Goal: Task Accomplishment & Management: Use online tool/utility

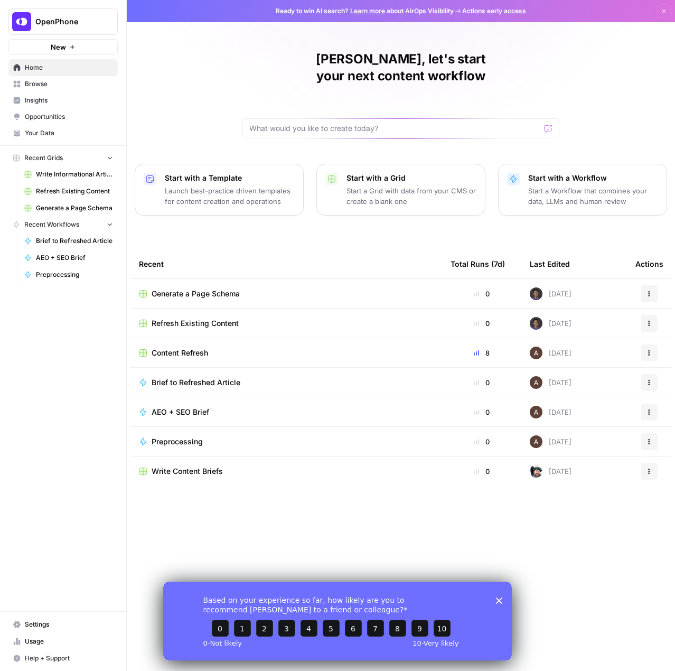
click at [71, 26] on span "OpenPhone" at bounding box center [67, 21] width 64 height 11
click at [50, 103] on button "September Cohort" at bounding box center [95, 96] width 169 height 17
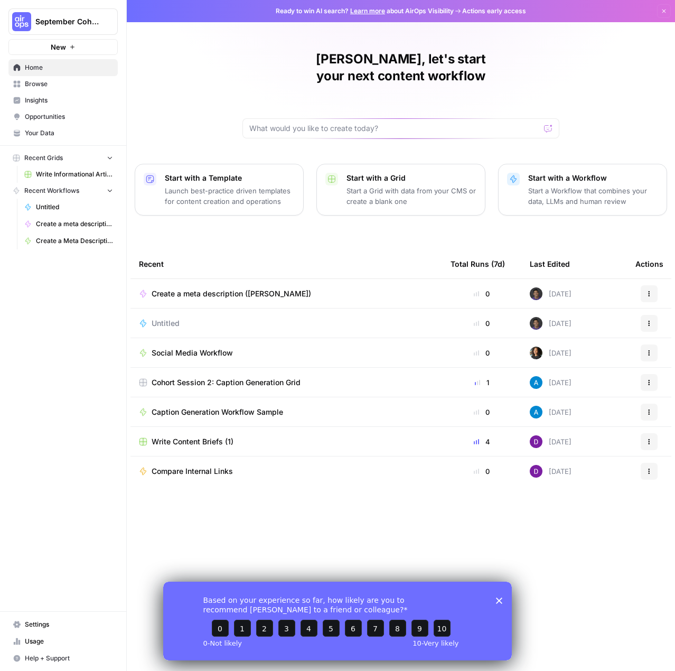
click at [184, 318] on div "Untitled" at bounding box center [170, 323] width 36 height 11
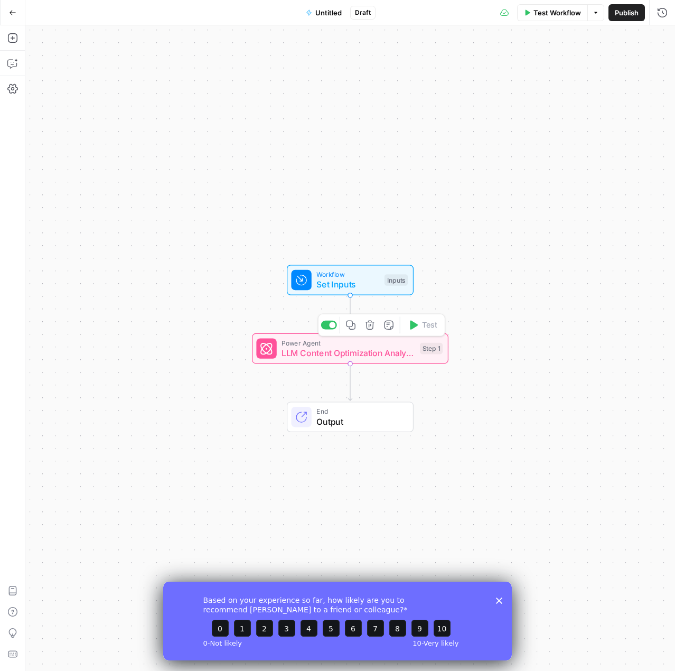
click at [389, 351] on span "LLM Content Optimization Analysis" at bounding box center [347, 352] width 133 height 13
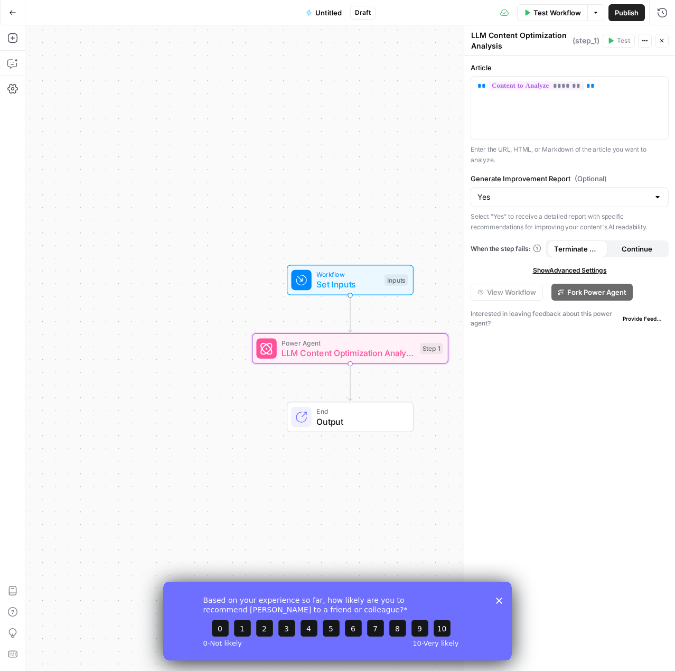
click at [502, 205] on div "Generate Improvement Report (Optional) Yes Select "Yes" to receive a detailed r…" at bounding box center [569, 202] width 198 height 59
click at [504, 203] on div "Yes" at bounding box center [569, 197] width 198 height 20
type input "Yes"
click at [559, 346] on div "Article ** ******* ** Enter the URL, HTML, or Markdown of the article you want …" at bounding box center [569, 363] width 211 height 615
click at [17, 42] on icon "button" at bounding box center [12, 38] width 11 height 11
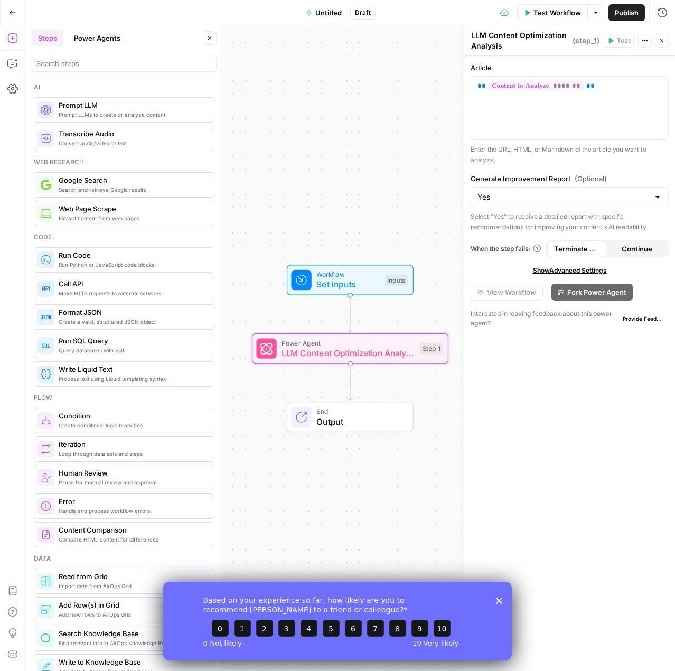
click at [100, 71] on div at bounding box center [124, 63] width 185 height 17
click at [107, 61] on input "search" at bounding box center [123, 63] width 175 height 11
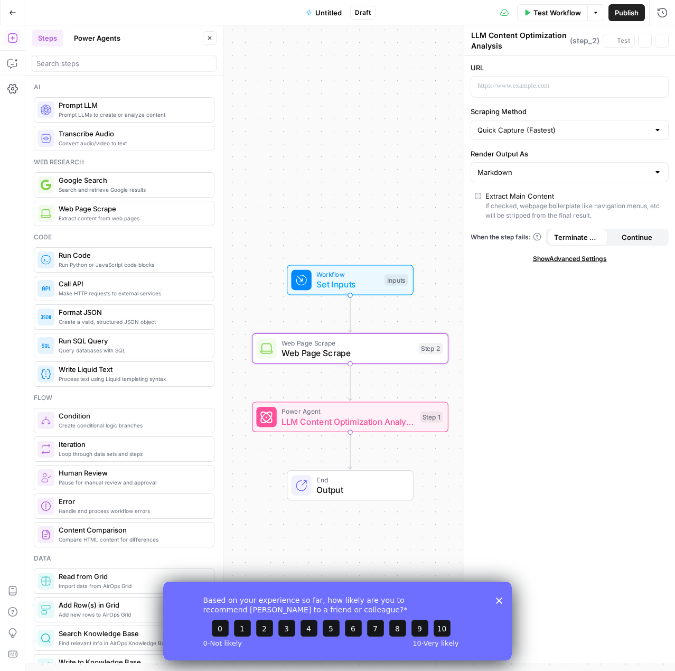
type textarea "Web Page Scrape"
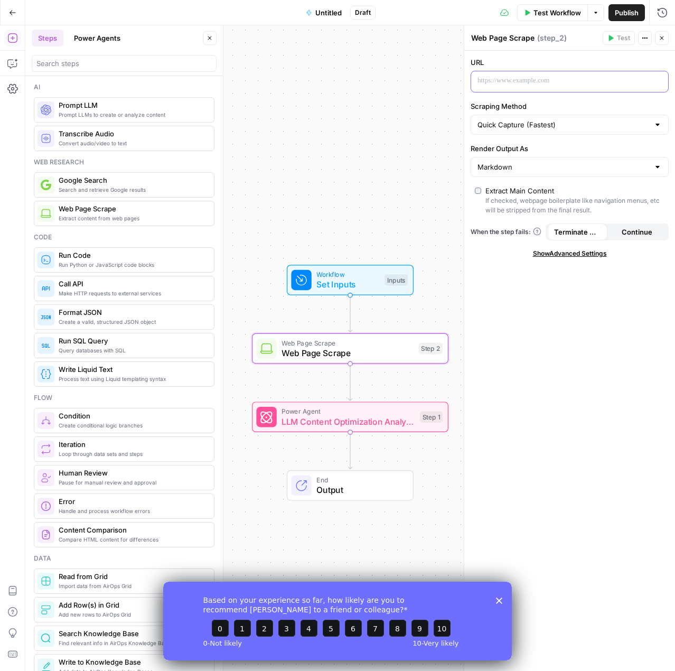
click at [542, 88] on div at bounding box center [561, 81] width 180 height 21
click at [537, 79] on p at bounding box center [560, 81] width 167 height 11
drag, startPoint x: 511, startPoint y: 79, endPoint x: 515, endPoint y: 85, distance: 7.3
click at [511, 79] on p at bounding box center [560, 81] width 167 height 11
click at [519, 76] on p "**********" at bounding box center [561, 81] width 168 height 11
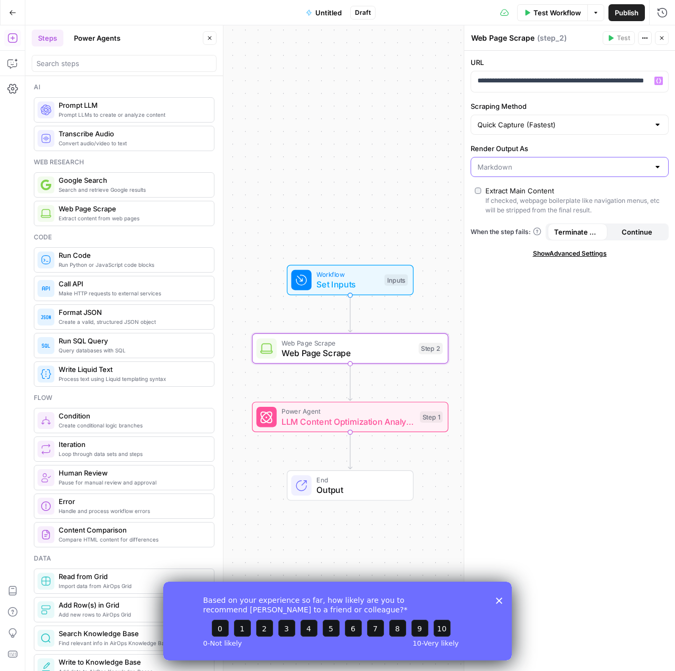
click at [513, 163] on input "Render Output As" at bounding box center [563, 167] width 172 height 11
type input "Markdown"
click at [516, 310] on div "**********" at bounding box center [569, 361] width 211 height 620
click at [591, 249] on span "Show Advanced Settings" at bounding box center [570, 254] width 74 height 10
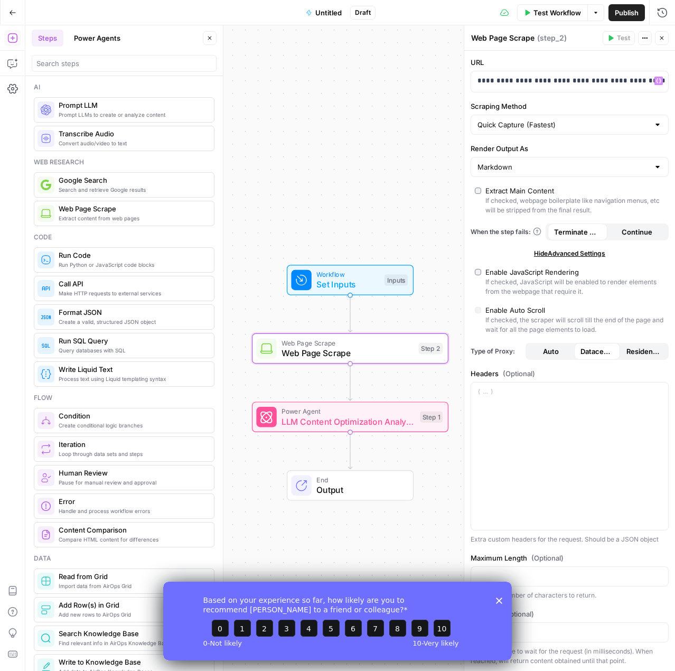
drag, startPoint x: 572, startPoint y: 249, endPoint x: 562, endPoint y: 202, distance: 48.2
click at [572, 249] on span "Hide Advanced Settings" at bounding box center [569, 254] width 71 height 10
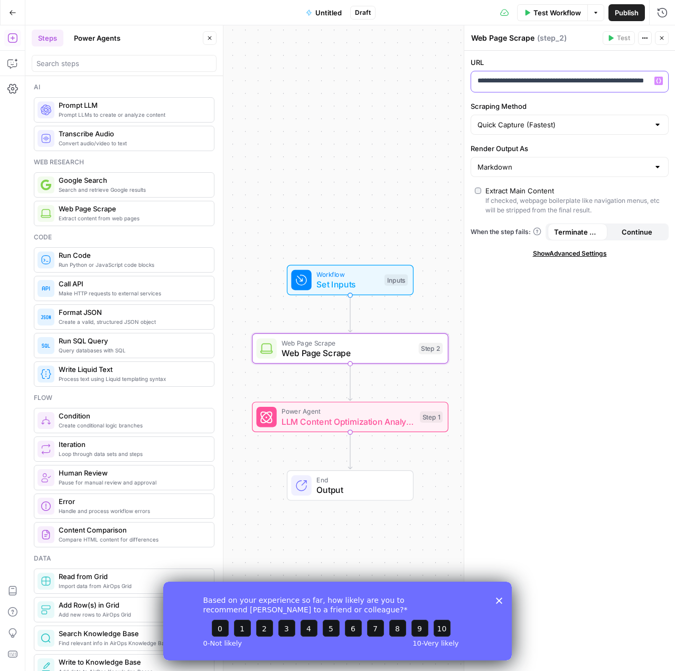
click at [538, 84] on p "**********" at bounding box center [569, 81] width 185 height 11
click at [352, 286] on span "Set Inputs" at bounding box center [347, 284] width 63 height 13
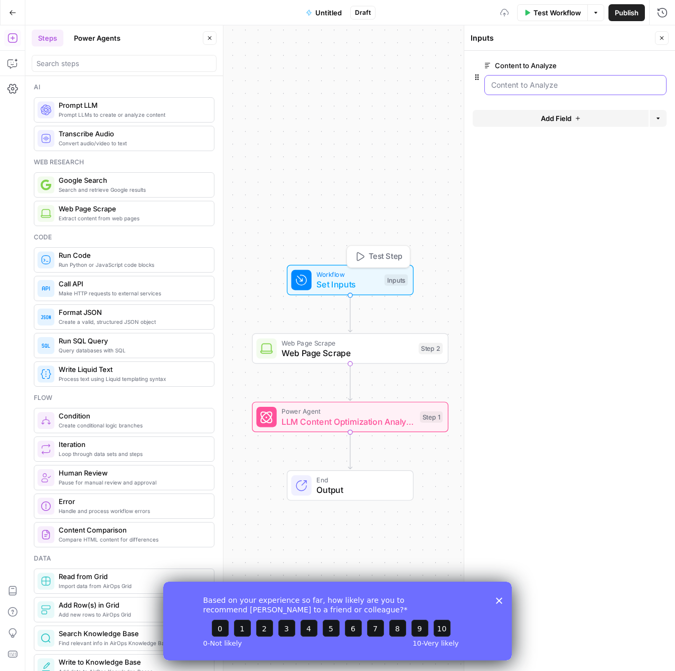
click at [531, 80] on Analyze "Content to Analyze" at bounding box center [575, 85] width 168 height 11
click at [582, 99] on form "Content to Analyze edit field Delete group Add Field Options" at bounding box center [569, 361] width 211 height 620
drag, startPoint x: 578, startPoint y: 89, endPoint x: 575, endPoint y: 95, distance: 6.2
click at [578, 88] on Analyze "Content to Analyze" at bounding box center [575, 85] width 168 height 11
click at [559, 125] on button "Add Field" at bounding box center [561, 118] width 176 height 17
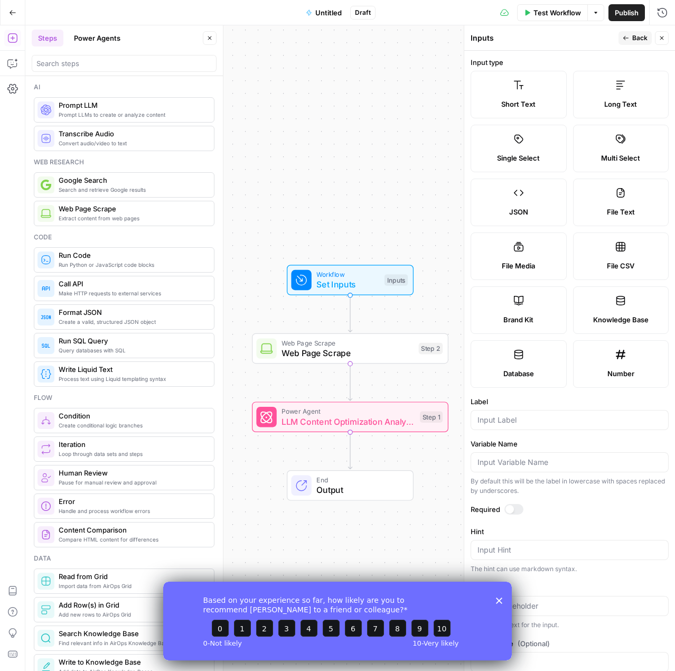
click at [530, 97] on label "Short Text" at bounding box center [518, 95] width 96 height 48
click at [520, 419] on input "Label" at bounding box center [569, 419] width 184 height 11
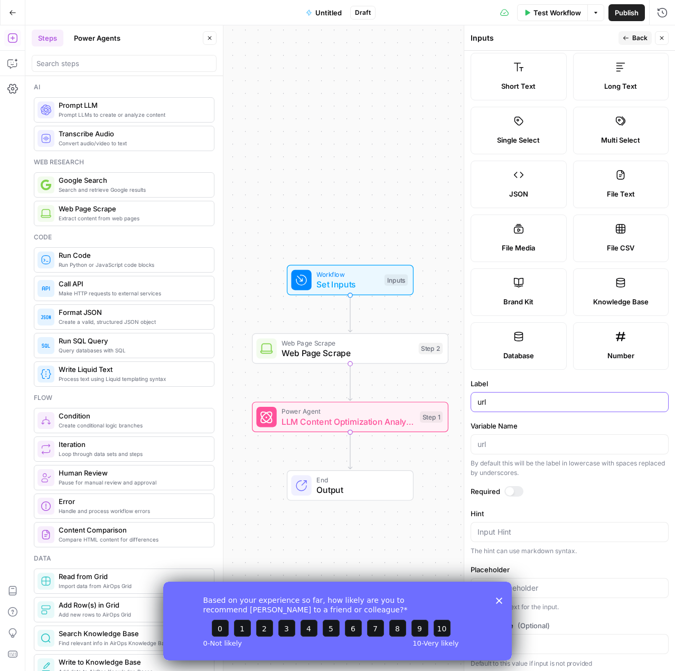
type input "url"
click at [495, 601] on div "Based on your experience so far, how likely are you to recommend AirOps to a fr…" at bounding box center [337, 620] width 348 height 79
click at [493, 598] on div "Based on your experience so far, how likely are you to recommend AirOps to a fr…" at bounding box center [337, 620] width 348 height 79
click at [506, 600] on div "Based on your experience so far, how likely are you to recommend AirOps to a fr…" at bounding box center [337, 620] width 348 height 79
click at [498, 608] on div "Based on your experience so far, how likely are you to recommend AirOps to a fr…" at bounding box center [337, 620] width 348 height 79
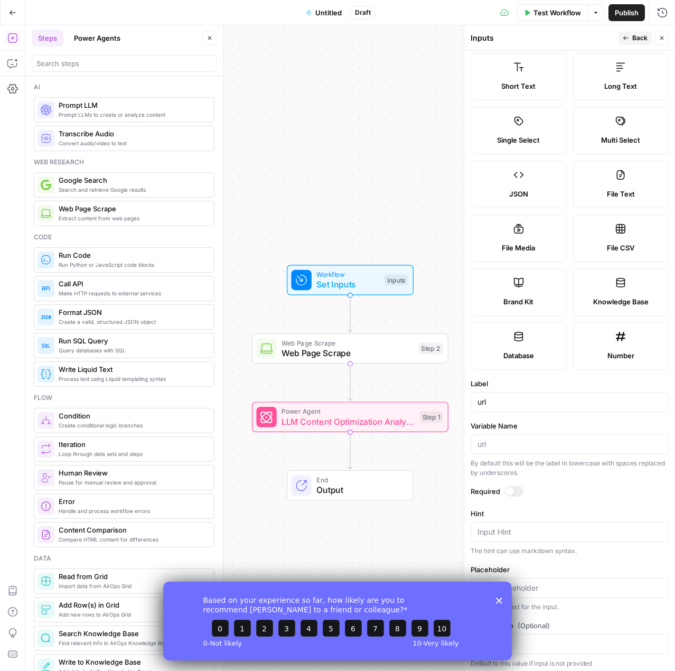
click at [496, 600] on icon "Close survey" at bounding box center [499, 600] width 6 height 6
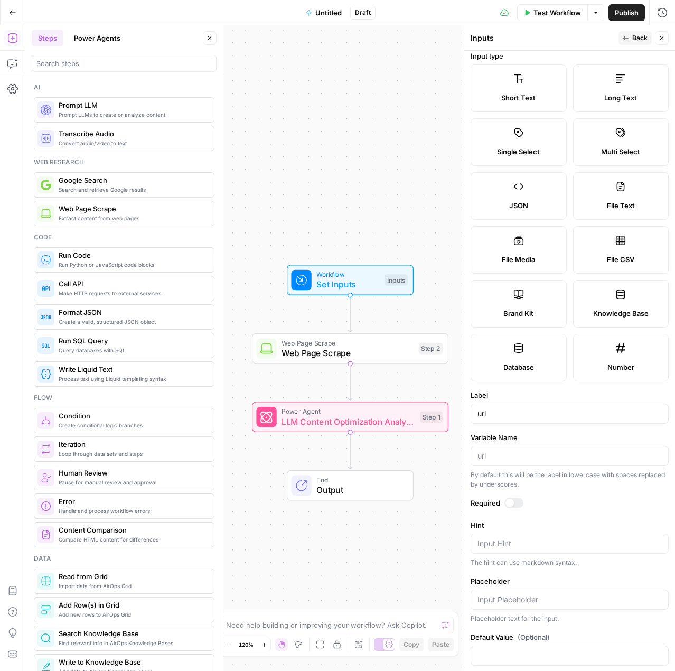
scroll to position [0, 0]
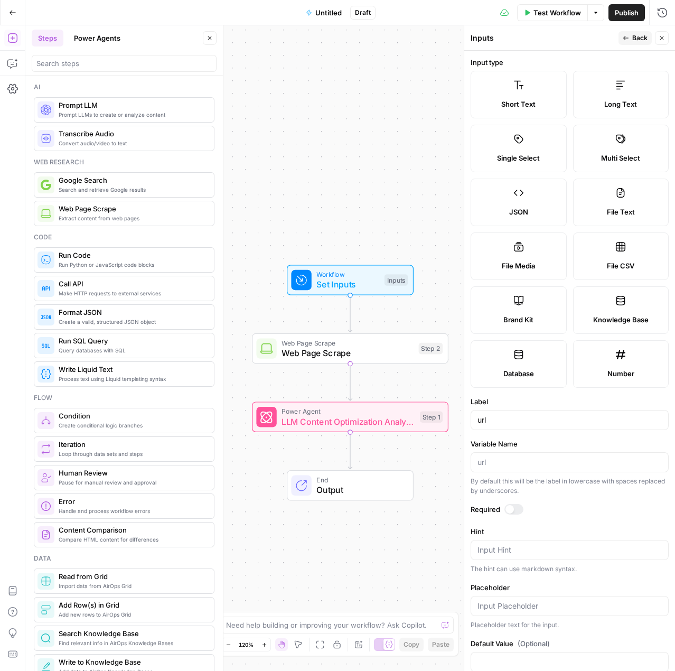
click at [636, 42] on span "Back" at bounding box center [639, 38] width 15 height 10
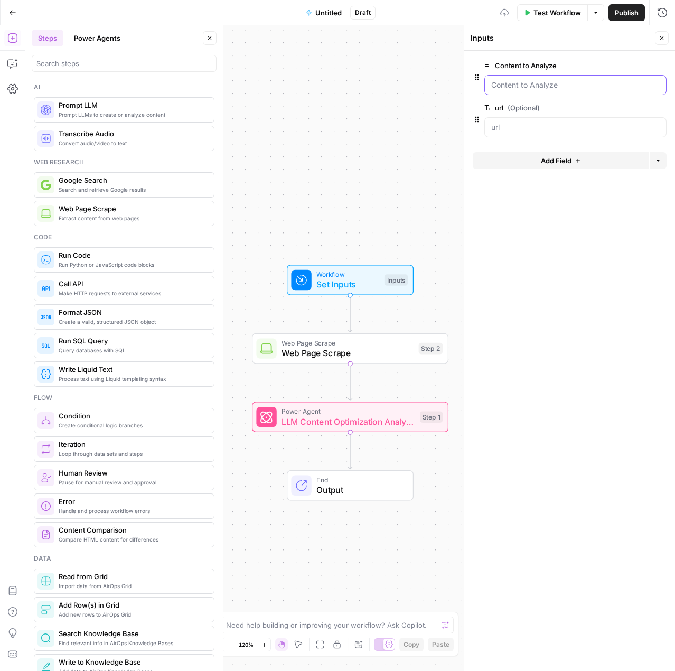
click at [545, 86] on Analyze "Content to Analyze" at bounding box center [575, 85] width 168 height 11
click at [491, 82] on Analyze "Content to Analyze" at bounding box center [575, 85] width 168 height 11
click at [529, 86] on Analyze "Content to Analyze" at bounding box center [575, 85] width 168 height 11
click at [360, 360] on div "Web Page Scrape Web Page Scrape Step 2 Copy step Delete step Add Note Test" at bounding box center [350, 348] width 196 height 31
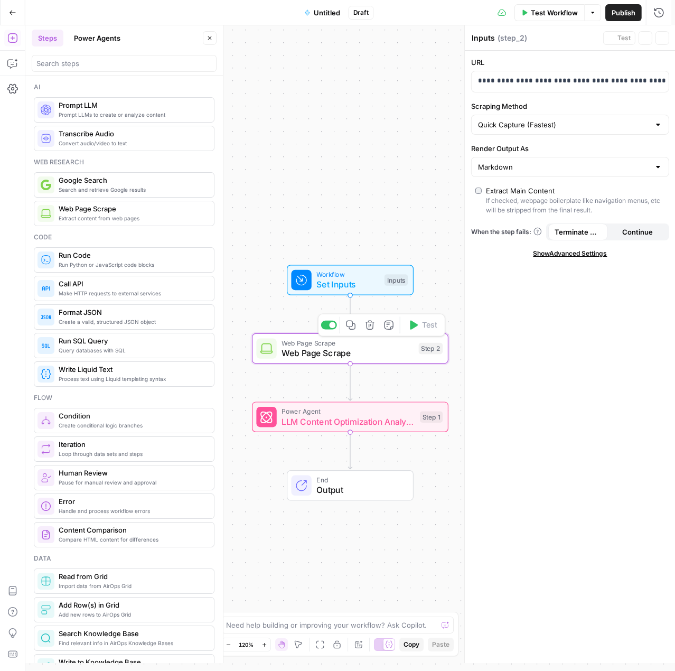
type textarea "Web Page Scrape"
click at [556, 82] on p "**********" at bounding box center [561, 81] width 168 height 11
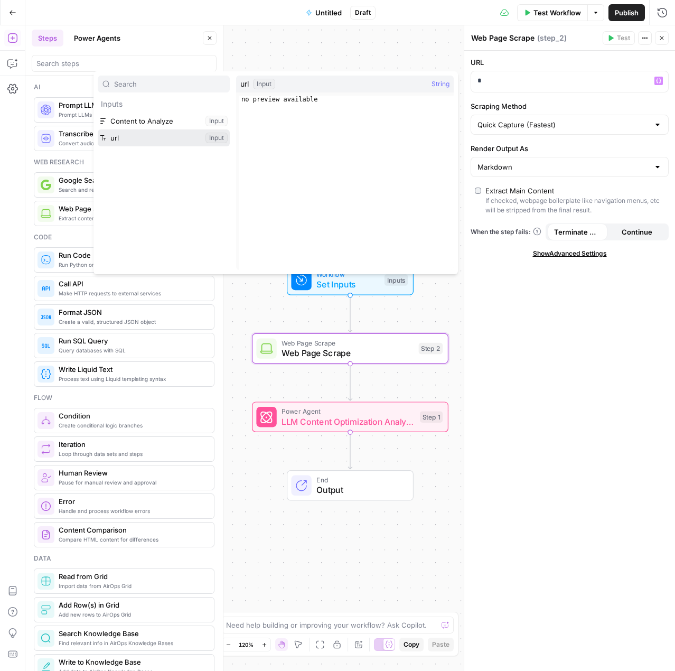
click at [98, 129] on button "Select variable url" at bounding box center [164, 137] width 132 height 17
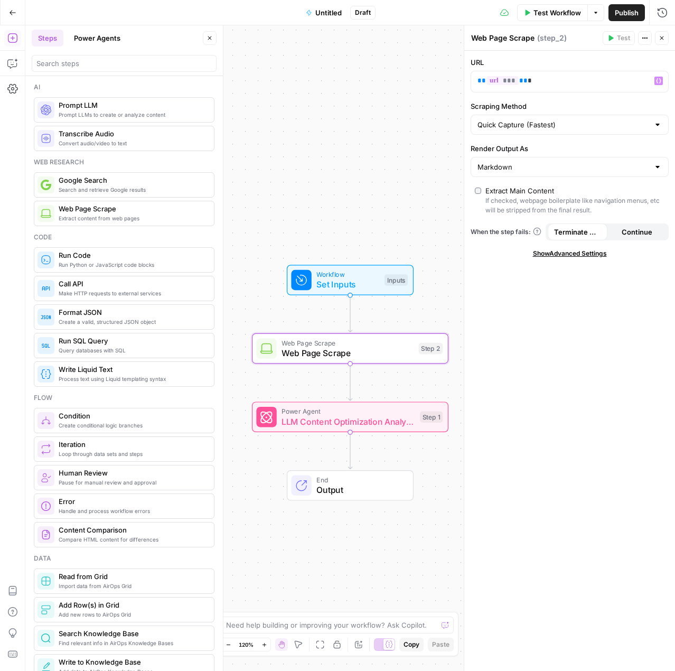
click at [375, 280] on span "Set Inputs" at bounding box center [347, 284] width 63 height 13
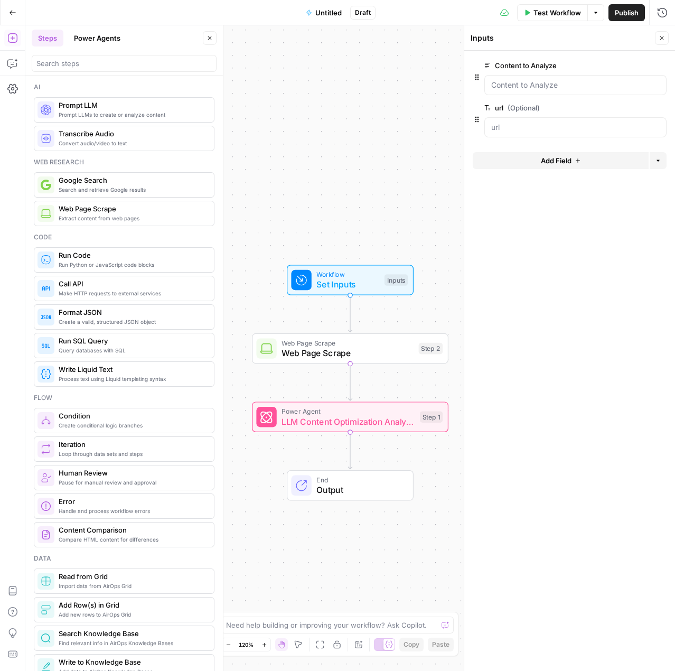
click at [659, 68] on button "Delete group" at bounding box center [660, 65] width 13 height 13
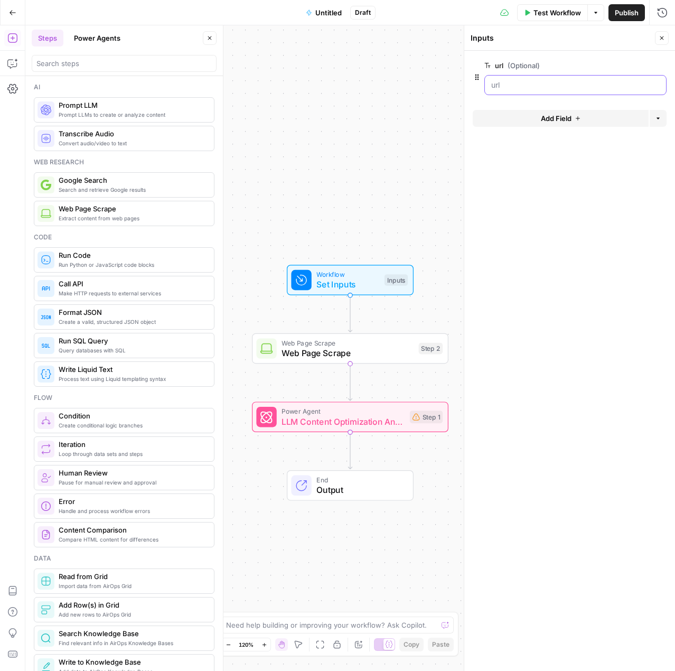
click at [545, 88] on input "url (Optional)" at bounding box center [575, 85] width 168 height 11
click at [524, 91] on div at bounding box center [575, 85] width 182 height 20
click at [634, 68] on span "edit field" at bounding box center [626, 65] width 23 height 8
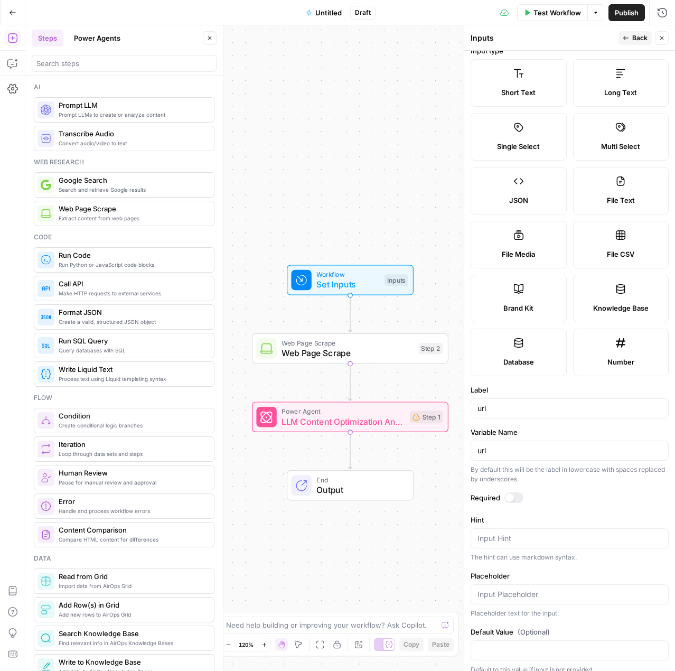
scroll to position [18, 0]
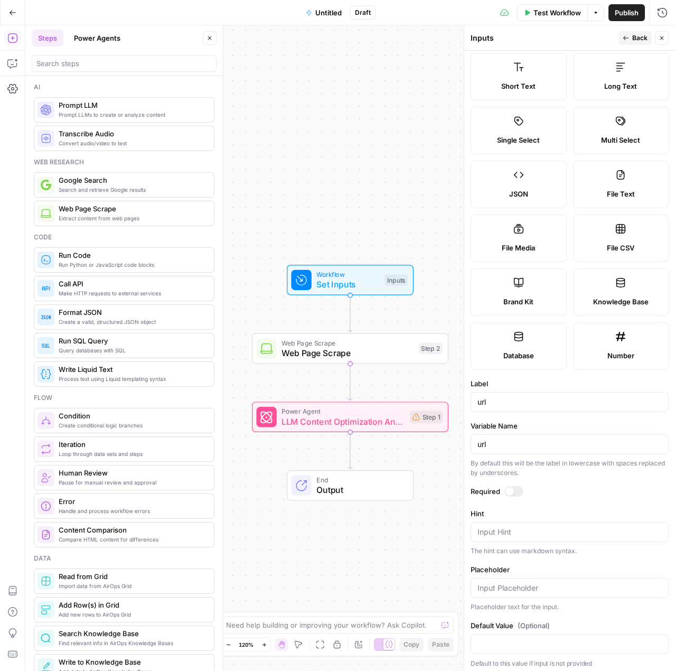
click at [508, 480] on form "Input type Short Text Long Text Single Select Multi Select JSON File Text File …" at bounding box center [569, 361] width 211 height 620
click at [508, 486] on div at bounding box center [513, 491] width 19 height 11
click at [635, 35] on span "Back" at bounding box center [639, 38] width 15 height 10
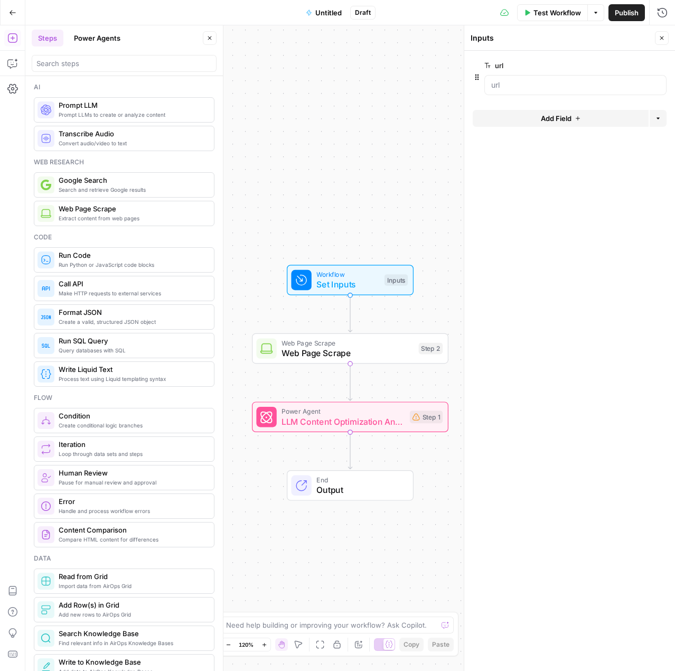
click at [563, 14] on span "Test Workflow" at bounding box center [557, 12] width 48 height 11
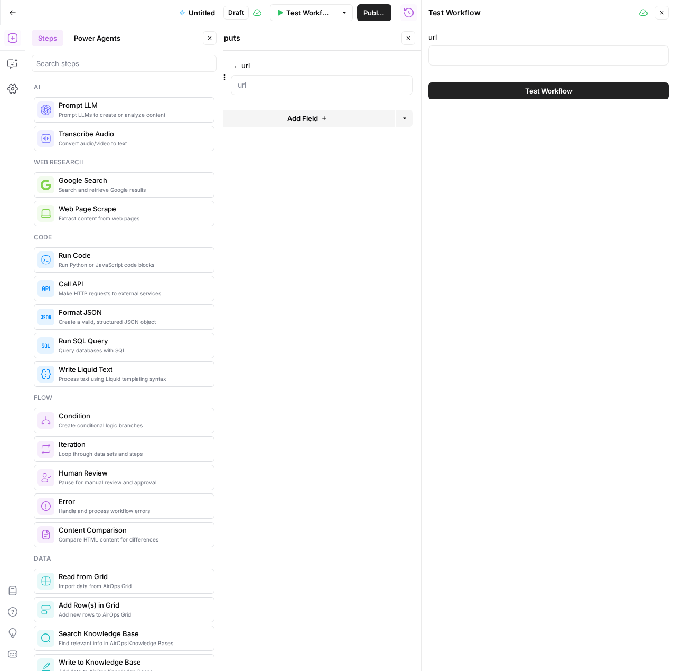
click at [665, 6] on button "Close" at bounding box center [662, 13] width 14 height 14
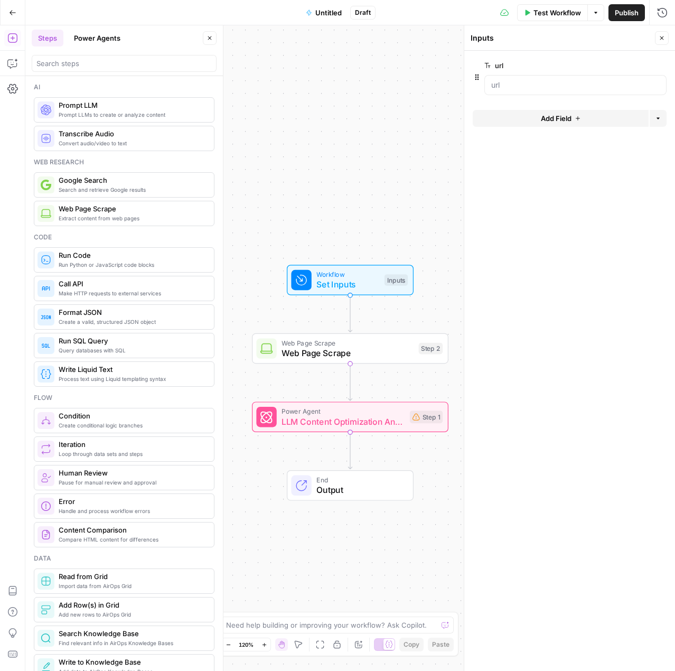
click at [552, 169] on form "url edit field Delete group Add Field Options" at bounding box center [569, 361] width 211 height 620
click at [347, 291] on div "Workflow Set Inputs Inputs Test Step" at bounding box center [350, 280] width 127 height 31
click at [341, 277] on span "Workflow" at bounding box center [347, 274] width 63 height 10
drag, startPoint x: 529, startPoint y: 267, endPoint x: 541, endPoint y: 159, distance: 108.5
click at [529, 267] on form "url edit field Delete group Add Field Options" at bounding box center [569, 361] width 211 height 620
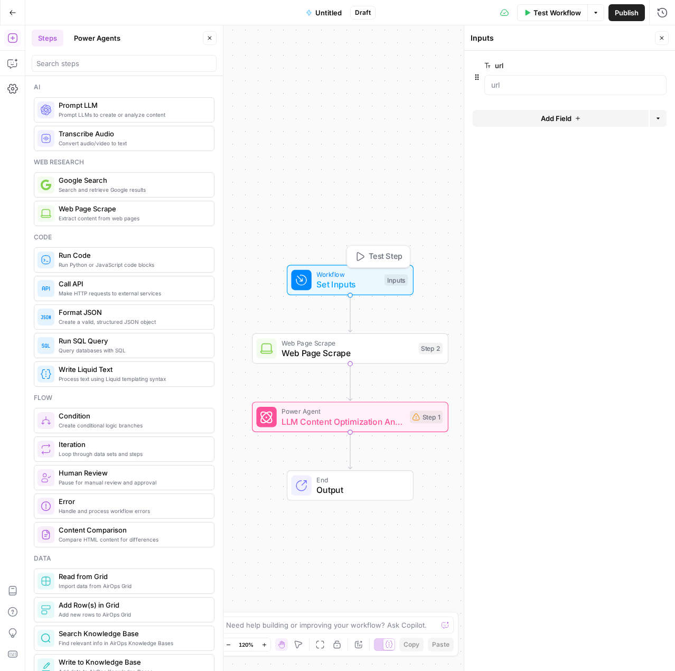
click at [365, 272] on span "Workflow" at bounding box center [347, 274] width 63 height 10
drag, startPoint x: 389, startPoint y: 252, endPoint x: 382, endPoint y: 261, distance: 11.7
click at [389, 251] on span "Test Step" at bounding box center [386, 257] width 34 height 12
click at [370, 267] on div "Workflow Set Inputs Inputs Test Step" at bounding box center [350, 278] width 127 height 31
click at [370, 254] on span "Test Step" at bounding box center [386, 256] width 34 height 12
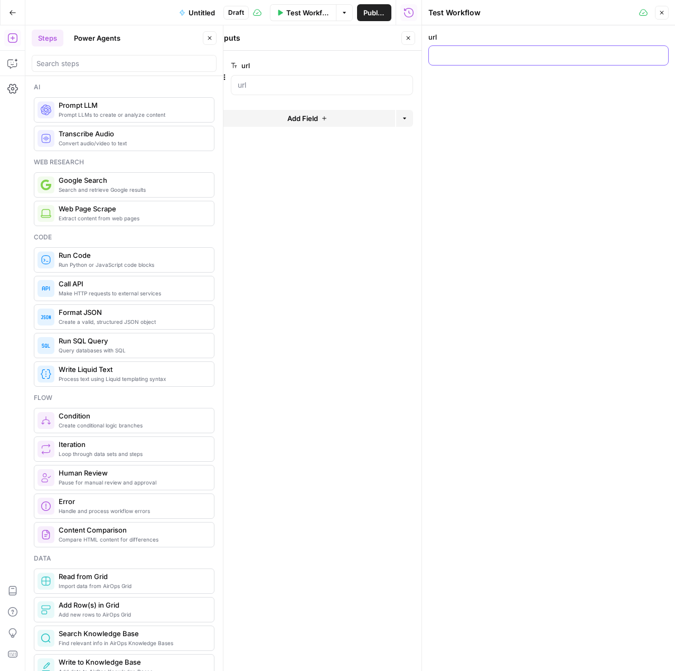
click at [486, 58] on input "url" at bounding box center [548, 55] width 227 height 11
paste input "https://www.openphone.com/blog/how-to-get-virtual-phone-number/"
type input "https://www.openphone.com/blog/how-to-get-virtual-phone-number/"
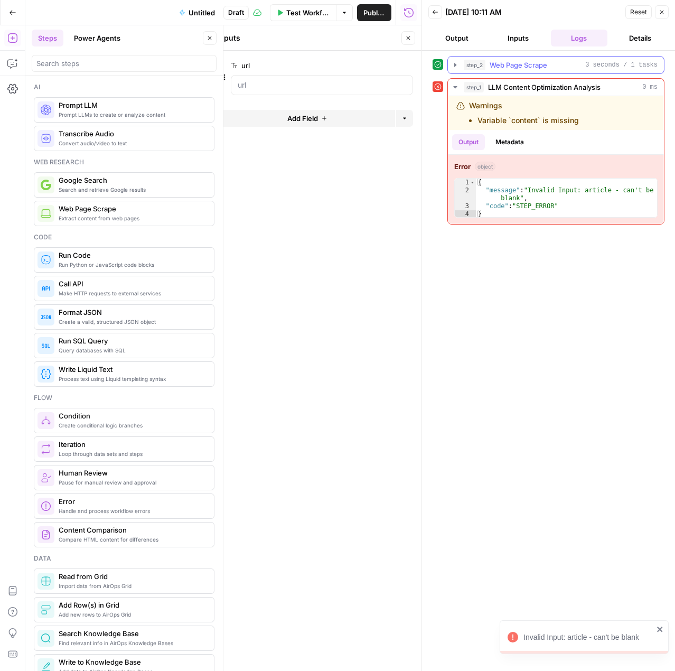
click at [457, 61] on icon "button" at bounding box center [455, 65] width 8 height 8
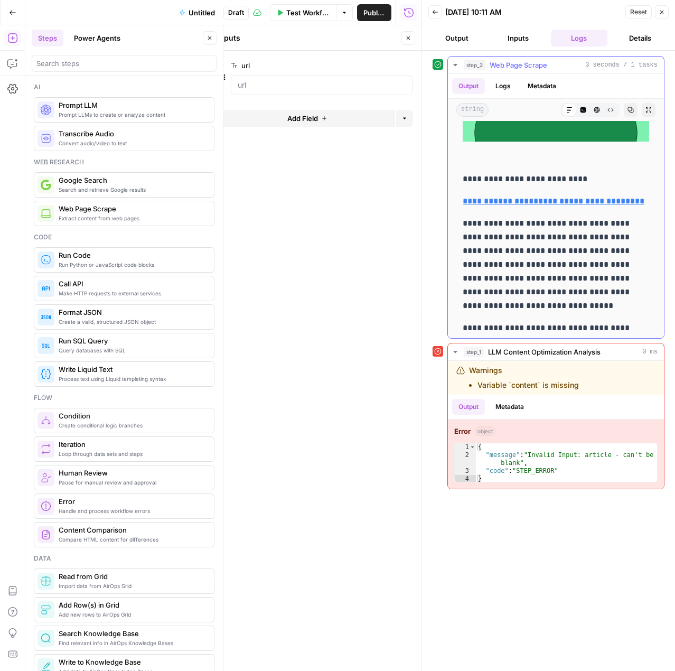
scroll to position [792, 0]
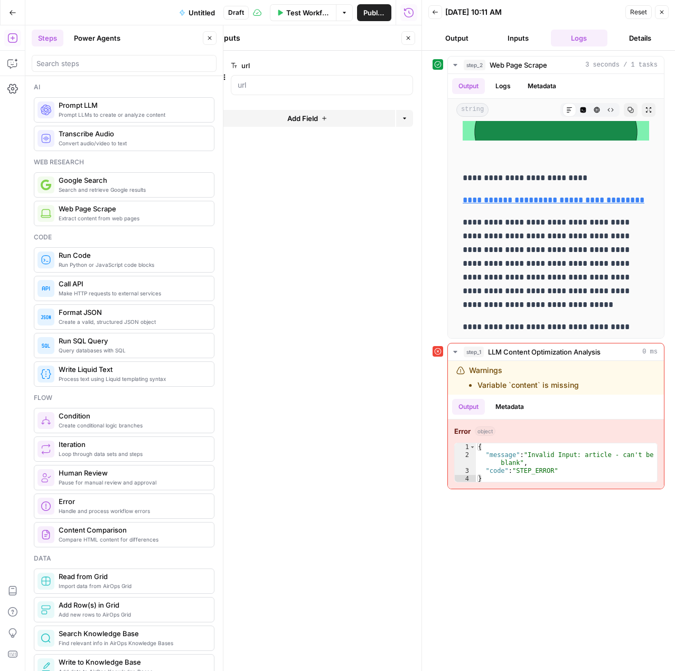
click at [478, 39] on button "Output" at bounding box center [456, 38] width 57 height 17
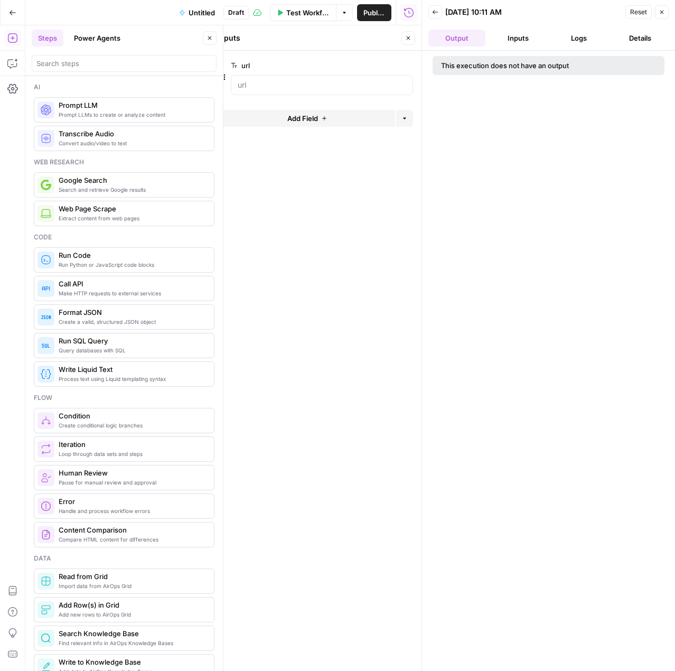
click at [407, 40] on icon "button" at bounding box center [408, 38] width 6 height 6
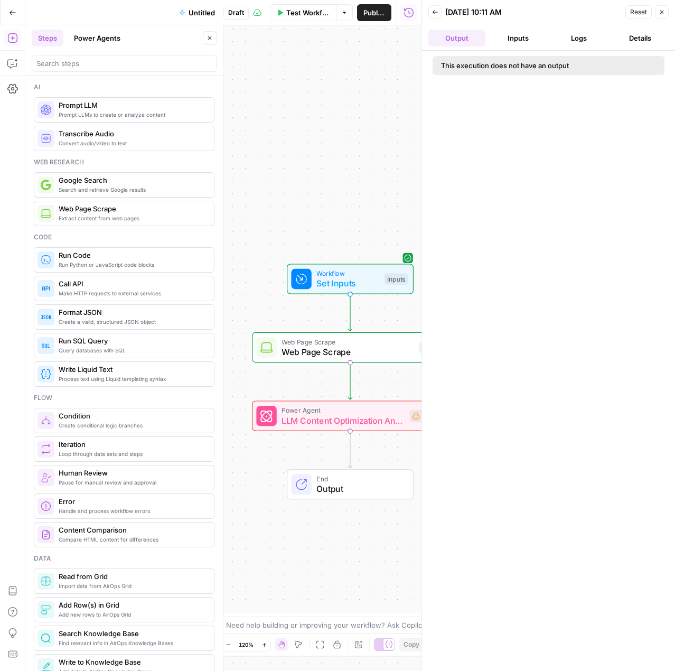
click at [334, 427] on div "Error Power Agent LLM Content Optimization Analysis Step 1 Copy step Delete ste…" at bounding box center [350, 415] width 196 height 31
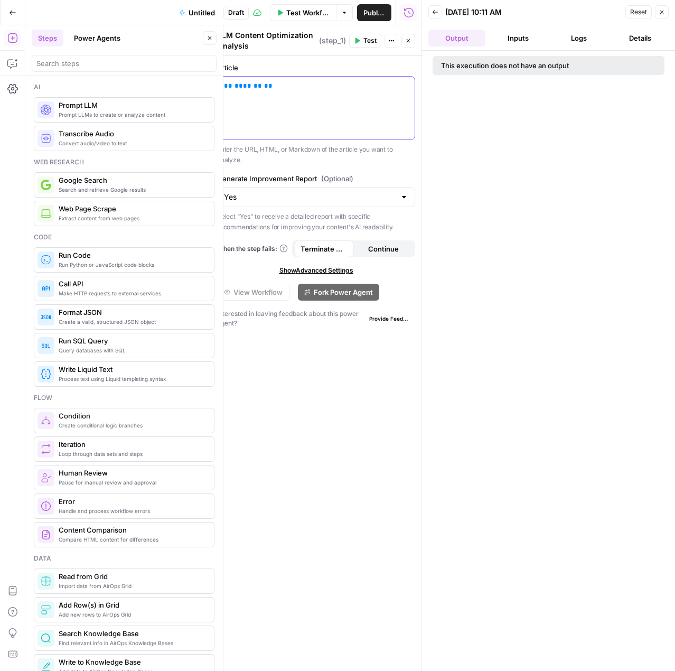
click at [302, 109] on div "** ******* **" at bounding box center [316, 108] width 197 height 63
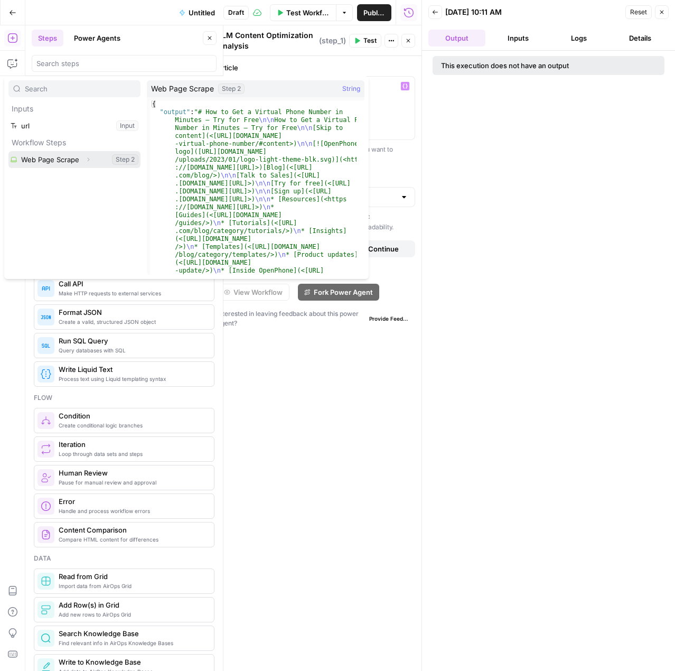
click at [65, 156] on button "Select variable Web Page Scrape" at bounding box center [74, 159] width 132 height 17
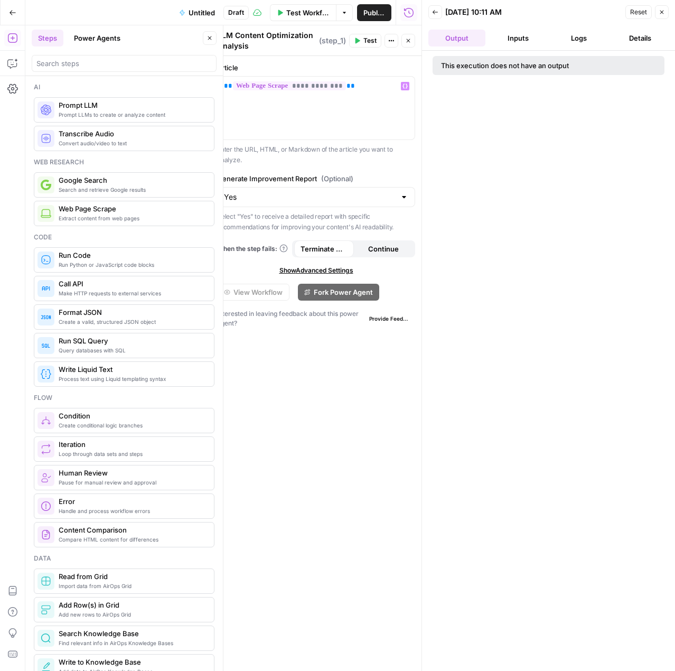
click at [363, 49] on div "LLM Content Optimization Analysis LLM Content Optimization Analysis ( step_1 ) …" at bounding box center [316, 41] width 198 height 22
click at [365, 44] on span "Test" at bounding box center [369, 41] width 13 height 10
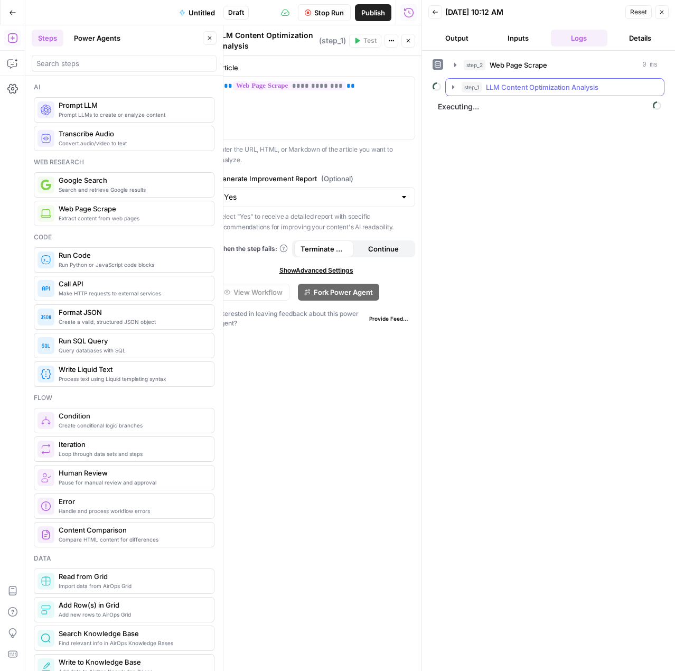
click at [448, 88] on button "step_1 LLM Content Optimization Analysis" at bounding box center [555, 87] width 218 height 17
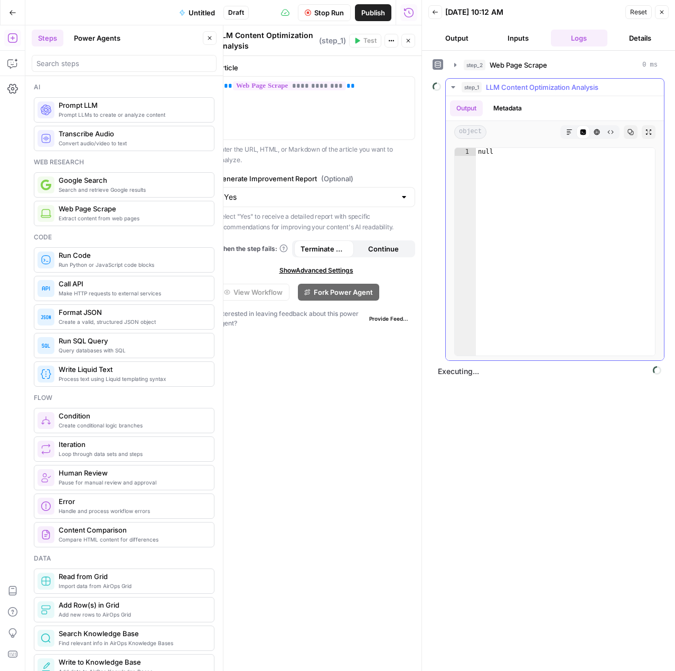
type textarea "****"
click at [544, 215] on div "null" at bounding box center [566, 260] width 180 height 224
click at [323, 270] on span "Show Advanced Settings" at bounding box center [316, 271] width 74 height 10
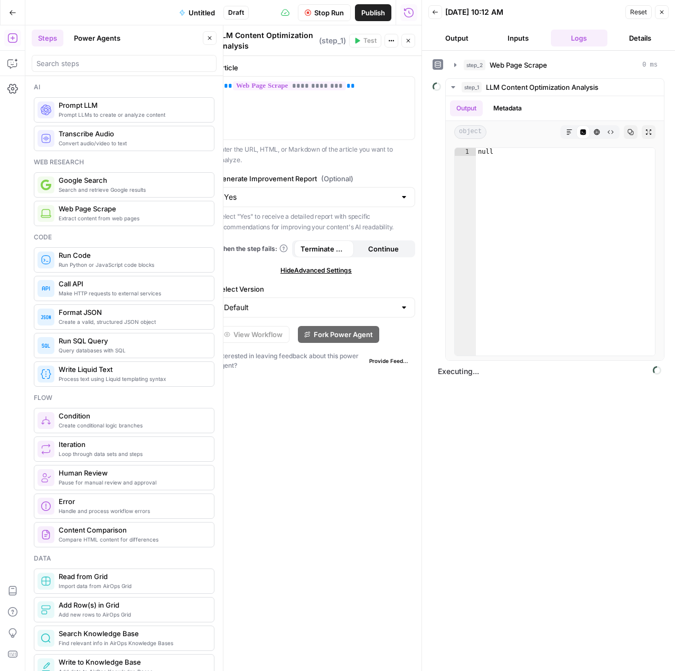
click at [342, 270] on span "Hide Advanced Settings" at bounding box center [315, 271] width 71 height 10
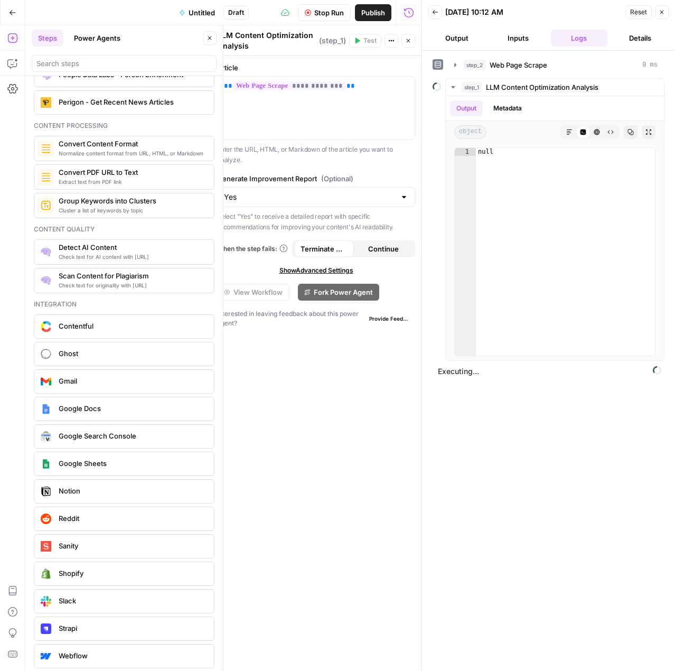
scroll to position [1680, 0]
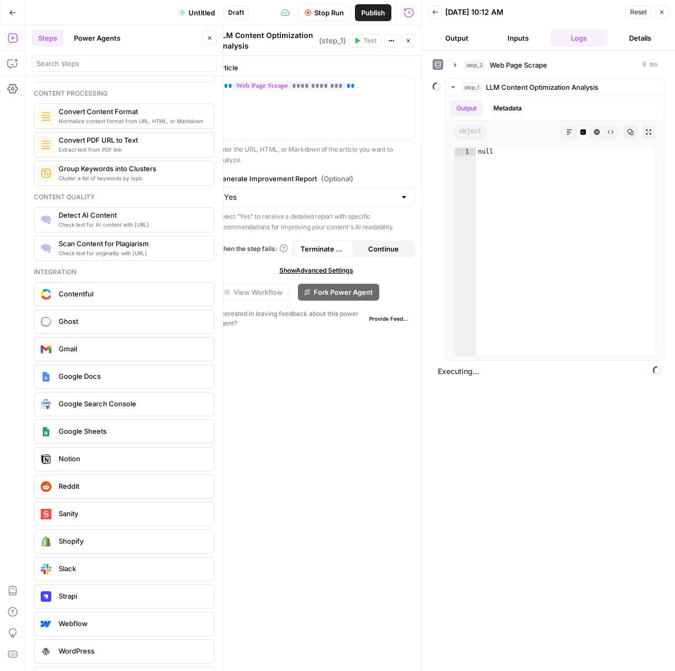
click at [93, 68] on div at bounding box center [124, 63] width 185 height 17
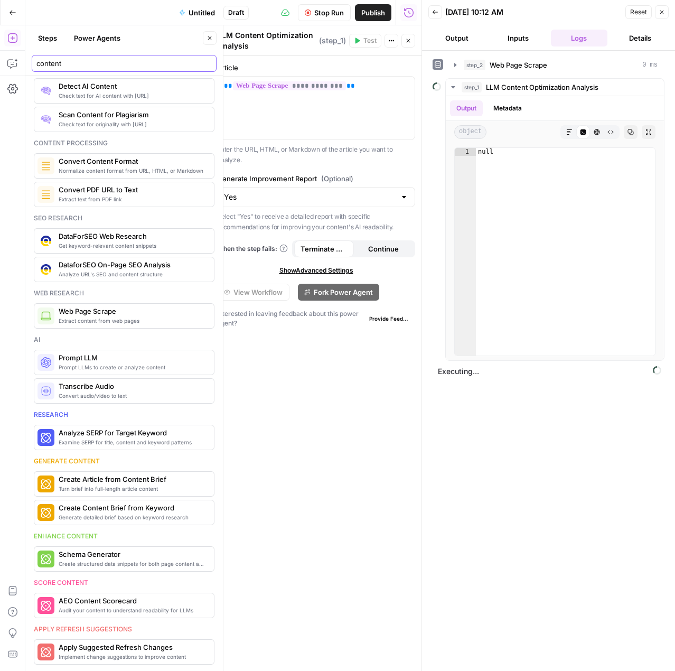
scroll to position [0, 0]
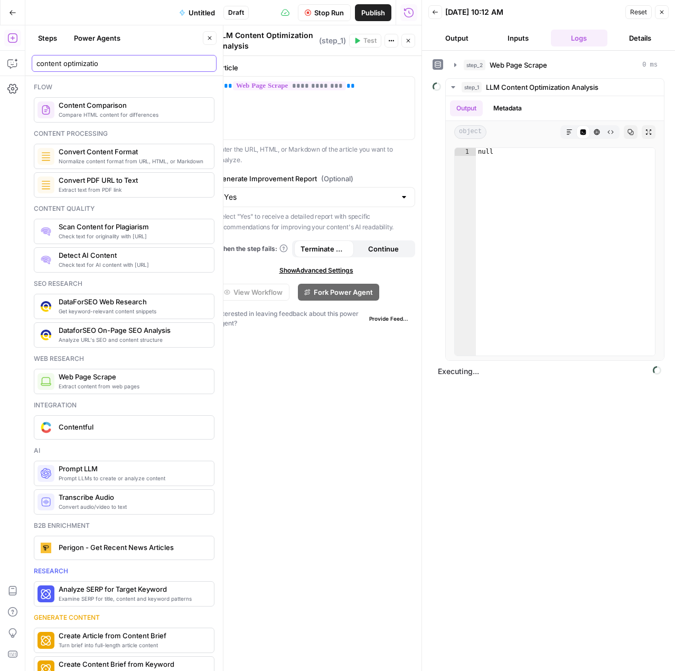
type input "content optimization"
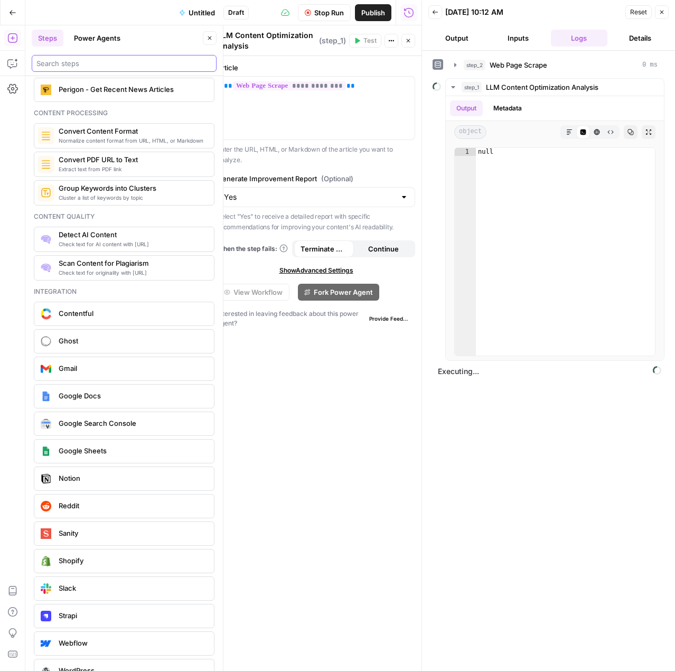
scroll to position [1680, 0]
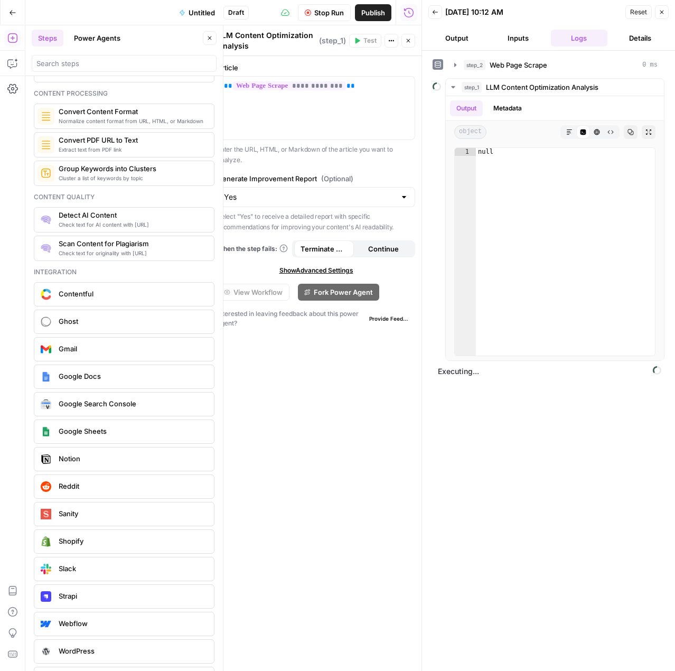
click at [336, 475] on div "**********" at bounding box center [316, 363] width 211 height 615
click at [444, 465] on div "step_2 Web Page Scrape 0 ms step_1 LLM Content Optimization Analysis Output Met…" at bounding box center [548, 360] width 232 height 609
click at [490, 439] on div "step_2 Web Page Scrape 0 ms step_1 LLM Content Optimization Analysis Output Met…" at bounding box center [548, 360] width 232 height 609
click at [530, 181] on div "null" at bounding box center [566, 260] width 180 height 224
click at [327, 96] on div "**********" at bounding box center [316, 108] width 197 height 63
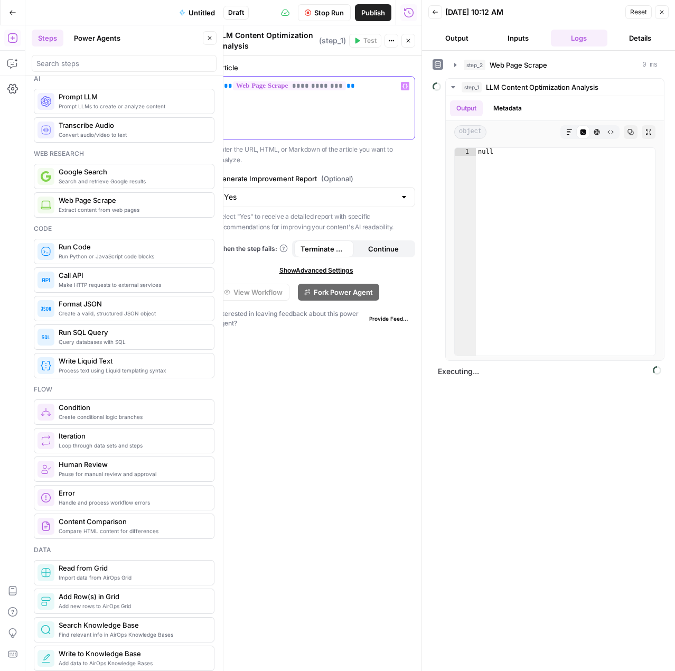
scroll to position [0, 0]
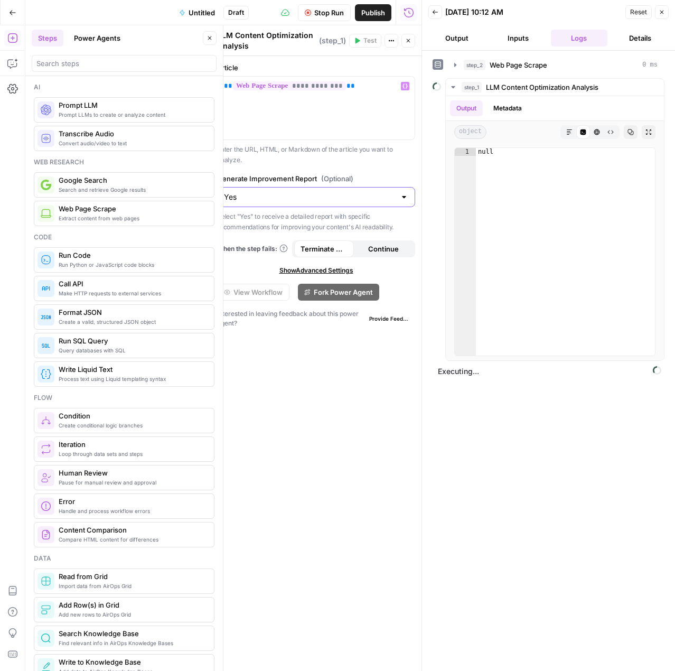
click at [246, 196] on input "Yes" at bounding box center [310, 197] width 172 height 11
click at [243, 411] on div "**********" at bounding box center [316, 363] width 211 height 615
type input "Yes"
click at [533, 213] on div "null" at bounding box center [566, 260] width 180 height 224
click at [497, 86] on span "LLM Content Optimization Analysis" at bounding box center [542, 87] width 112 height 11
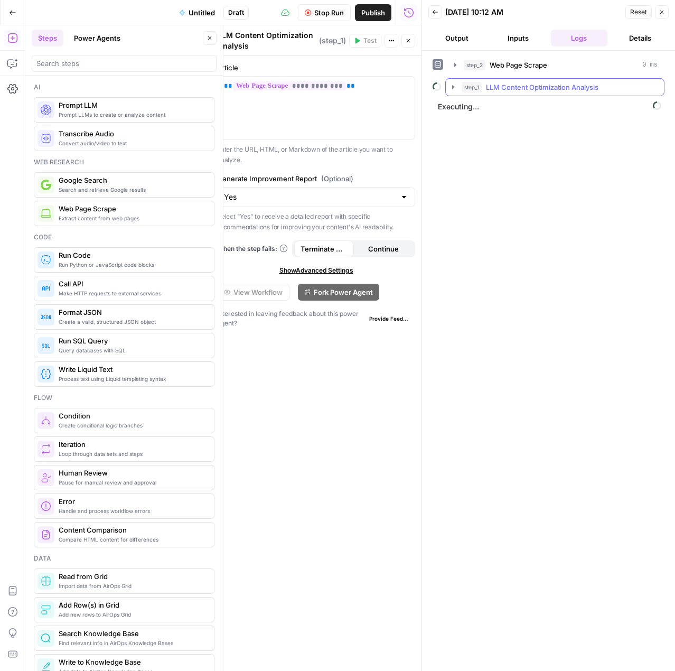
click at [497, 86] on span "LLM Content Optimization Analysis" at bounding box center [542, 87] width 112 height 11
click at [534, 40] on button "Inputs" at bounding box center [517, 38] width 57 height 17
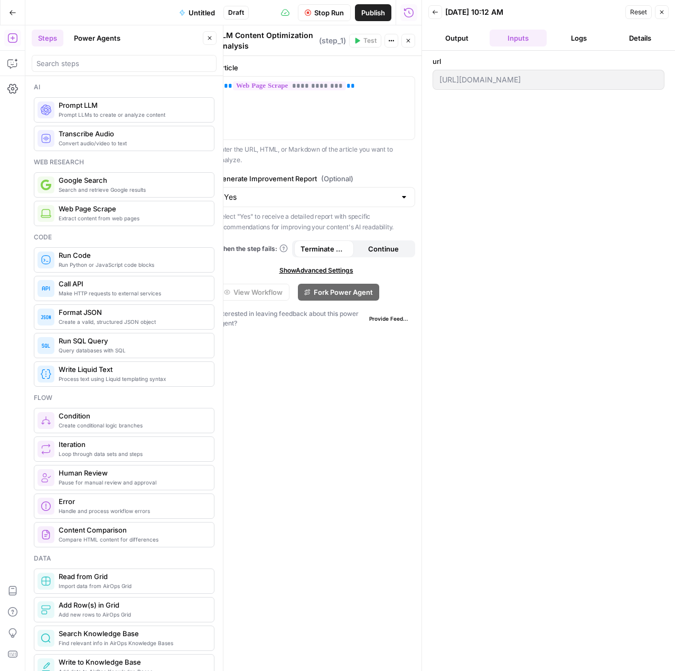
click at [625, 36] on button "Details" at bounding box center [639, 38] width 57 height 17
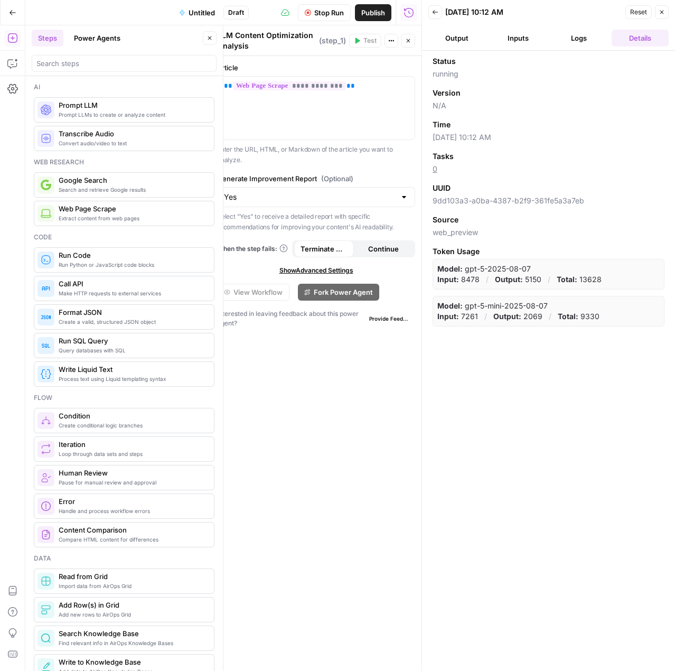
click at [6, 12] on button "Go Back" at bounding box center [12, 12] width 19 height 19
click at [17, 12] on button "Go Back" at bounding box center [12, 12] width 19 height 19
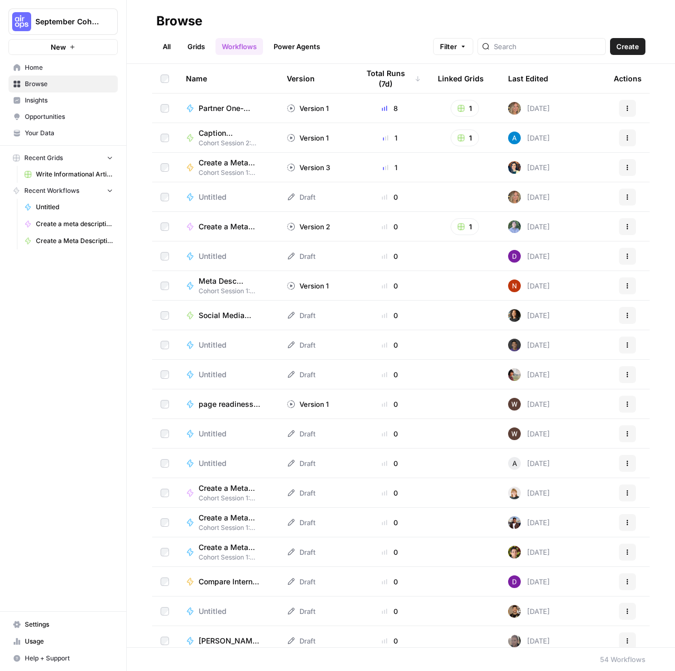
click at [169, 53] on link "All" at bounding box center [166, 46] width 21 height 17
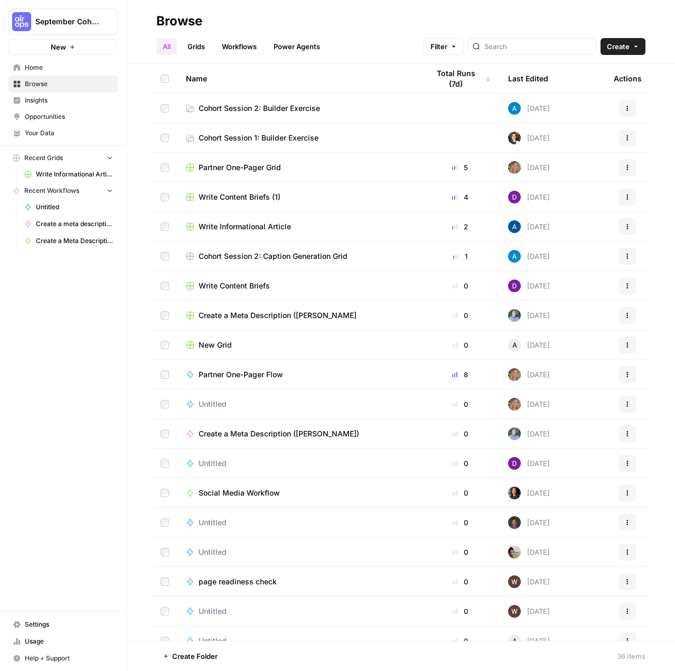
click at [292, 108] on span "Cohort Session 2: Builder Exercise" at bounding box center [259, 108] width 121 height 11
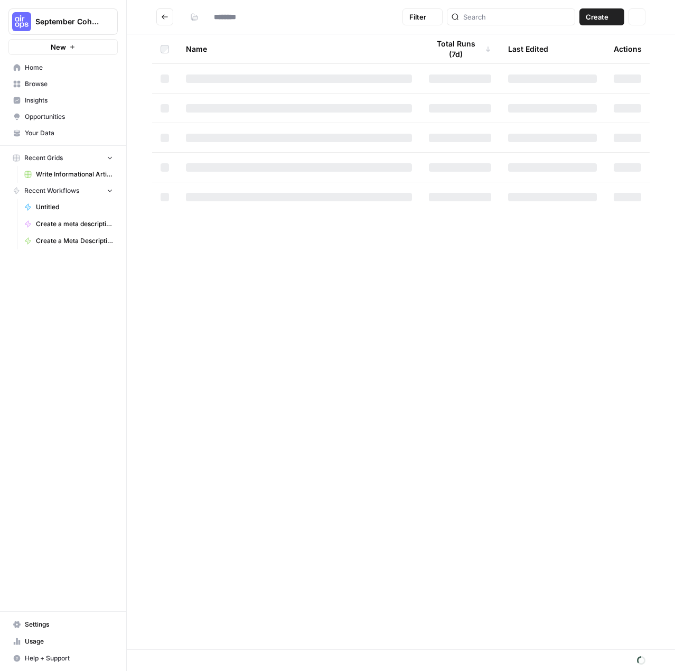
type input "**********"
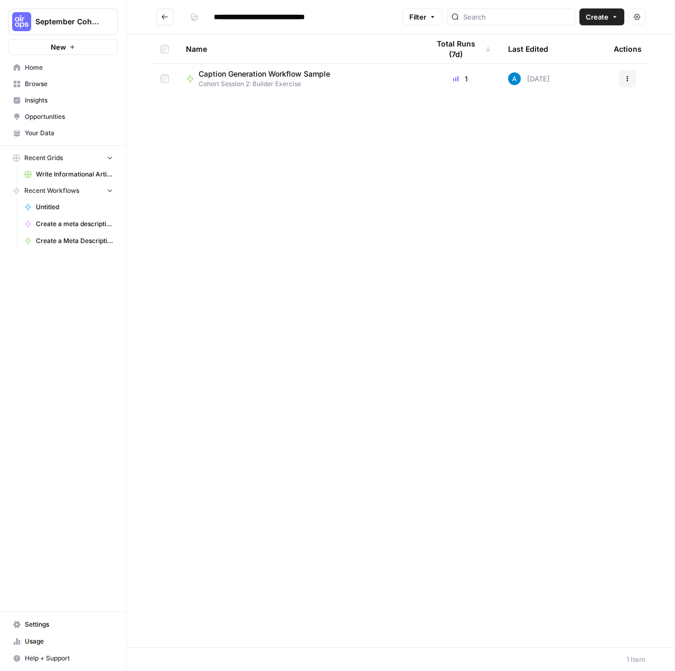
click at [256, 65] on td "Caption Generation Workflow Sample Cohort Session 2: Builder Exercise" at bounding box center [298, 79] width 243 height 30
click at [250, 78] on span "Caption Generation Workflow Sample" at bounding box center [264, 74] width 131 height 11
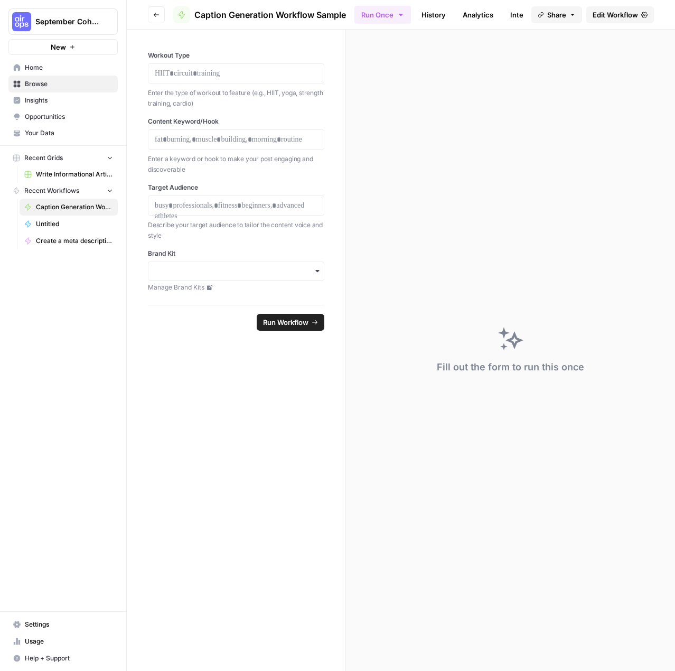
click at [147, 18] on header "Go back Caption Generation Workflow Sample Run Once History Analytics Integrate…" at bounding box center [401, 15] width 548 height 30
click at [150, 19] on button "Go back" at bounding box center [156, 14] width 17 height 17
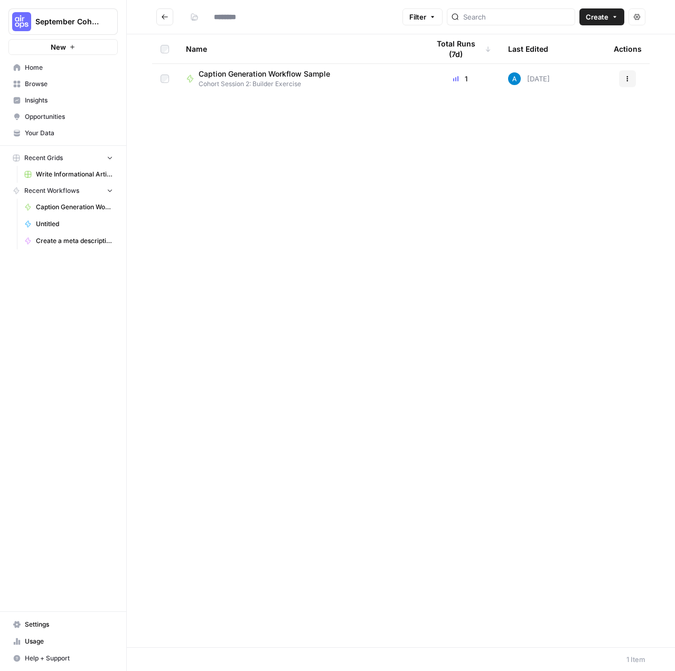
type input "**********"
click at [61, 179] on link "Write Informational Article" at bounding box center [69, 174] width 98 height 17
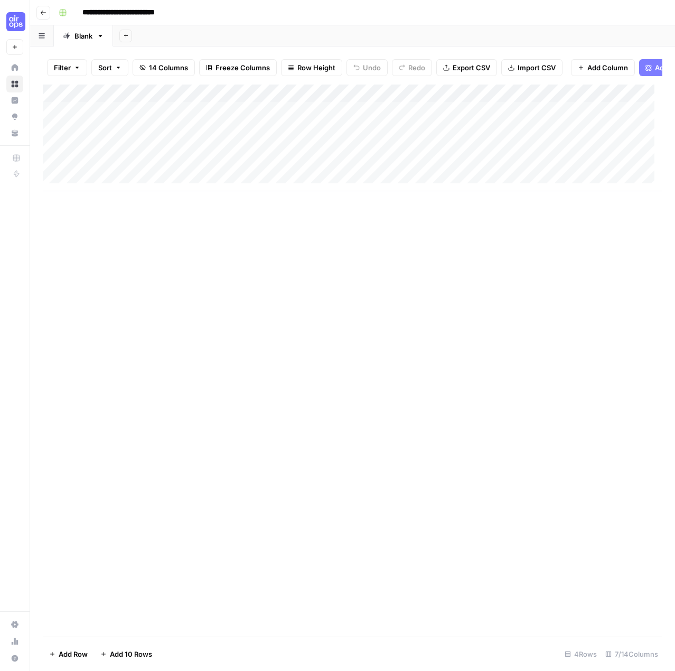
click at [49, 14] on button "Go back" at bounding box center [43, 13] width 14 height 14
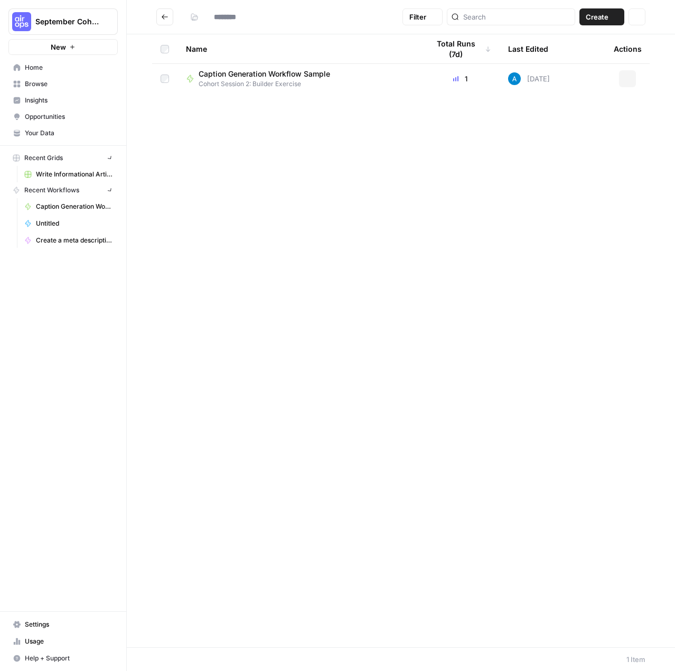
type input "**********"
click at [336, 376] on div "Name Total Runs (7d) Last Edited Actions Caption Generation Workflow Sample Coh…" at bounding box center [401, 340] width 548 height 612
click at [317, 80] on span "Cohort Session 2: Builder Exercise" at bounding box center [269, 84] width 140 height 10
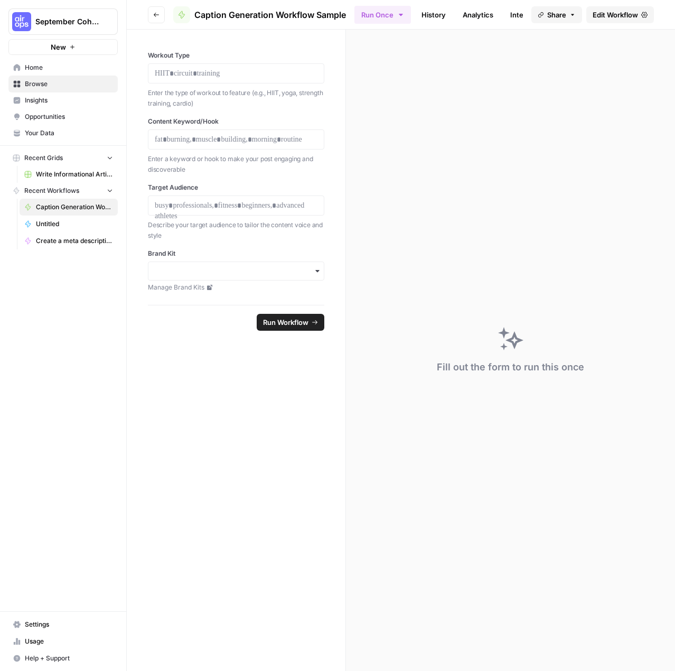
click at [161, 19] on button "Go back" at bounding box center [156, 14] width 17 height 17
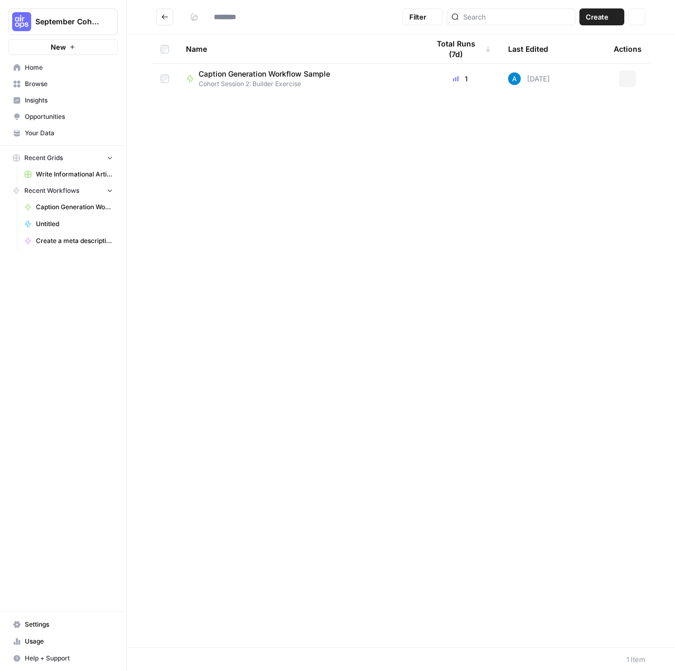
type input "**********"
click at [55, 223] on span "Untitled" at bounding box center [74, 224] width 77 height 10
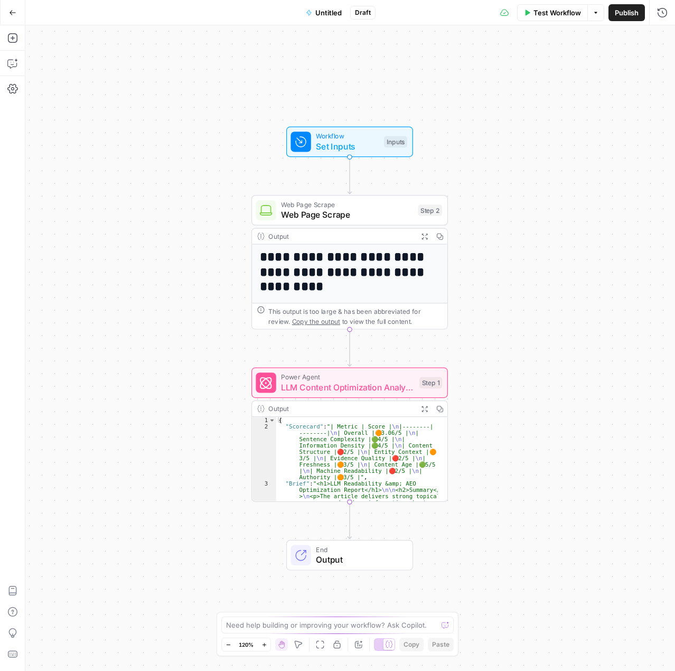
click at [372, 381] on span "LLM Content Optimization Analysis" at bounding box center [347, 387] width 133 height 13
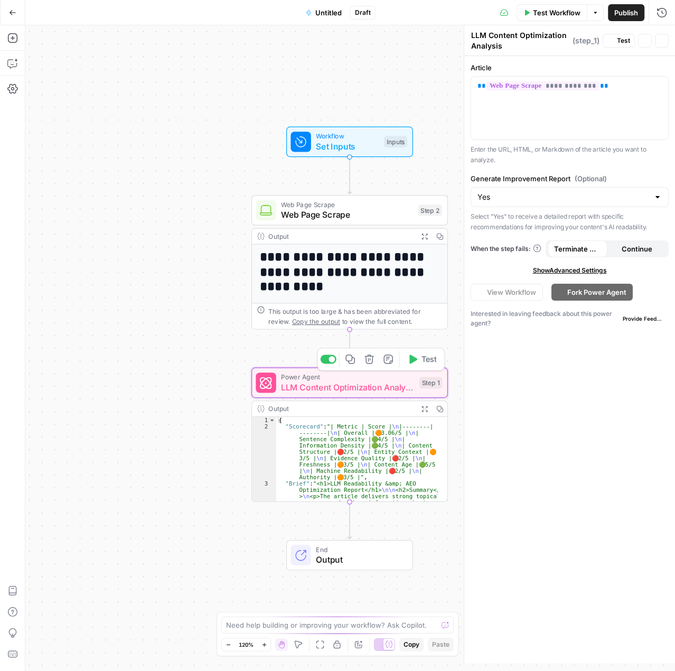
type textarea "**********"
click at [415, 402] on div "Output Expand Output Copy" at bounding box center [349, 409] width 195 height 16
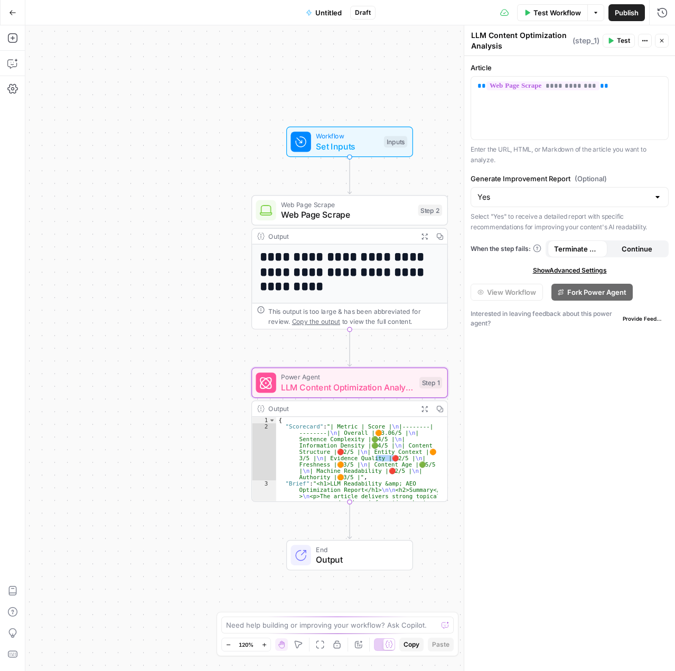
click at [427, 403] on button "Expand Output" at bounding box center [424, 408] width 15 height 15
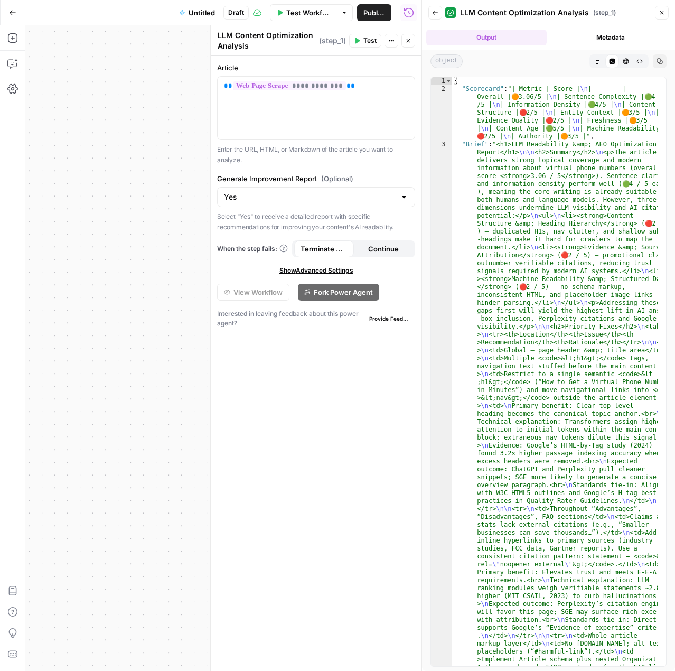
click at [620, 59] on button "HTML Viewer" at bounding box center [626, 61] width 14 height 14
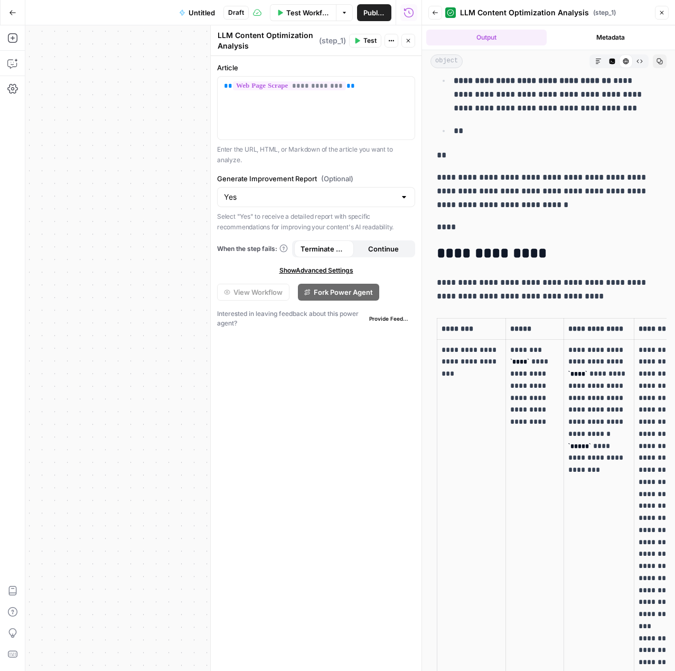
scroll to position [634, 0]
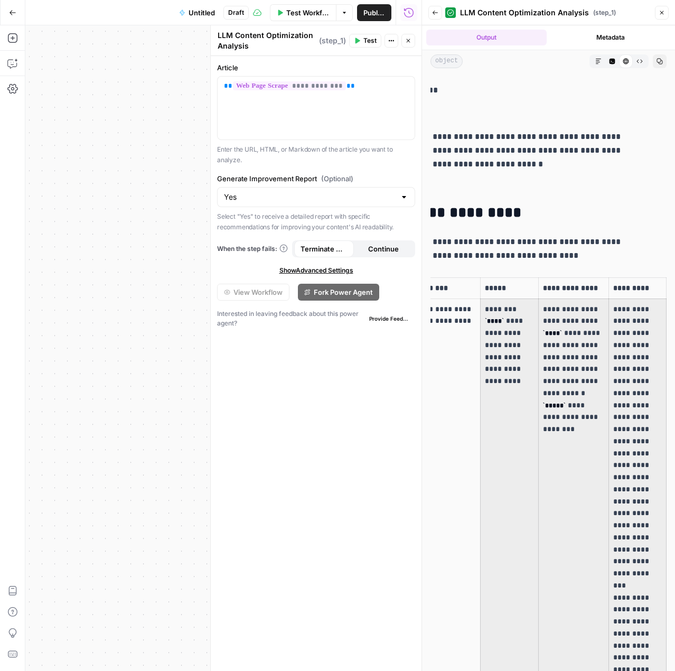
drag, startPoint x: 531, startPoint y: 493, endPoint x: 619, endPoint y: 518, distance: 91.2
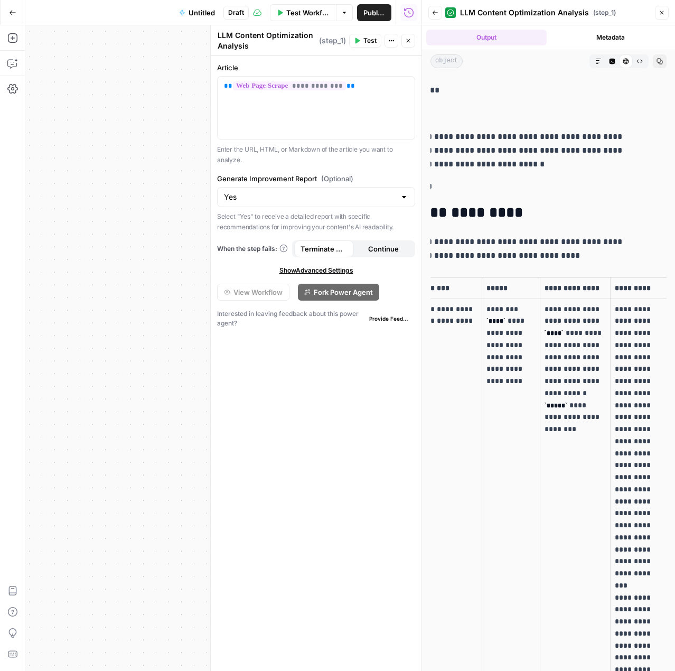
scroll to position [0, 0]
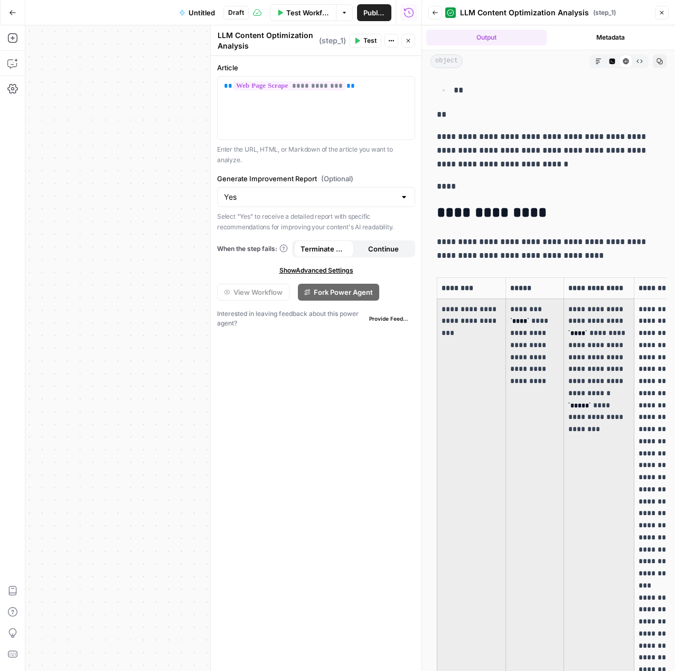
drag, startPoint x: 592, startPoint y: 511, endPoint x: 444, endPoint y: 489, distance: 149.9
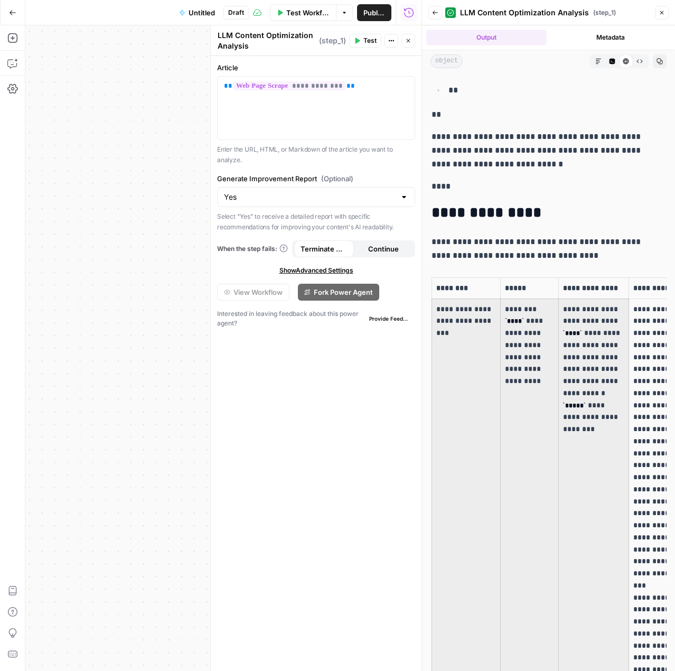
scroll to position [0, 32]
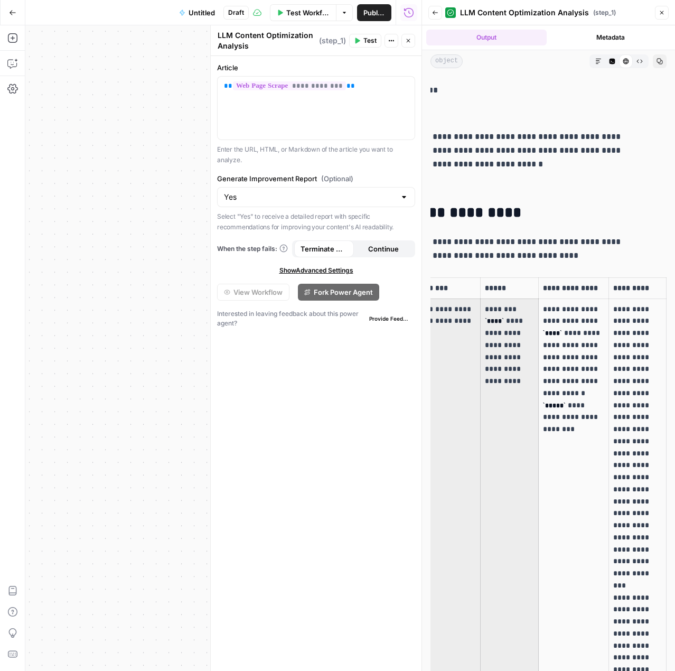
drag, startPoint x: 467, startPoint y: 505, endPoint x: 529, endPoint y: 514, distance: 62.4
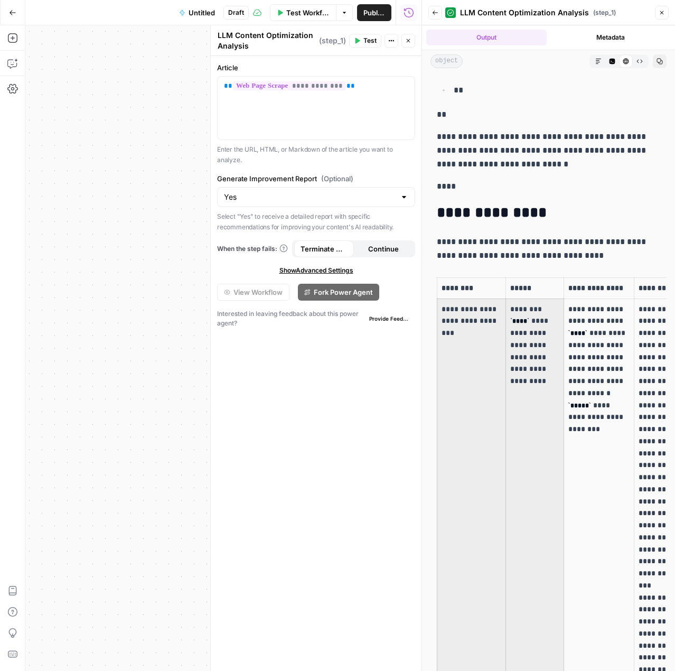
drag, startPoint x: 529, startPoint y: 514, endPoint x: 441, endPoint y: 503, distance: 88.8
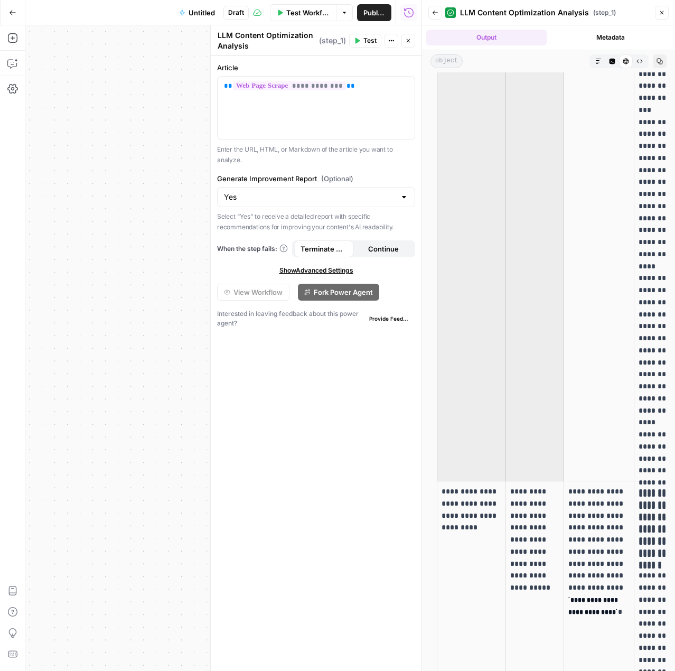
scroll to position [1426, 0]
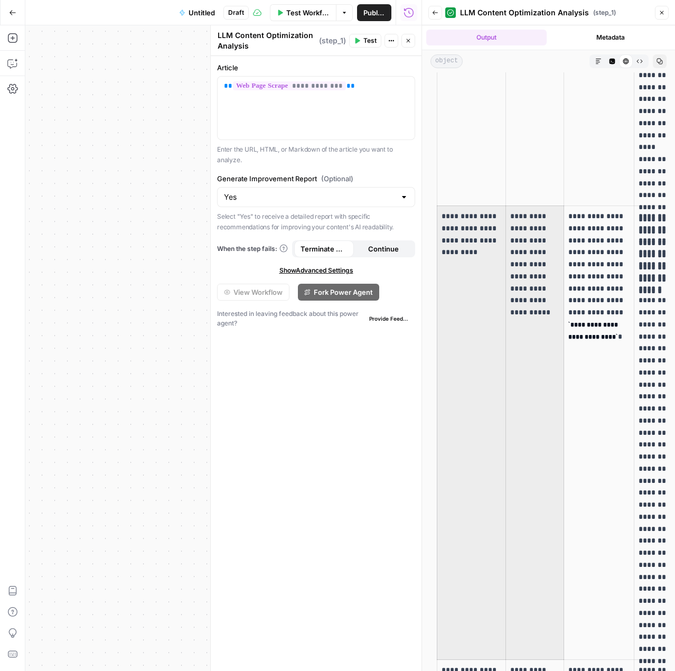
drag, startPoint x: 476, startPoint y: 441, endPoint x: 521, endPoint y: 464, distance: 49.6
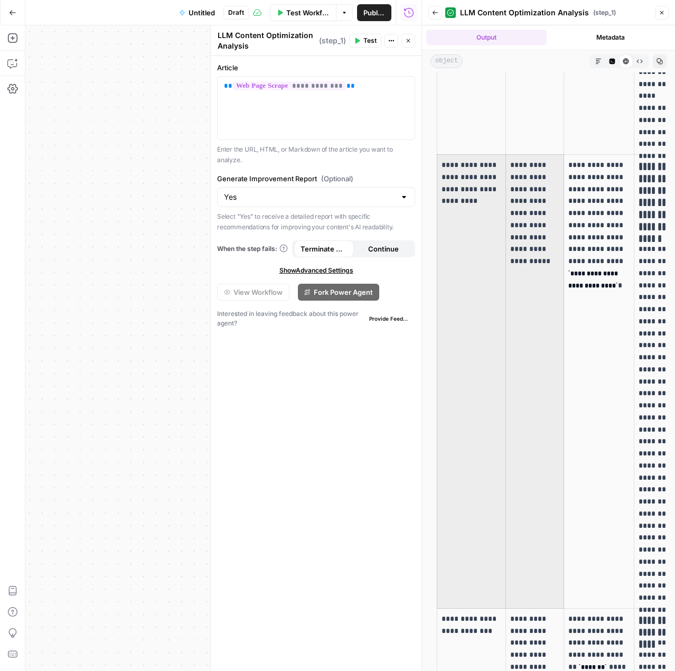
scroll to position [1490, 0]
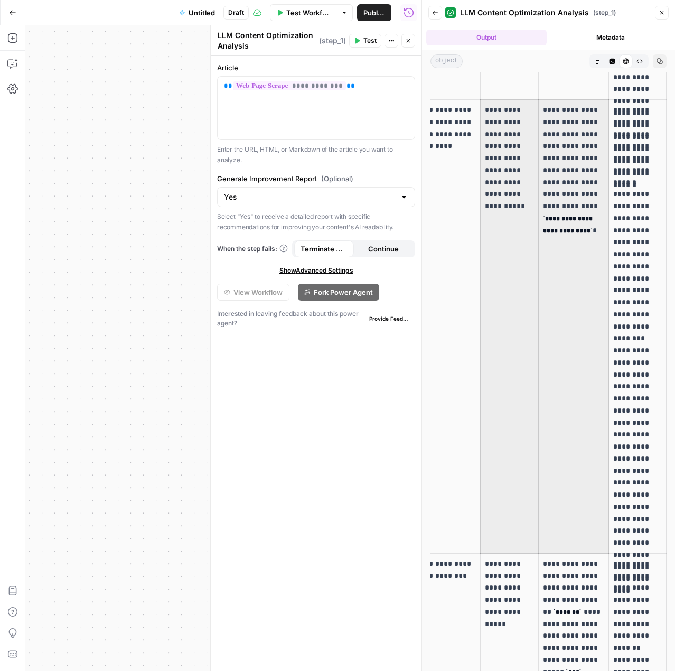
drag, startPoint x: 514, startPoint y: 443, endPoint x: 557, endPoint y: 440, distance: 42.9
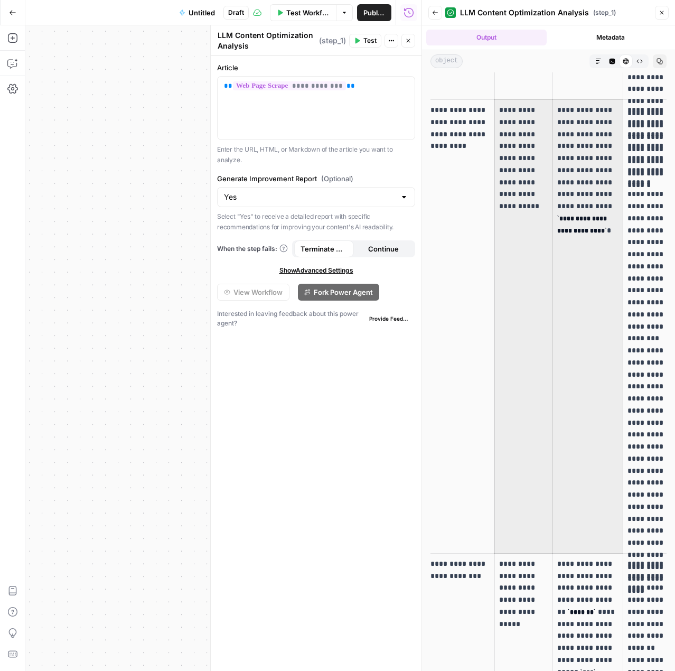
scroll to position [0, 0]
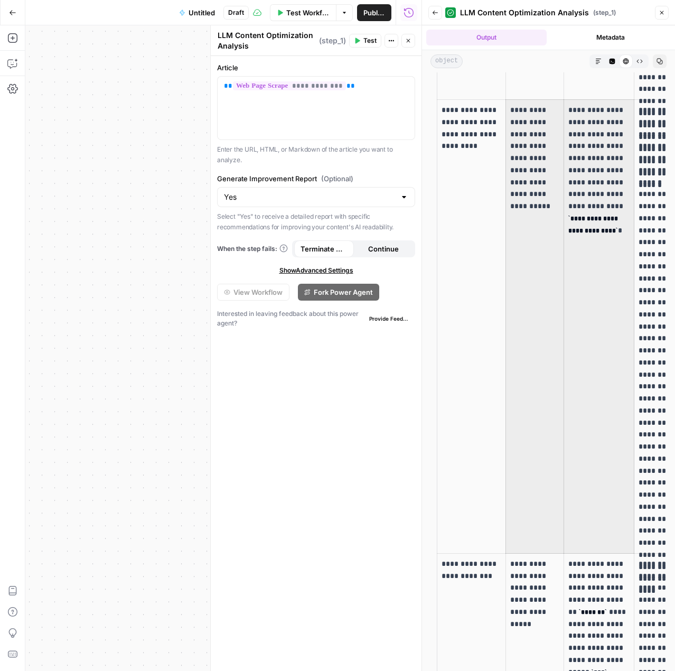
drag, startPoint x: 557, startPoint y: 440, endPoint x: 494, endPoint y: 420, distance: 66.3
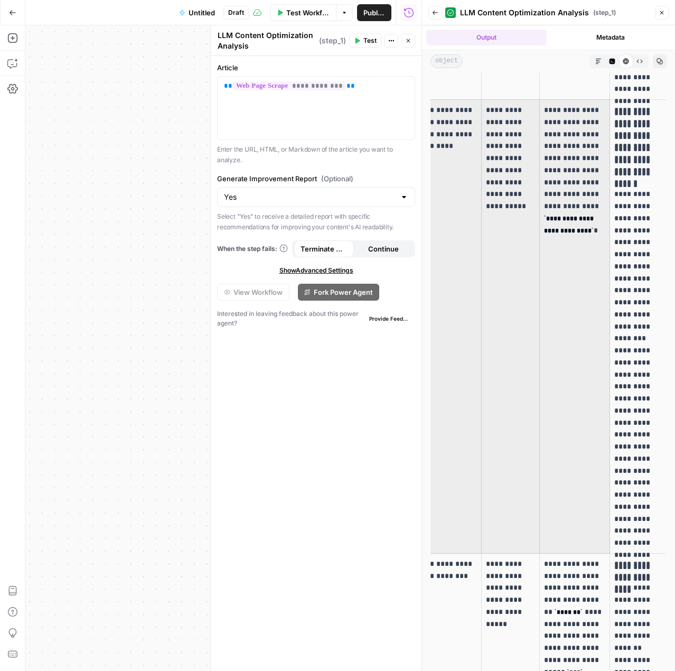
scroll to position [0, 32]
drag, startPoint x: 494, startPoint y: 420, endPoint x: 539, endPoint y: 412, distance: 46.1
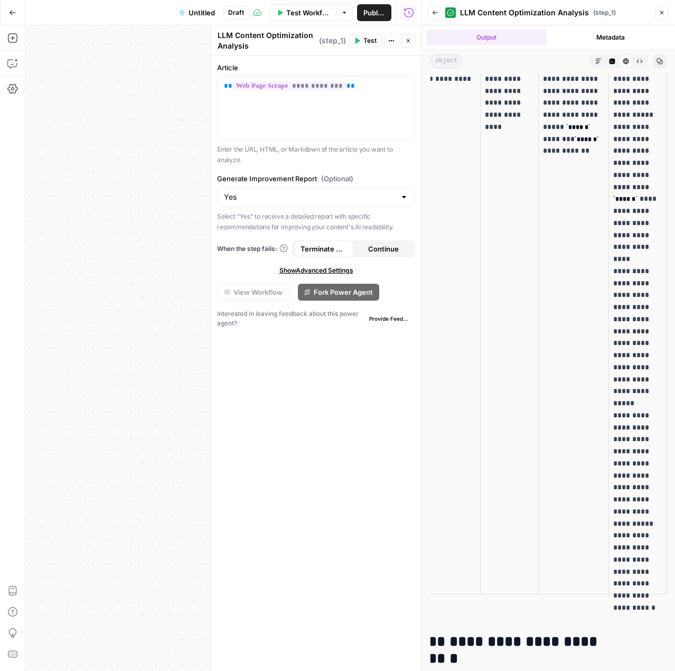
scroll to position [0, 0]
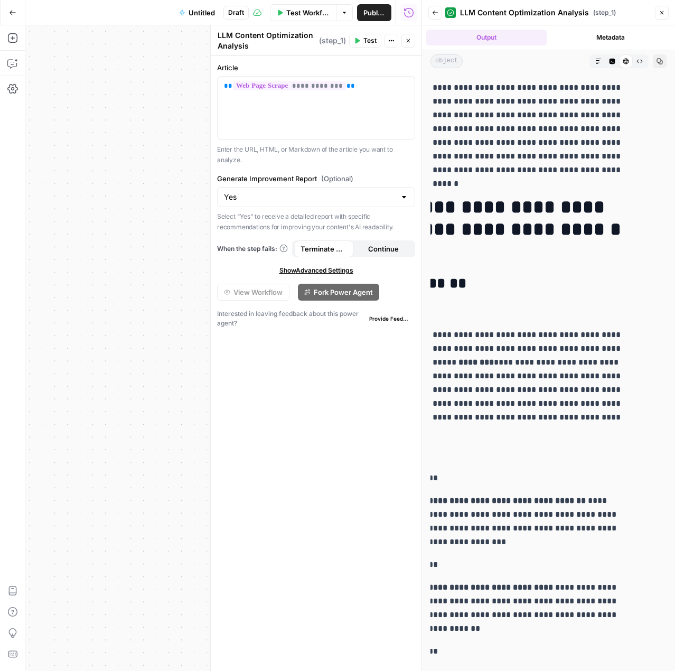
drag, startPoint x: 477, startPoint y: 487, endPoint x: 426, endPoint y: 2, distance: 488.0
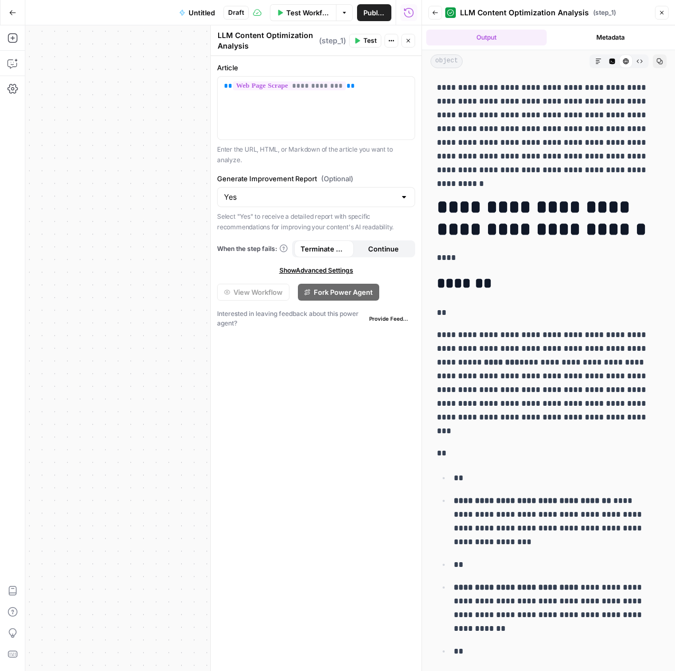
drag, startPoint x: 501, startPoint y: 178, endPoint x: -78, endPoint y: 101, distance: 584.2
click at [13, 13] on icon "button" at bounding box center [12, 12] width 7 height 7
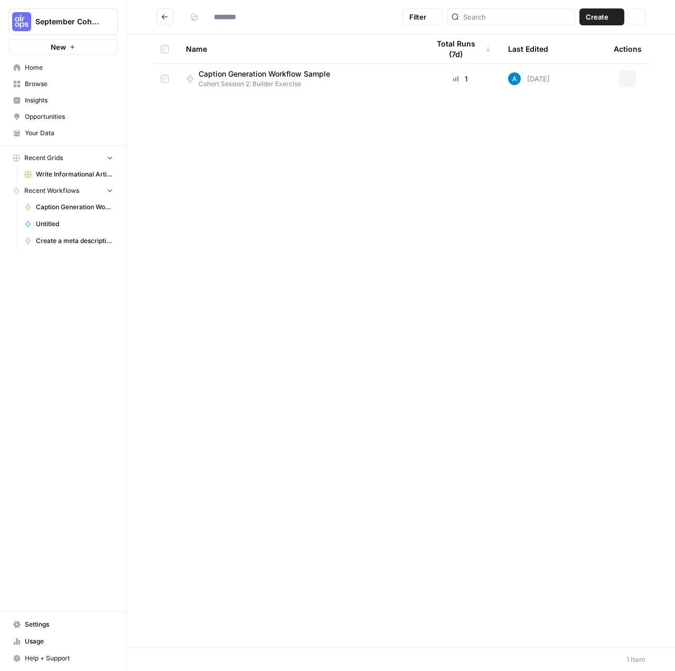
type input "**********"
click at [81, 171] on span "Write Informational Article" at bounding box center [74, 174] width 77 height 10
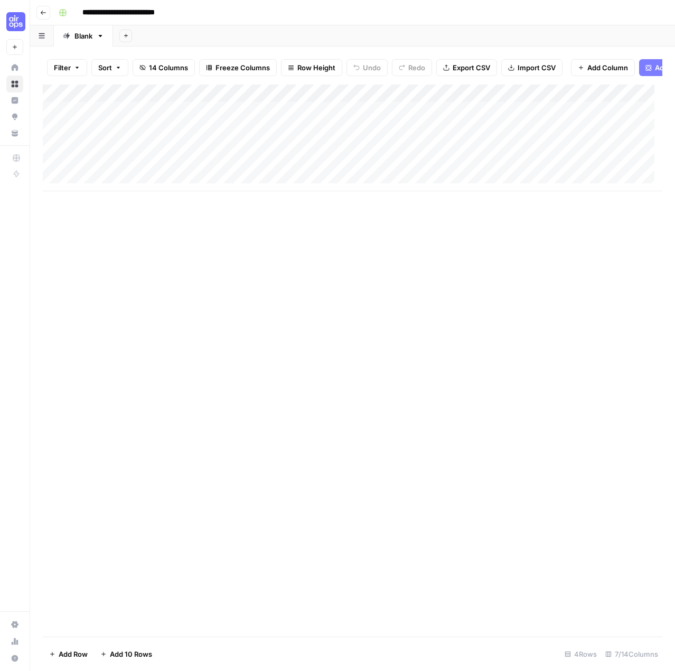
click at [41, 14] on icon "button" at bounding box center [43, 13] width 6 height 6
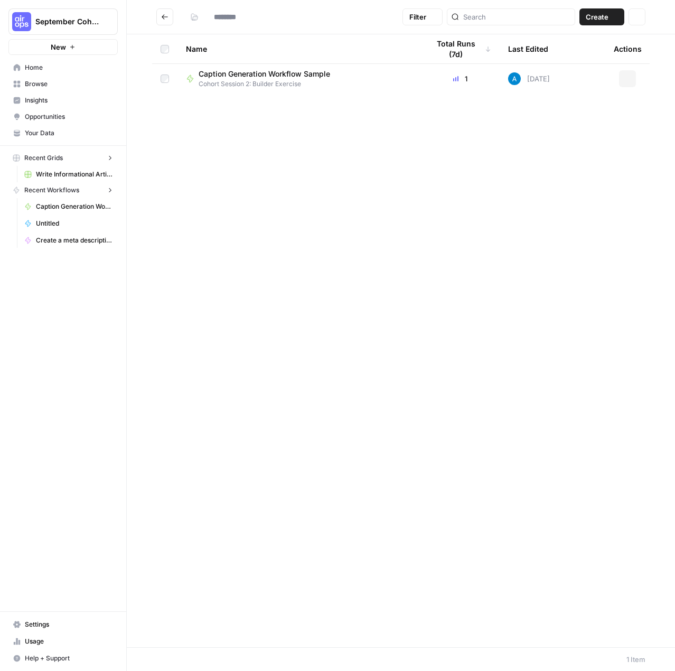
type input "**********"
click at [42, 68] on span "Home" at bounding box center [69, 68] width 88 height 10
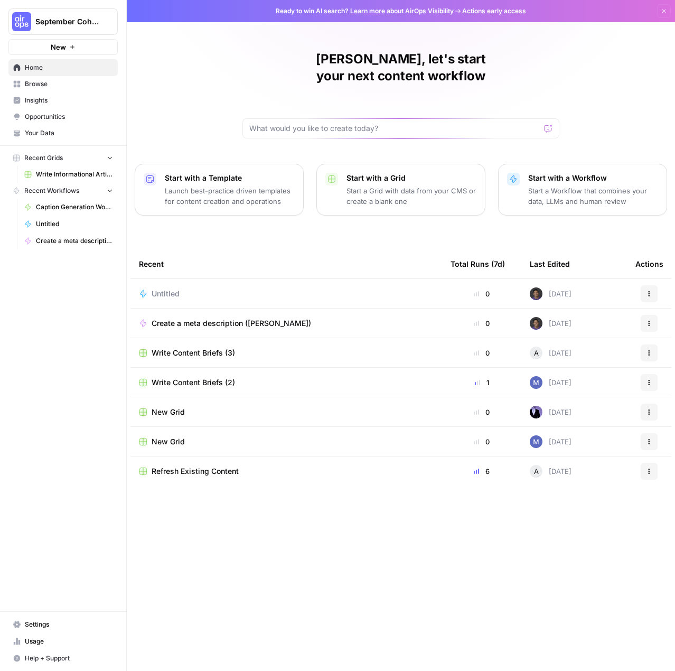
click at [44, 83] on span "Browse" at bounding box center [69, 84] width 88 height 10
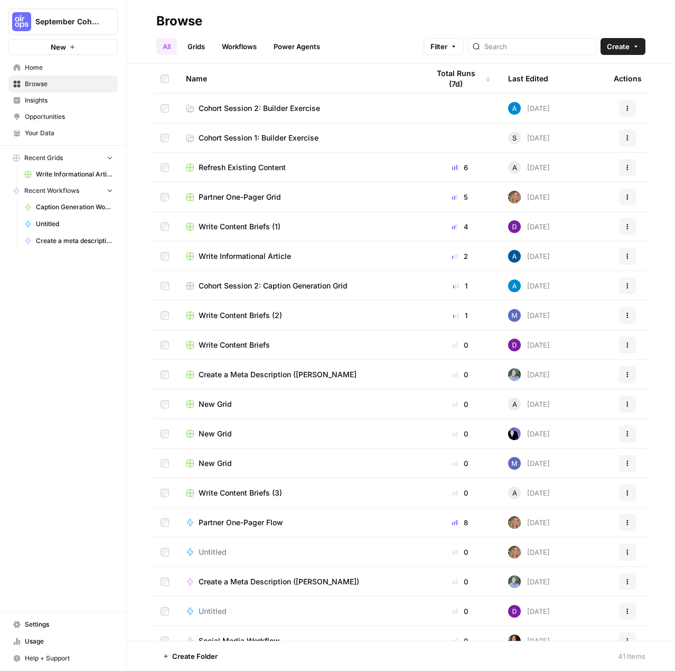
click at [286, 110] on span "Cohort Session 2: Builder Exercise" at bounding box center [259, 108] width 121 height 11
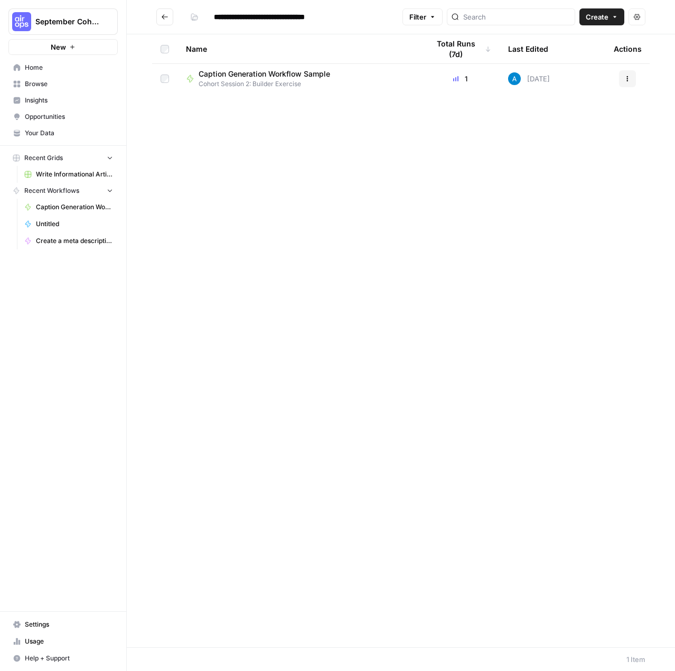
click at [257, 77] on span "Caption Generation Workflow Sample" at bounding box center [264, 74] width 131 height 11
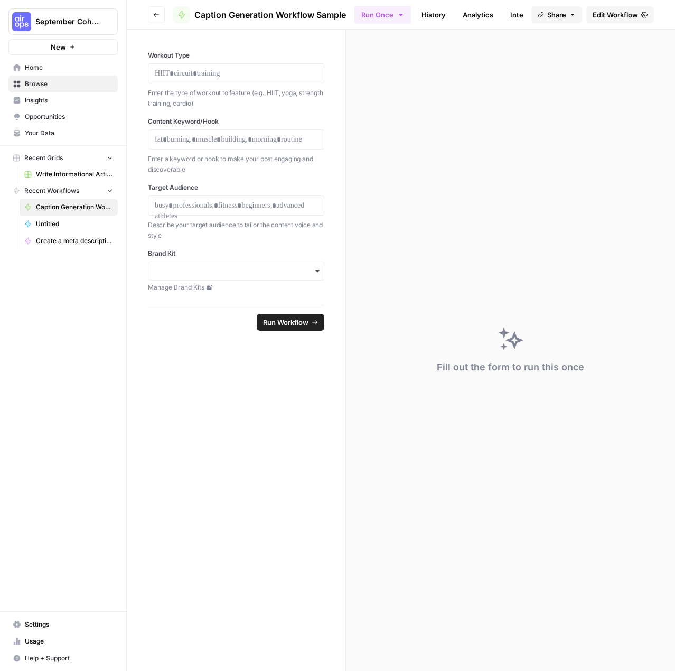
click at [39, 71] on span "Home" at bounding box center [69, 68] width 88 height 10
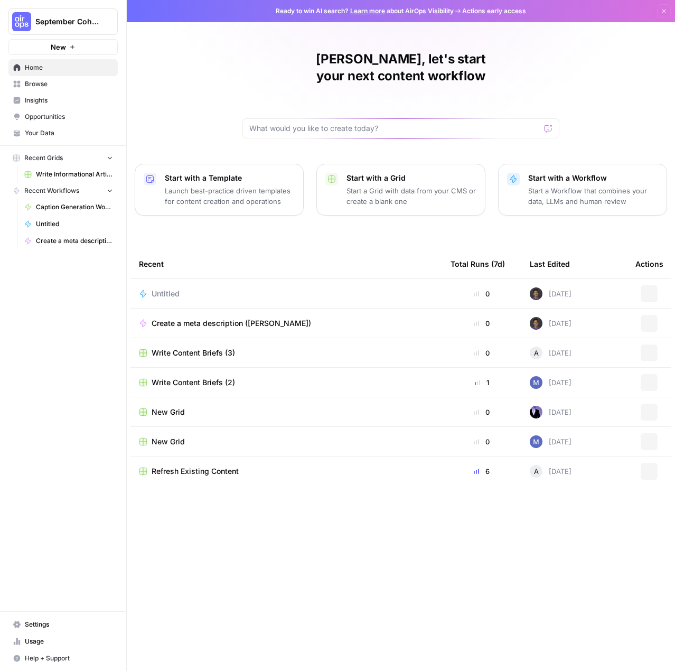
click at [58, 44] on span "New" at bounding box center [58, 47] width 15 height 11
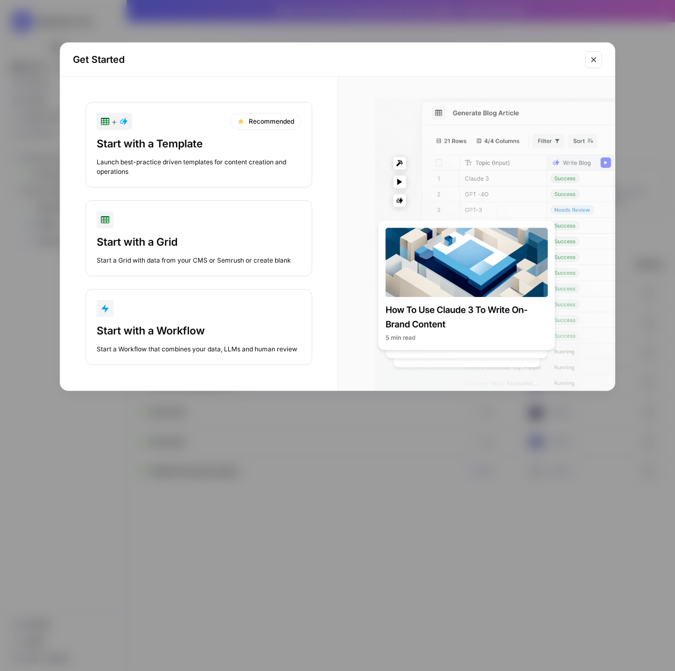
drag, startPoint x: 301, startPoint y: 561, endPoint x: 32, endPoint y: 584, distance: 270.8
click at [300, 561] on div "Get Started + Recommended Start with a Template Launch best-practice driven tem…" at bounding box center [337, 335] width 675 height 671
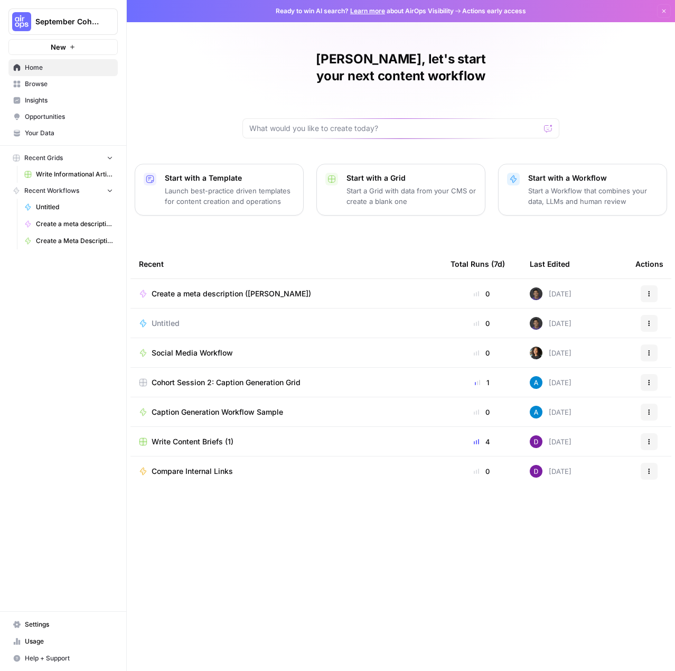
drag, startPoint x: 0, startPoint y: 0, endPoint x: 195, endPoint y: 273, distance: 335.4
click at [195, 288] on span "Create a meta description ([PERSON_NAME])" at bounding box center [231, 293] width 159 height 11
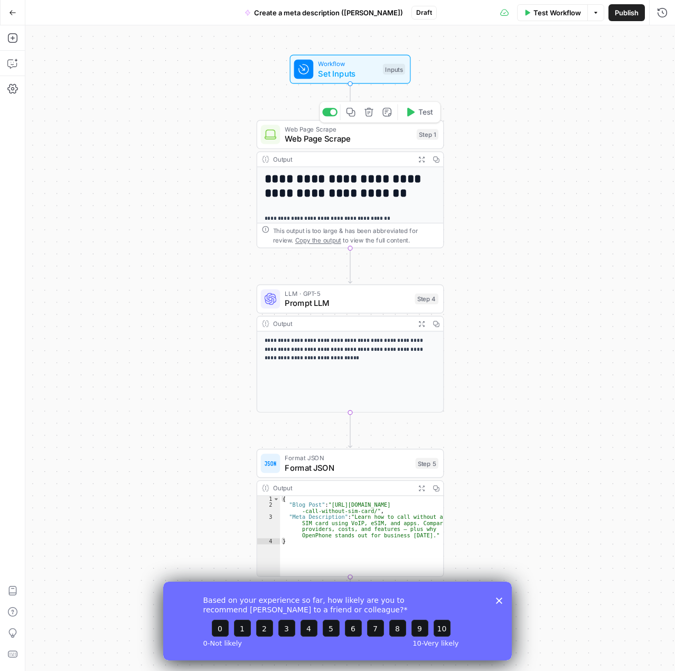
click at [328, 127] on span "Web Page Scrape" at bounding box center [348, 129] width 127 height 10
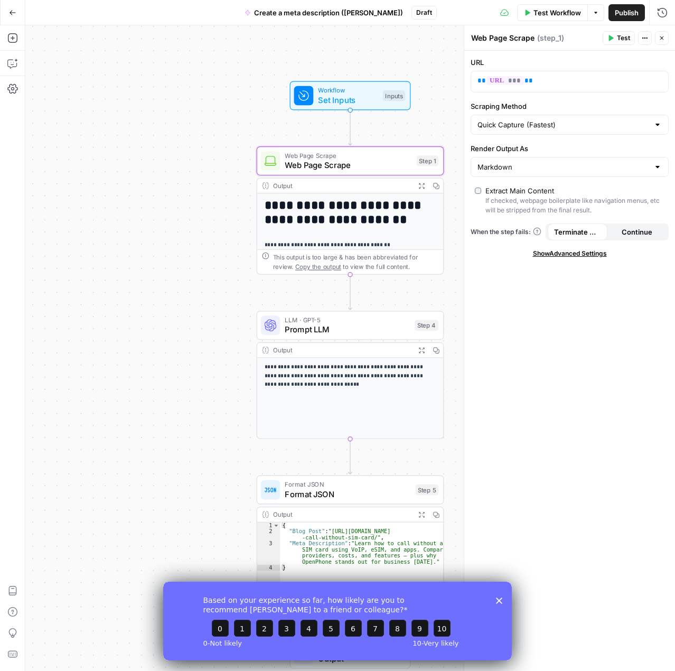
click at [333, 210] on h1 "**********" at bounding box center [346, 212] width 163 height 29
click at [354, 171] on div "Web Page Scrape Web Page Scrape Step 1 Copy step Delete step Add Note Test" at bounding box center [350, 160] width 187 height 29
click at [336, 104] on span "Set Inputs" at bounding box center [348, 100] width 60 height 12
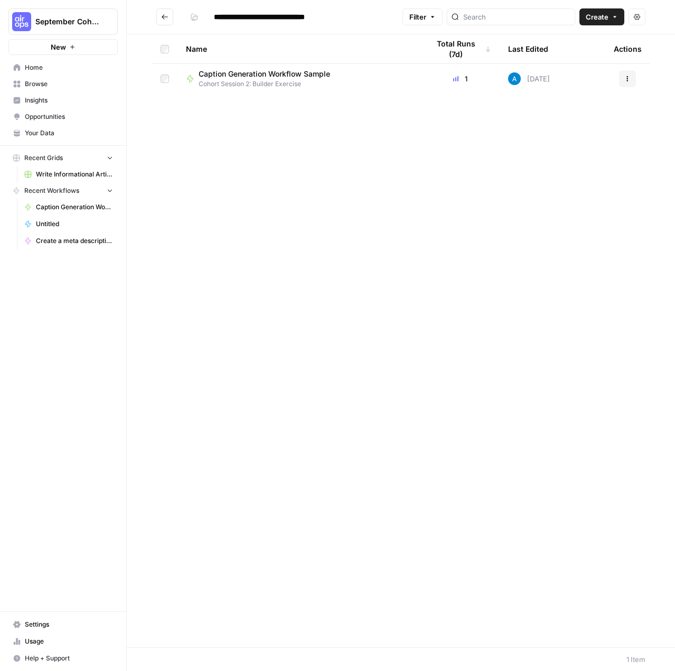
click at [272, 78] on span "Caption Generation Workflow Sample" at bounding box center [264, 74] width 131 height 11
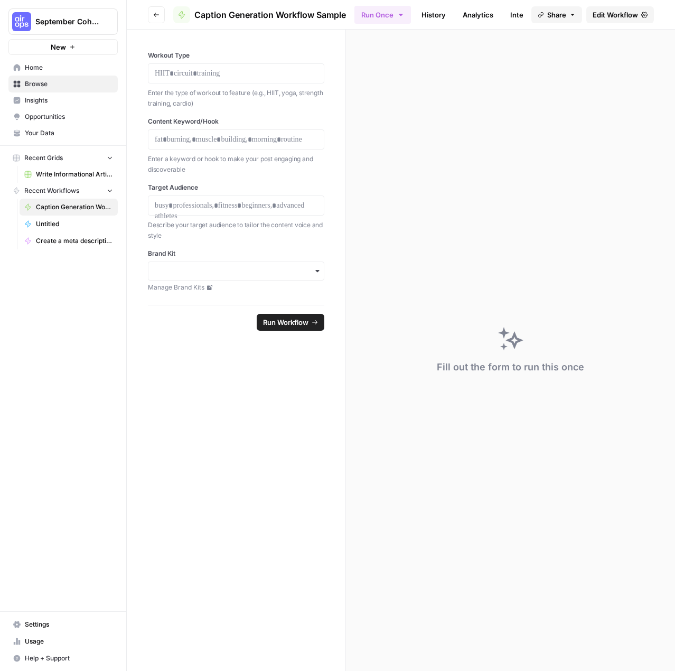
click at [532, 527] on div "Fill out the form to run this once" at bounding box center [510, 350] width 329 height 641
click at [173, 348] on form "Workout Type Enter the type of workout to feature (e.g., HIIT, yoga, strength t…" at bounding box center [236, 350] width 219 height 641
drag, startPoint x: 305, startPoint y: 470, endPoint x: 296, endPoint y: 457, distance: 16.0
click at [305, 470] on form "Workout Type Enter the type of workout to feature (e.g., HIIT, yoga, strength t…" at bounding box center [236, 350] width 219 height 641
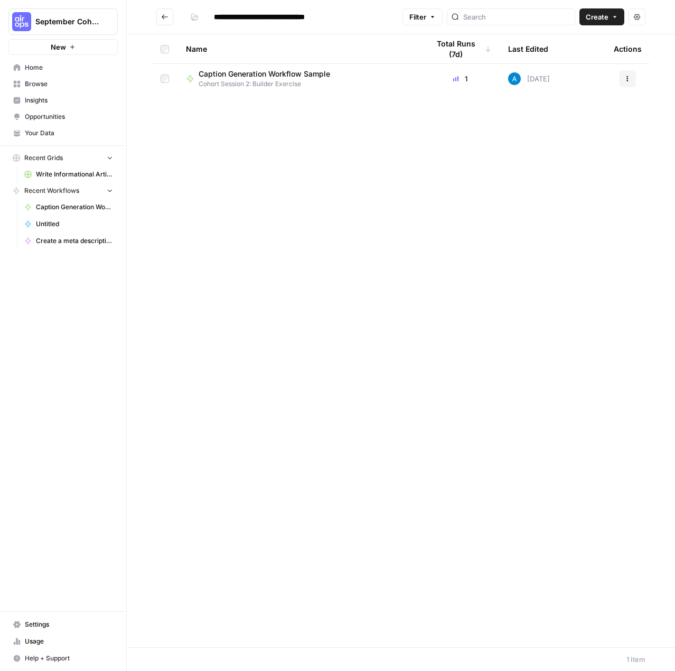
click at [629, 80] on icon "button" at bounding box center [627, 79] width 6 height 6
click at [342, 150] on div "Name Total Runs (7d) Last Edited Actions Caption Generation Workflow Sample Coh…" at bounding box center [401, 340] width 548 height 612
click at [284, 82] on span "Cohort Session 2: Builder Exercise" at bounding box center [269, 84] width 140 height 10
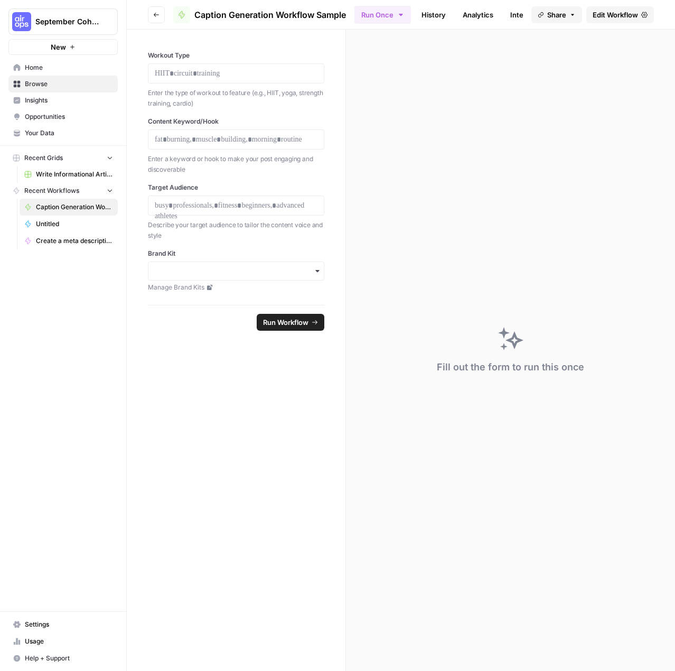
click at [260, 93] on p "Enter the type of workout to feature (e.g., HIIT, yoga, strength training, card…" at bounding box center [236, 98] width 176 height 21
click at [248, 70] on p at bounding box center [236, 73] width 163 height 11
click at [255, 136] on p at bounding box center [236, 139] width 163 height 11
click at [259, 319] on button "Run Workflow" at bounding box center [291, 322] width 68 height 17
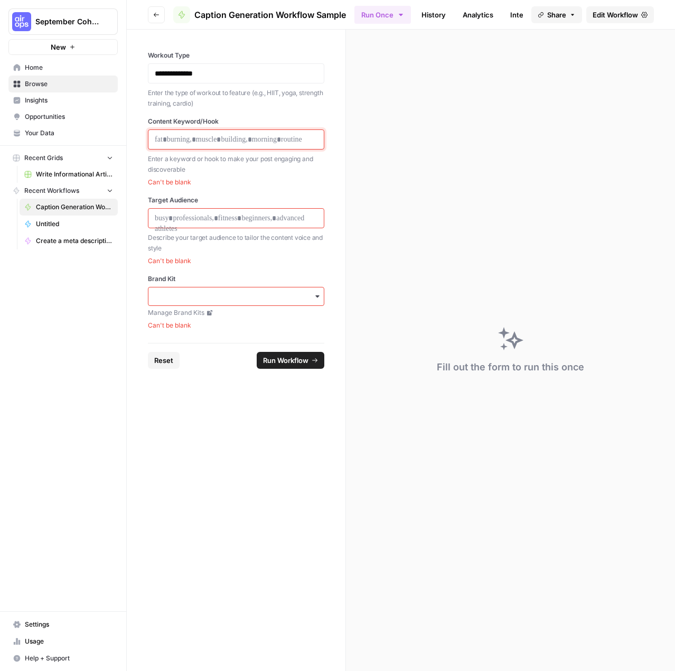
click at [204, 138] on p at bounding box center [236, 139] width 163 height 11
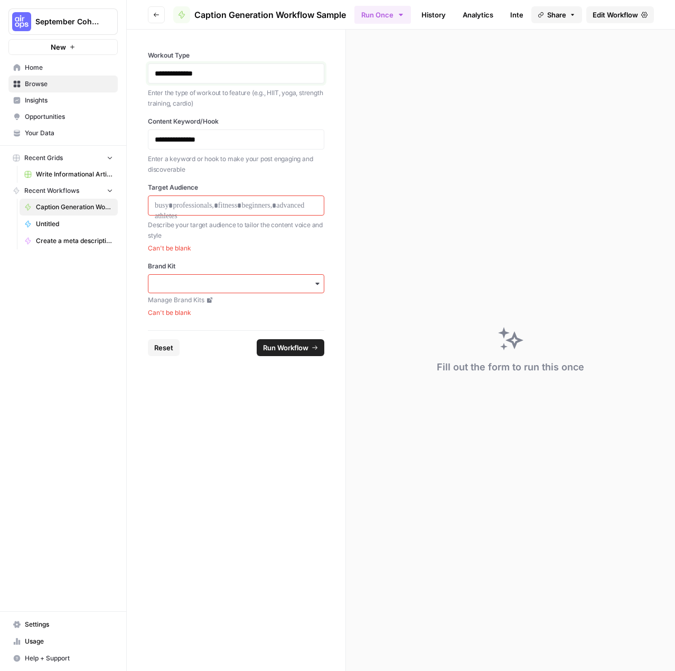
click at [232, 78] on p "**********" at bounding box center [236, 73] width 163 height 11
click at [233, 211] on div at bounding box center [236, 205] width 176 height 20
click at [233, 210] on div at bounding box center [236, 205] width 176 height 20
click at [233, 208] on p at bounding box center [236, 205] width 163 height 11
click at [228, 207] on p at bounding box center [236, 205] width 163 height 11
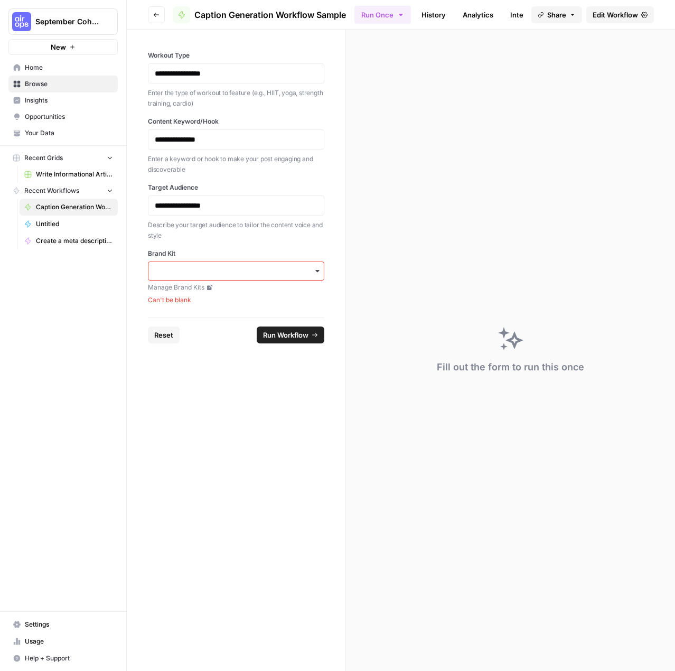
click at [223, 280] on div "Brand Kit Manage Brand Kits Can't be blank" at bounding box center [236, 277] width 176 height 56
click at [224, 277] on div "button" at bounding box center [236, 270] width 176 height 19
click at [173, 335] on div "Nike" at bounding box center [236, 338] width 176 height 20
click at [282, 327] on button "Run Workflow" at bounding box center [291, 322] width 68 height 17
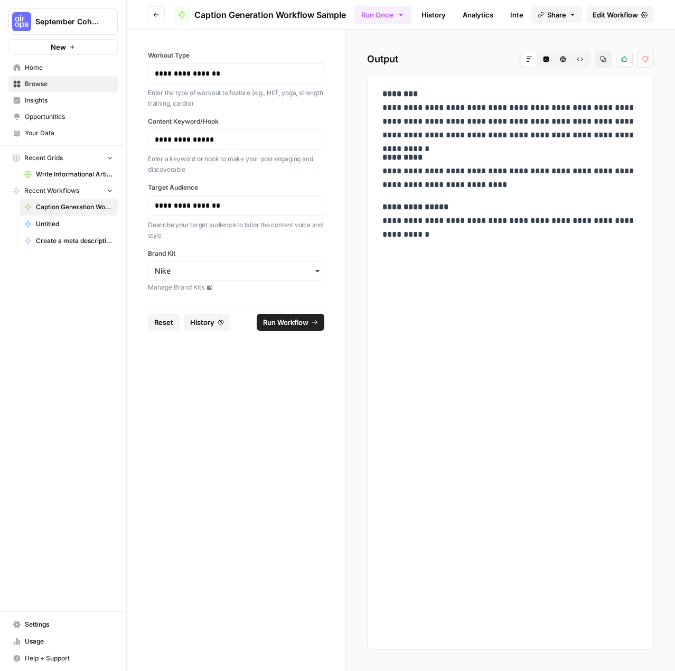
drag, startPoint x: 425, startPoint y: 511, endPoint x: 430, endPoint y: 478, distance: 32.6
click at [425, 511] on div "**********" at bounding box center [510, 362] width 287 height 576
drag, startPoint x: 427, startPoint y: 108, endPoint x: 557, endPoint y: 234, distance: 181.1
click at [550, 227] on div "**********" at bounding box center [510, 164] width 269 height 163
click at [557, 234] on p "**********" at bounding box center [510, 220] width 256 height 41
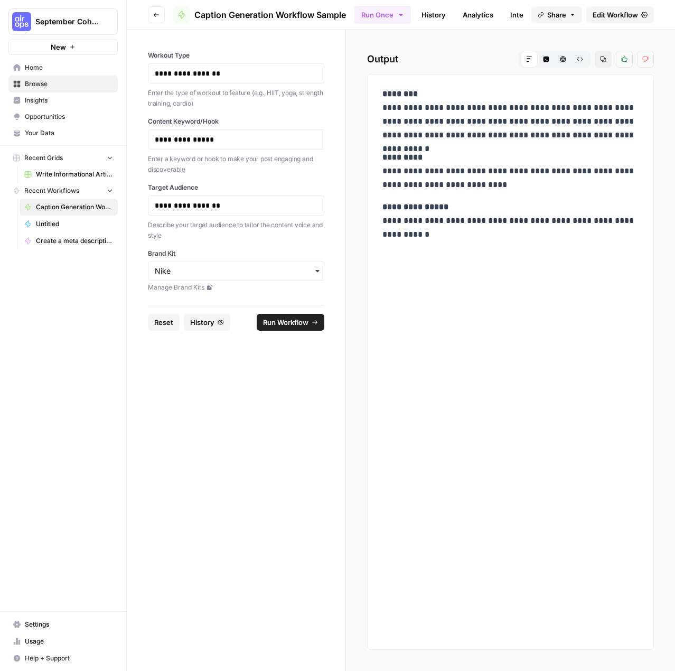
click at [554, 282] on div "**********" at bounding box center [510, 362] width 287 height 576
click at [162, 13] on button "Go back" at bounding box center [156, 14] width 17 height 17
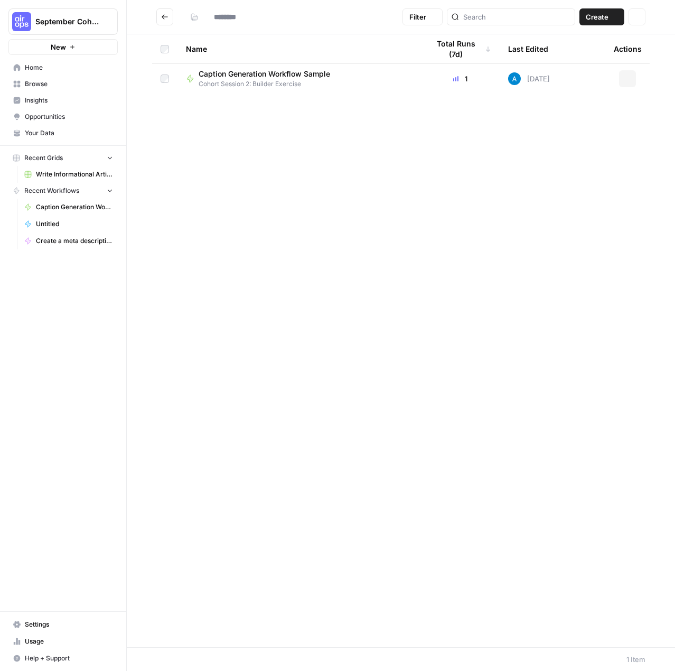
type input "**********"
click at [418, 80] on td "Caption Generation Workflow Sample Cohort Session 2: Builder Exercise" at bounding box center [298, 79] width 243 height 30
click at [267, 79] on span "Cohort Session 2: Builder Exercise" at bounding box center [269, 84] width 140 height 10
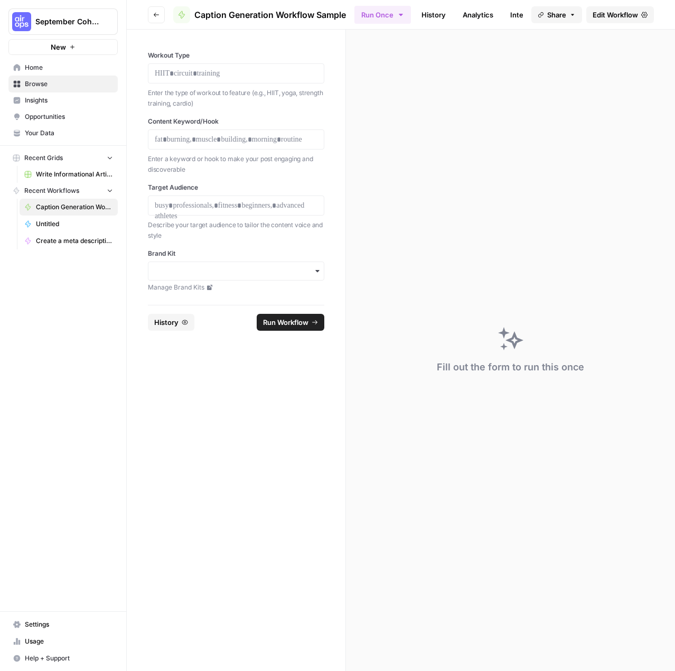
click at [519, 284] on div "Fill out the form to run this once" at bounding box center [510, 350] width 329 height 641
click at [58, 80] on span "Browse" at bounding box center [69, 84] width 88 height 10
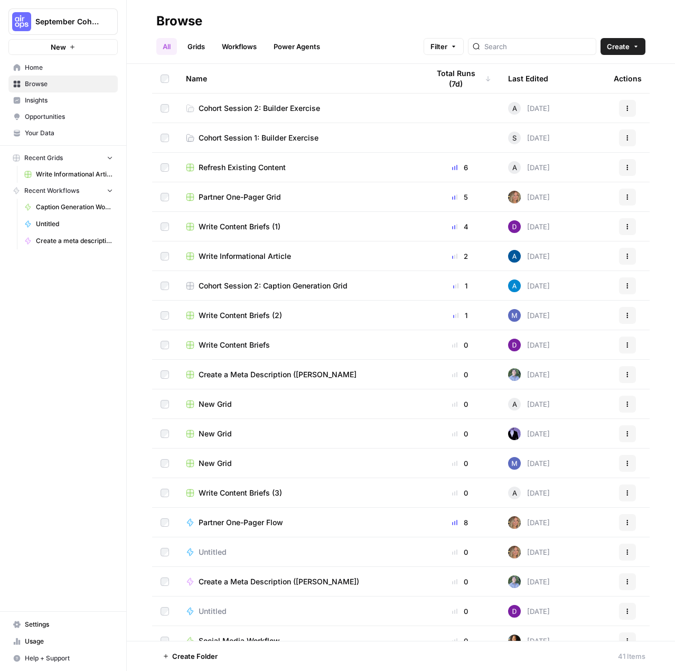
click at [275, 104] on span "Cohort Session 2: Builder Exercise" at bounding box center [259, 108] width 121 height 11
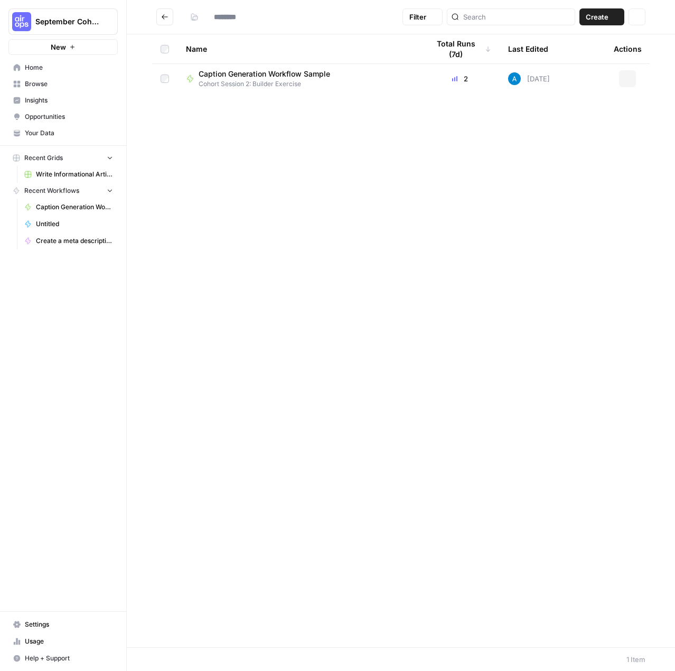
type input "**********"
click at [318, 489] on div "Name Total Runs (7d) Last Edited Actions Caption Generation Workflow Sample Coh…" at bounding box center [401, 340] width 548 height 612
click at [314, 471] on div "Name Total Runs (7d) Last Edited Actions Caption Generation Workflow Sample Coh…" at bounding box center [401, 340] width 548 height 612
click at [77, 81] on span "Browse" at bounding box center [69, 84] width 88 height 10
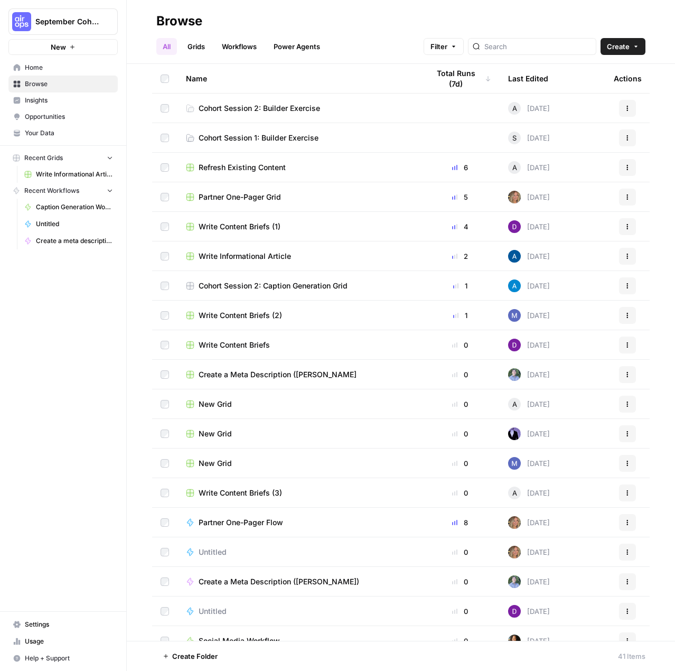
click at [199, 36] on div "All Grids Workflows Power Agents Filter Create" at bounding box center [400, 42] width 489 height 25
click at [191, 53] on link "Grids" at bounding box center [196, 46] width 30 height 17
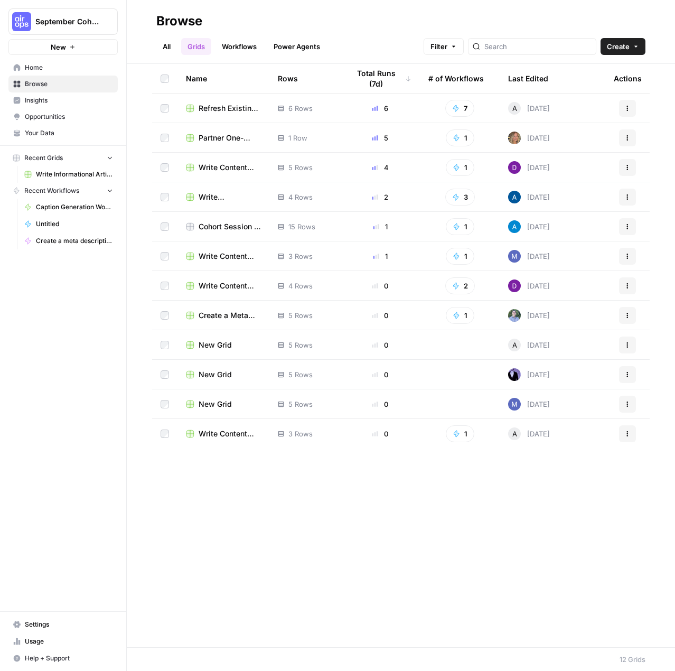
click at [162, 48] on link "All" at bounding box center [166, 46] width 21 height 17
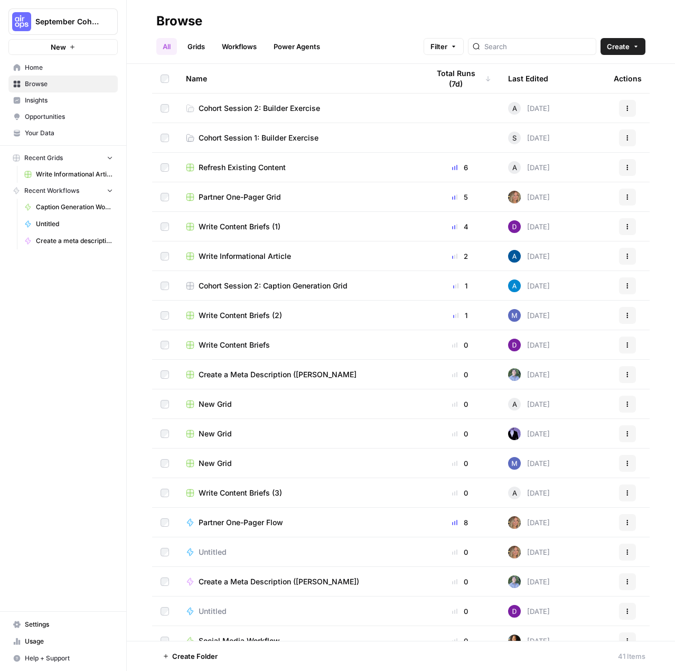
click at [59, 27] on button "September Cohort" at bounding box center [62, 21] width 109 height 26
click at [363, 107] on link "Cohort Session 2: Builder Exercise" at bounding box center [299, 108] width 226 height 11
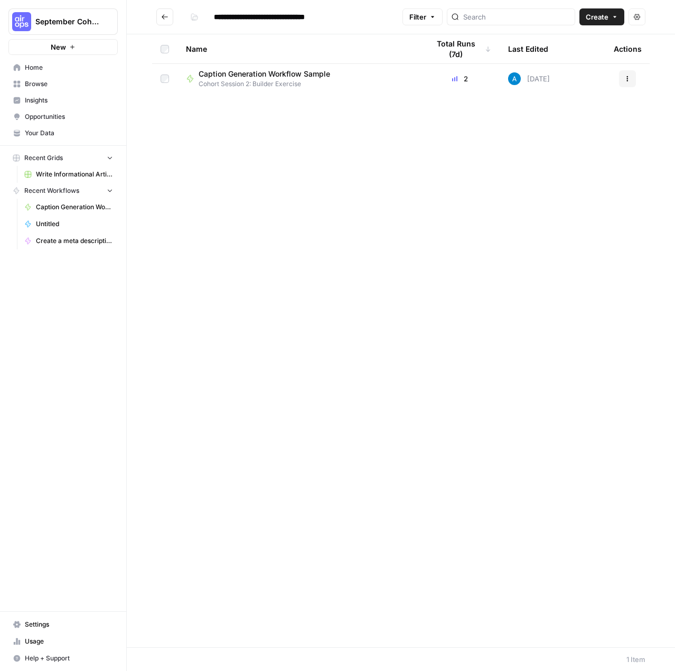
click at [297, 405] on div "Name Total Runs (7d) Last Edited Actions Caption Generation Workflow Sample Coh…" at bounding box center [401, 340] width 548 height 612
drag, startPoint x: 428, startPoint y: 277, endPoint x: 515, endPoint y: 55, distance: 238.3
click at [428, 277] on div "Name Total Runs (7d) Last Edited Actions Caption Generation Workflow Sample Coh…" at bounding box center [401, 340] width 548 height 612
click at [606, 21] on span "Create" at bounding box center [597, 17] width 23 height 11
click at [574, 55] on span "Workflow" at bounding box center [581, 56] width 59 height 11
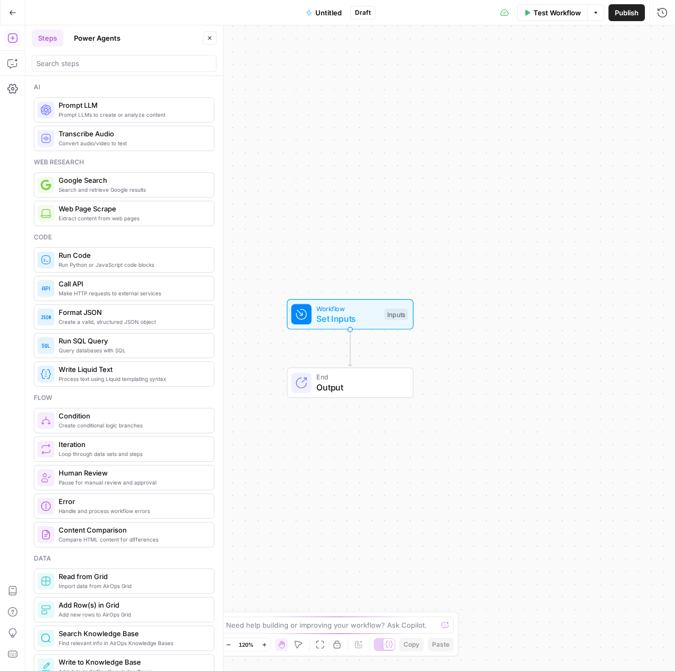
click at [315, 14] on button "Untitled" at bounding box center [323, 12] width 49 height 17
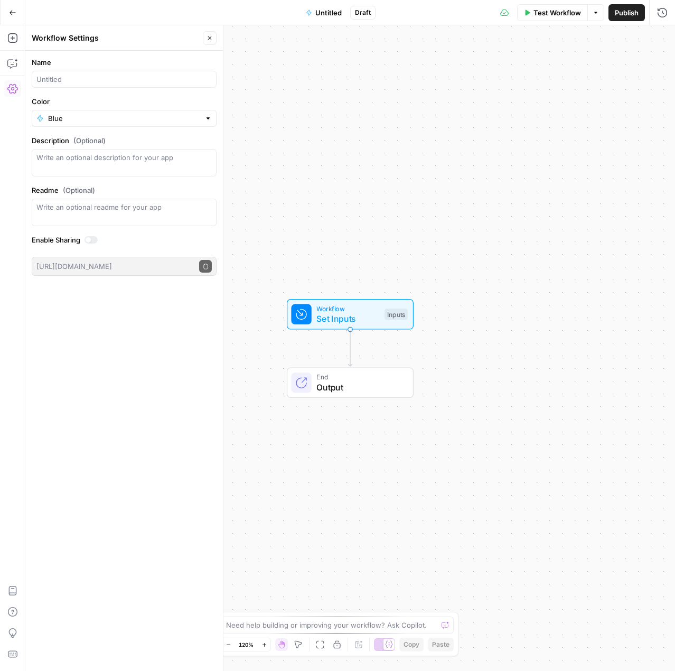
click at [62, 66] on label "Name" at bounding box center [124, 62] width 185 height 11
click at [62, 74] on input "Name" at bounding box center [123, 79] width 175 height 11
click at [65, 74] on input "Name" at bounding box center [123, 79] width 175 height 11
type input "Fitness Content Generator (BW)"
click at [210, 101] on label "Color" at bounding box center [124, 101] width 185 height 11
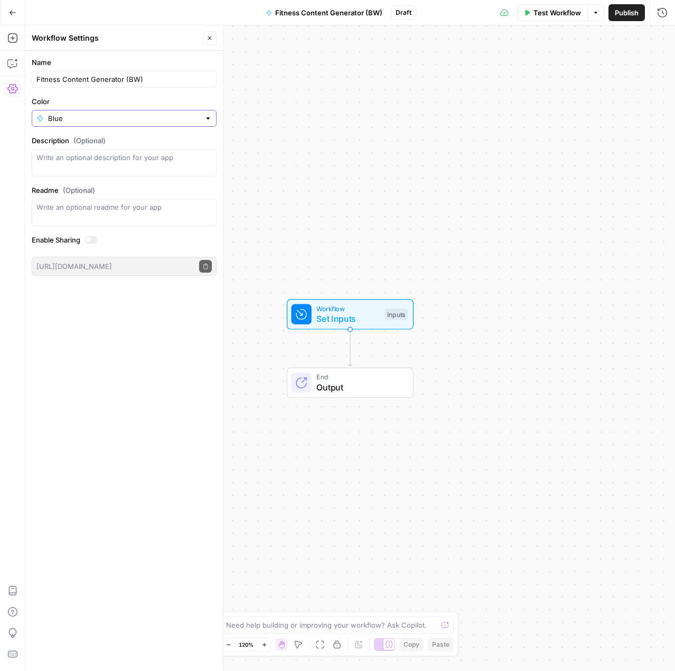
click at [200, 113] on input "Blue" at bounding box center [124, 118] width 152 height 11
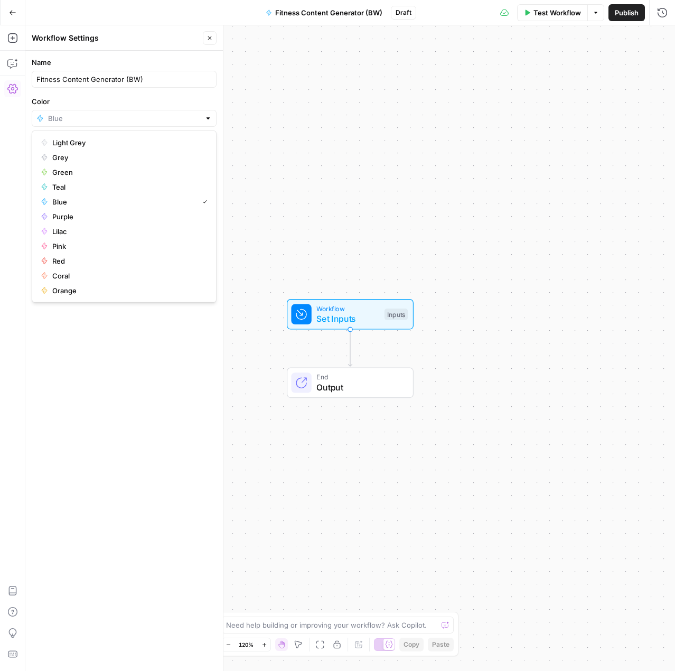
type input "Blue"
click at [205, 105] on label "Color" at bounding box center [124, 101] width 185 height 11
click at [200, 113] on input "Blue" at bounding box center [124, 118] width 152 height 11
type input "Blue"
click at [205, 104] on label "Color" at bounding box center [124, 101] width 185 height 11
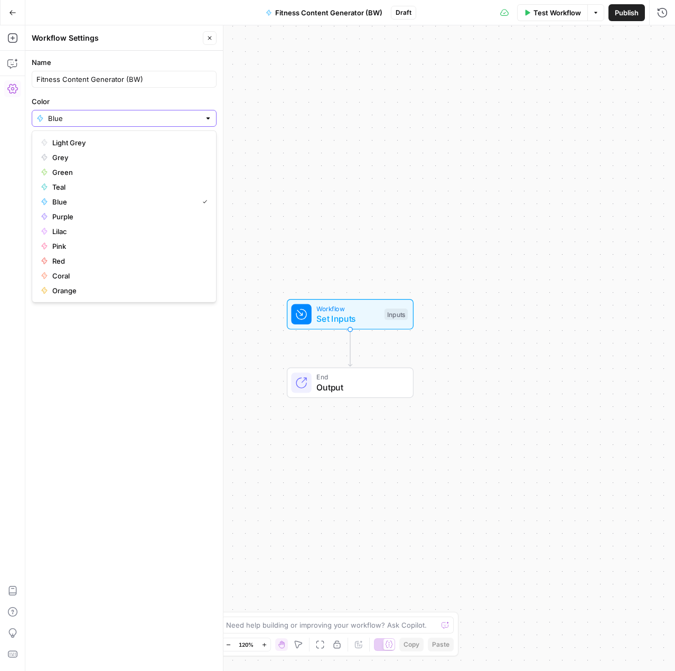
click at [200, 113] on input "Blue" at bounding box center [124, 118] width 152 height 11
click at [66, 269] on button "Coral" at bounding box center [123, 275] width 175 height 15
type input "Coral"
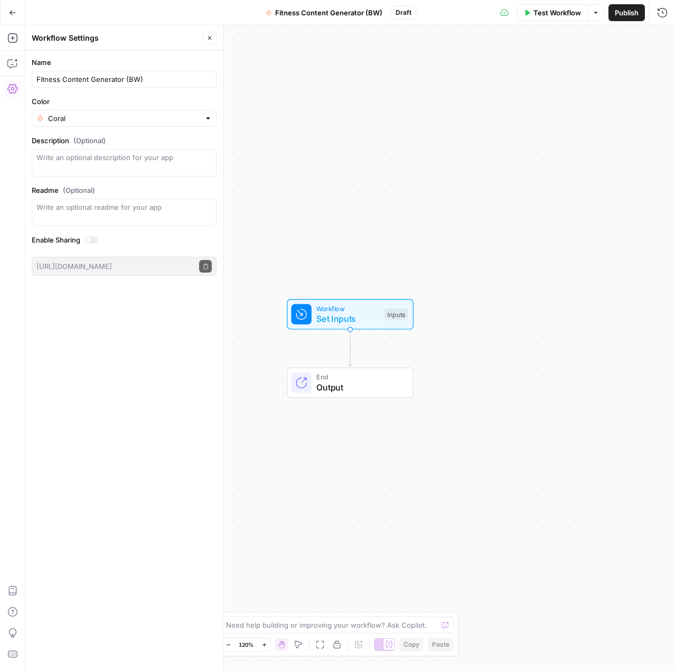
click at [602, 12] on button "Options" at bounding box center [595, 12] width 17 height 17
click at [619, 13] on span "Publish" at bounding box center [627, 12] width 24 height 11
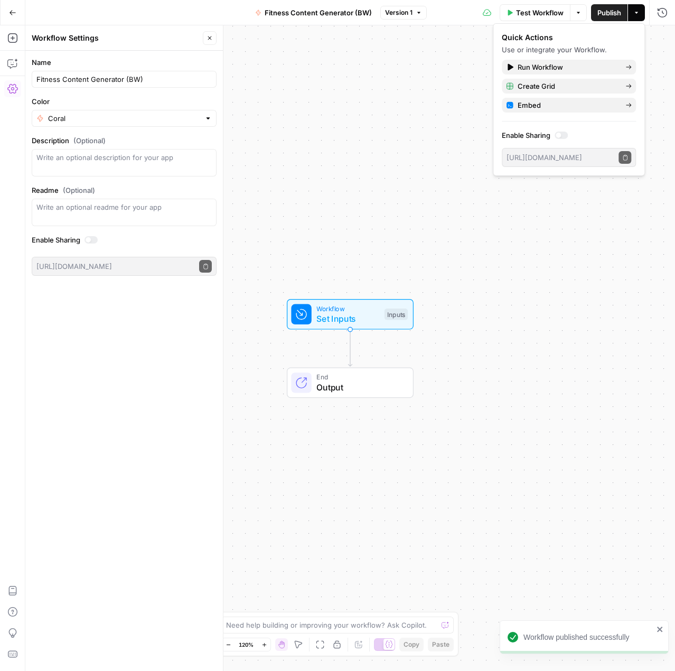
click at [350, 224] on div "Workflow Set Inputs Inputs End Output" at bounding box center [349, 347] width 649 height 645
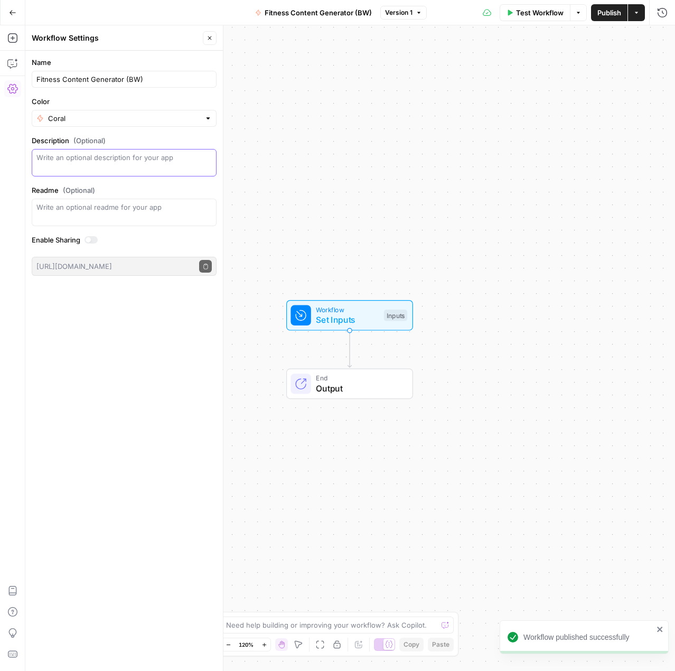
click at [101, 166] on textarea "Description (Optional)" at bounding box center [123, 162] width 175 height 21
click at [323, 13] on span "Fitness Content Generator (BW)" at bounding box center [318, 12] width 107 height 11
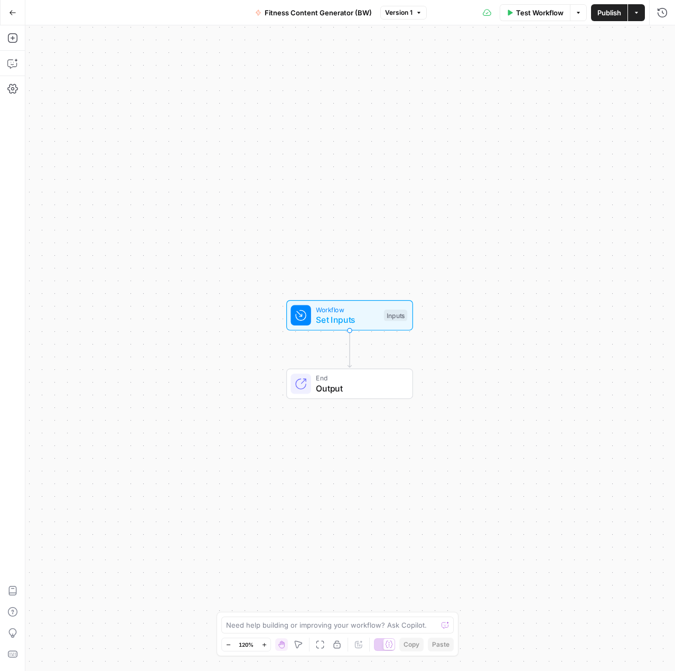
click at [333, 12] on span "Fitness Content Generator (BW)" at bounding box center [318, 12] width 107 height 11
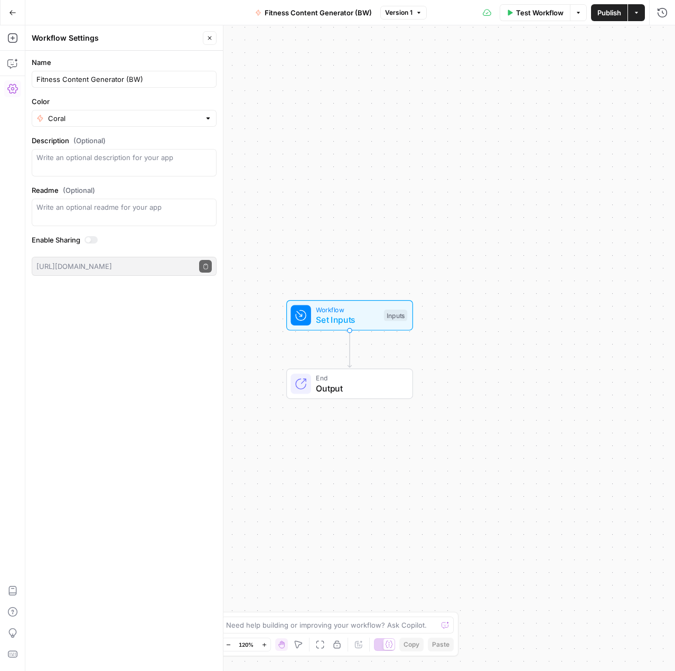
click at [328, 21] on div "Go Back Fitness Content Generator (BW) Version 1 Test Workflow Options Publish …" at bounding box center [337, 12] width 675 height 25
click at [331, 19] on button "Fitness Content Generator (BW)" at bounding box center [313, 12] width 129 height 17
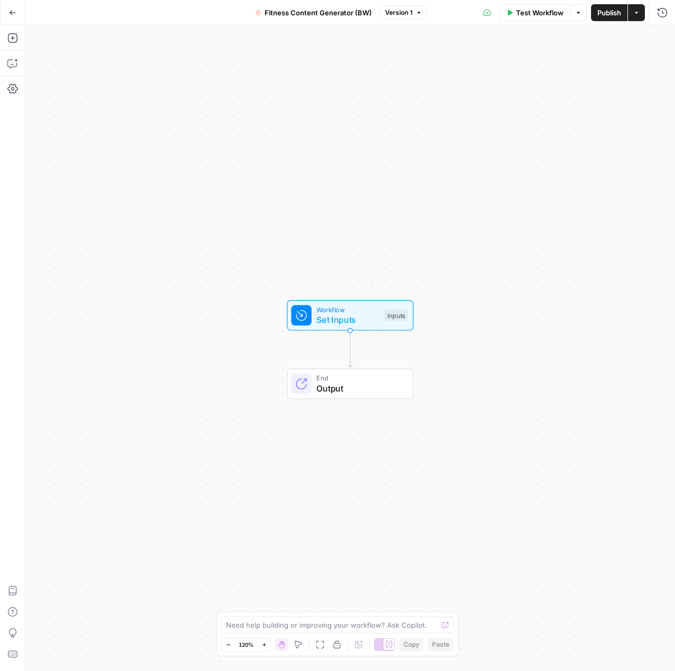
click at [359, 309] on span "Workflow" at bounding box center [347, 309] width 63 height 10
click at [350, 314] on span "Set Inputs" at bounding box center [347, 319] width 63 height 13
click at [377, 292] on span "Test Step" at bounding box center [386, 293] width 34 height 12
click at [299, 330] on div "Workflow Set Inputs Inputs" at bounding box center [350, 315] width 127 height 31
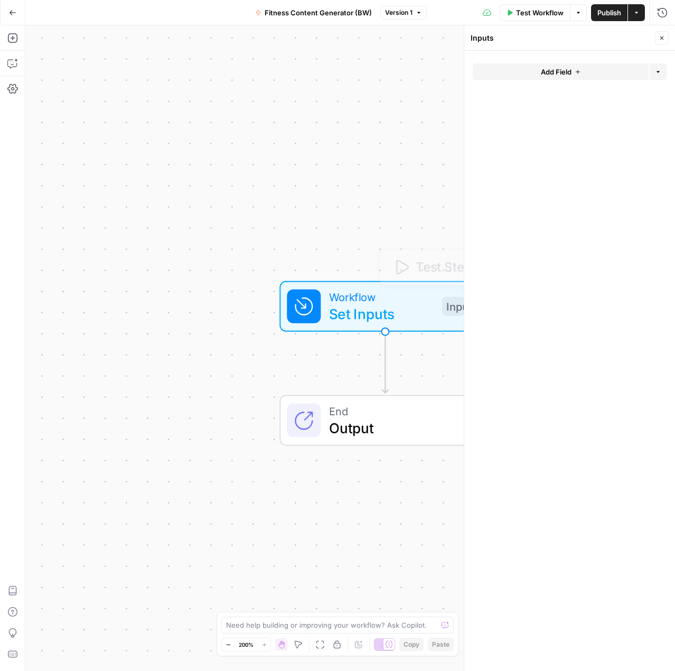
click at [305, 315] on icon at bounding box center [303, 306] width 21 height 21
click at [333, 306] on span "Set Inputs" at bounding box center [381, 313] width 105 height 21
drag, startPoint x: 427, startPoint y: 574, endPoint x: 416, endPoint y: 570, distance: 11.4
click at [427, 574] on div "Workflow Set Inputs Inputs End Output" at bounding box center [349, 347] width 649 height 645
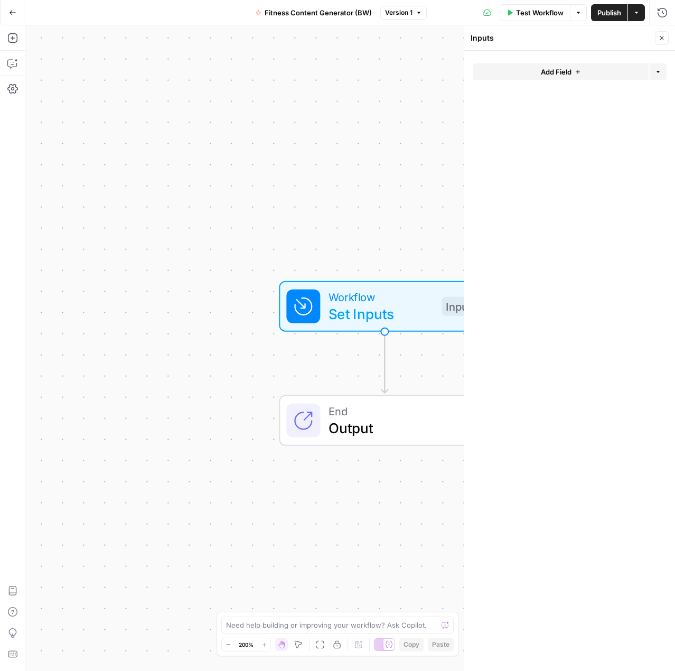
click at [572, 76] on button "Add Field" at bounding box center [561, 71] width 176 height 17
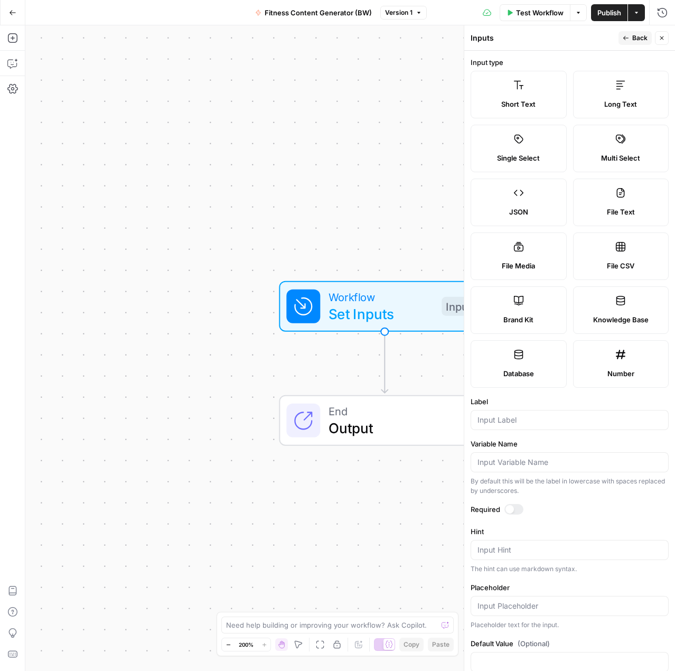
click at [174, 299] on div "Workflow Set Inputs Inputs End Output" at bounding box center [349, 347] width 649 height 645
click at [17, 15] on button "Go Back" at bounding box center [12, 12] width 19 height 19
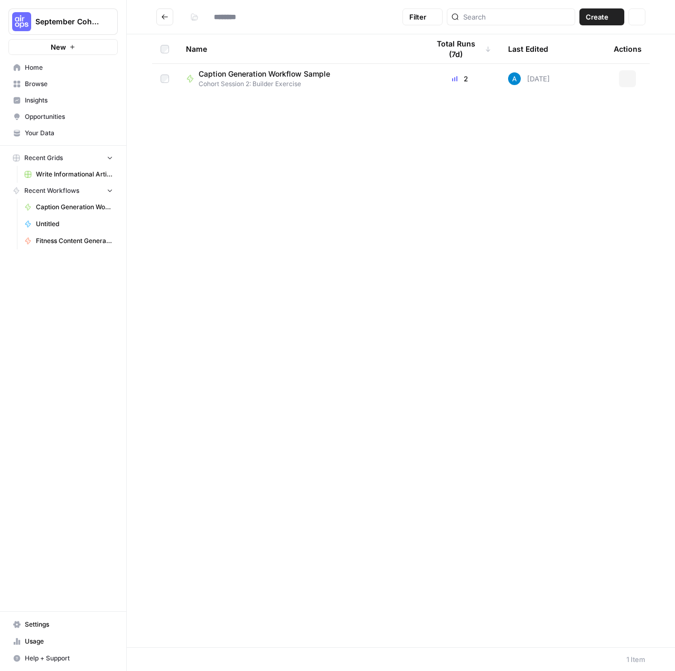
type input "**********"
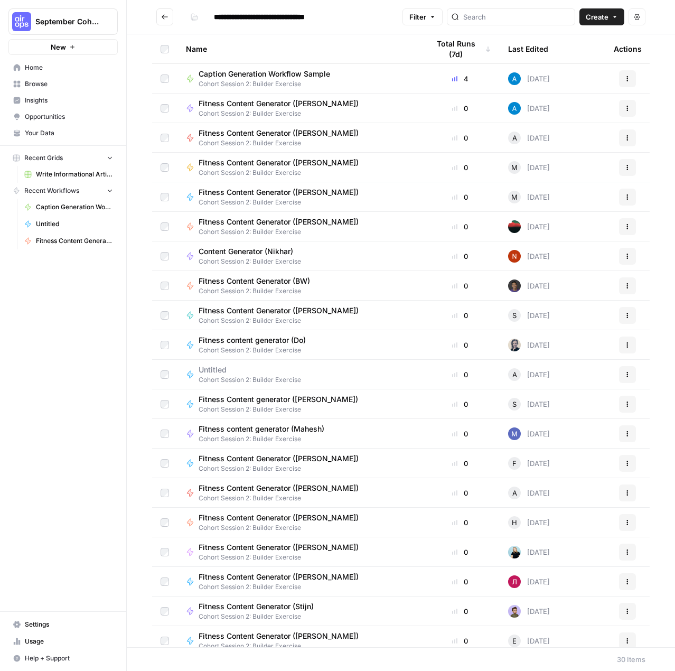
click at [70, 127] on link "Your Data" at bounding box center [62, 133] width 109 height 17
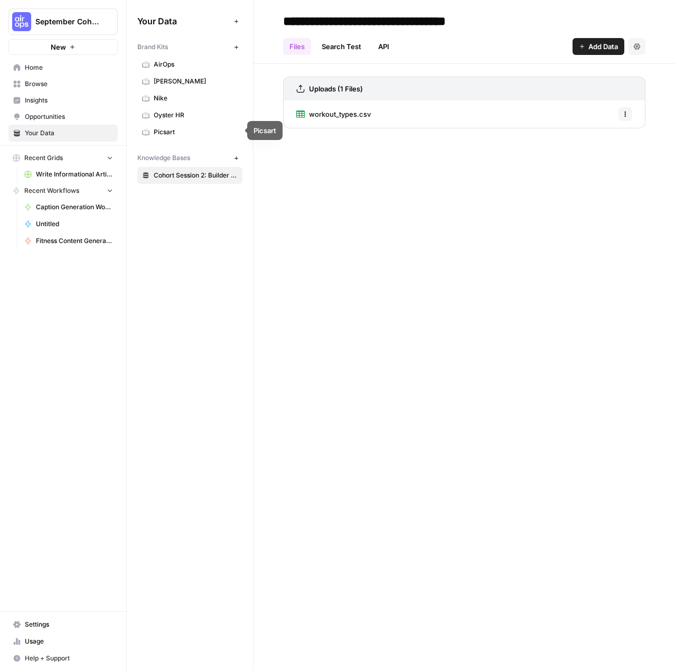
click at [167, 99] on span "Nike" at bounding box center [196, 98] width 84 height 10
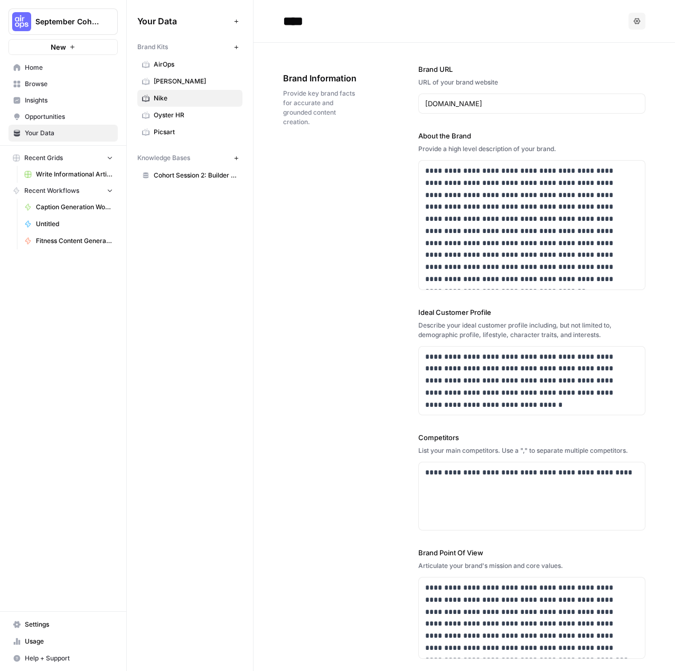
click at [195, 179] on link "Cohort Session 2: Builder Exercise" at bounding box center [189, 175] width 105 height 17
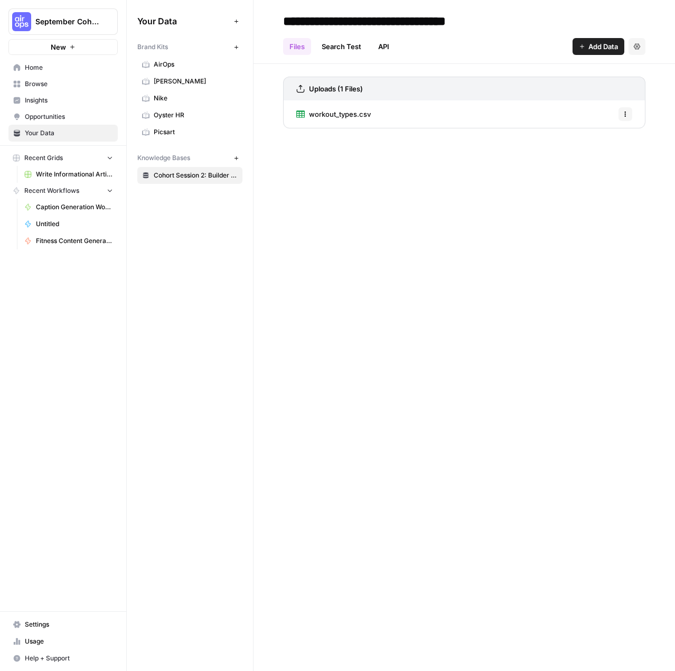
click at [403, 117] on div "workout_types.csv Options" at bounding box center [464, 113] width 362 height 27
click at [355, 114] on span "workout_types.csv" at bounding box center [340, 114] width 62 height 11
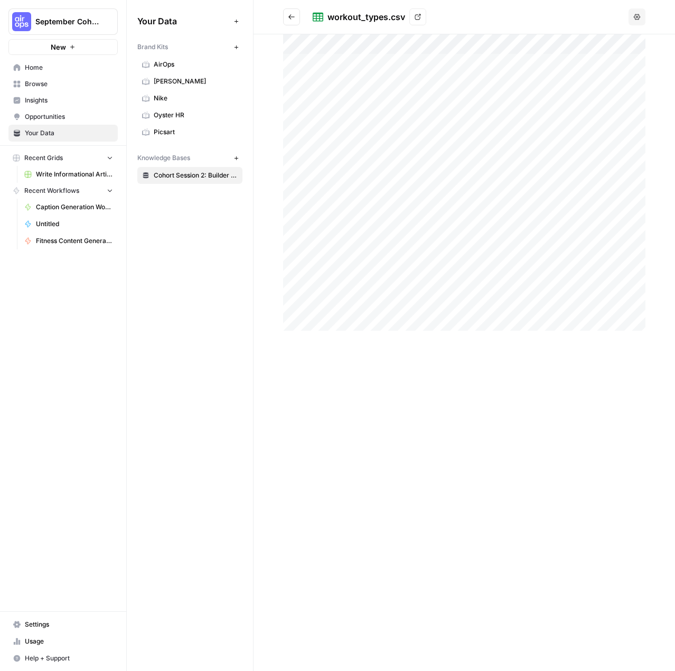
drag, startPoint x: 402, startPoint y: 89, endPoint x: 579, endPoint y: 113, distance: 178.0
click at [238, 156] on button "New" at bounding box center [236, 158] width 13 height 13
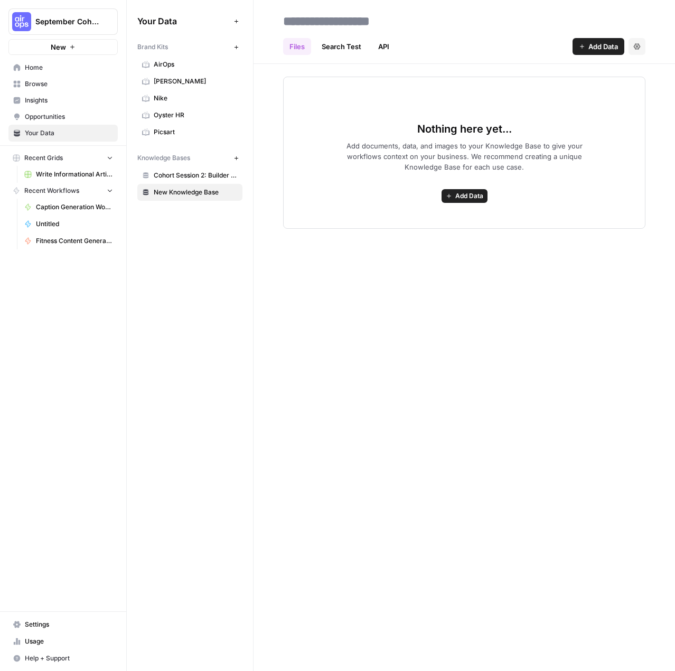
click at [343, 51] on link "Search Test" at bounding box center [341, 46] width 52 height 17
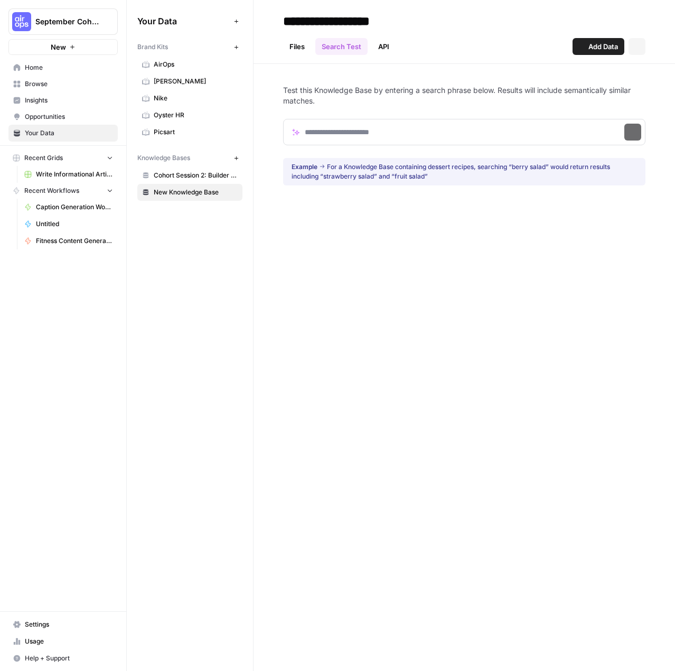
click at [375, 50] on link "API" at bounding box center [384, 46] width 24 height 17
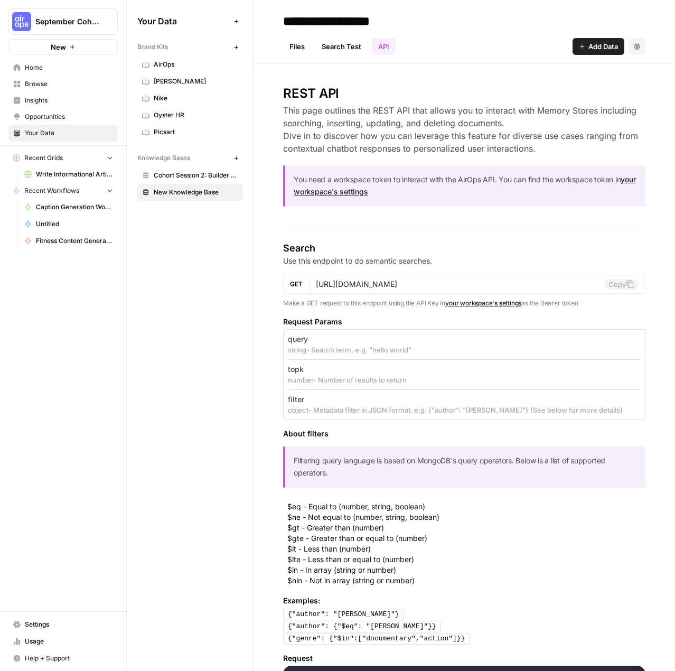
click at [197, 195] on link "New Knowledge Base" at bounding box center [189, 192] width 105 height 17
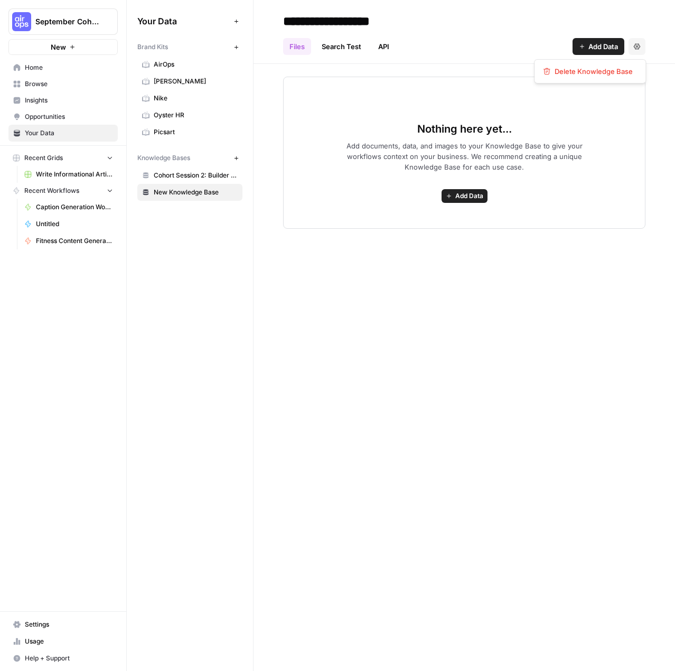
click at [634, 51] on button "Settings" at bounding box center [636, 46] width 17 height 17
click at [608, 75] on span "Delete Knowledge Base" at bounding box center [593, 71] width 78 height 11
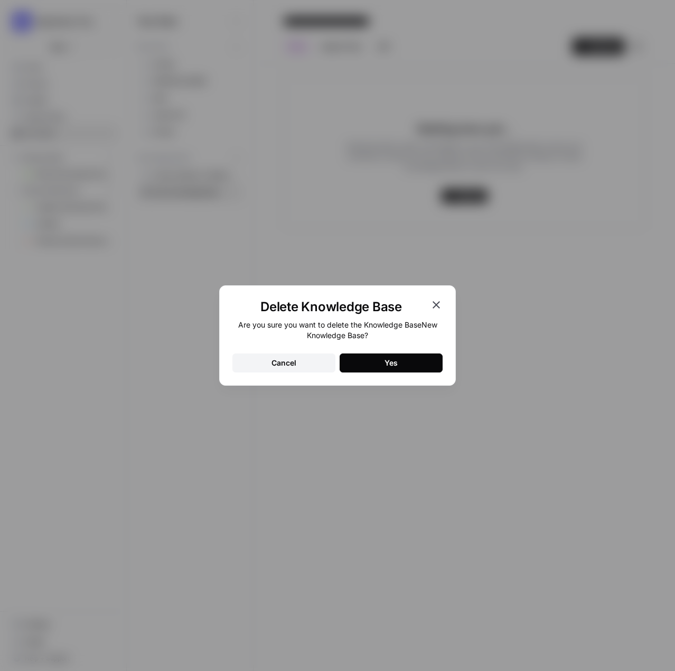
click at [385, 346] on div "Are you sure you want to delete the Knowledge Base New Knowledge Base ? Cancel …" at bounding box center [337, 345] width 210 height 53
click at [386, 363] on div "Yes" at bounding box center [390, 362] width 13 height 11
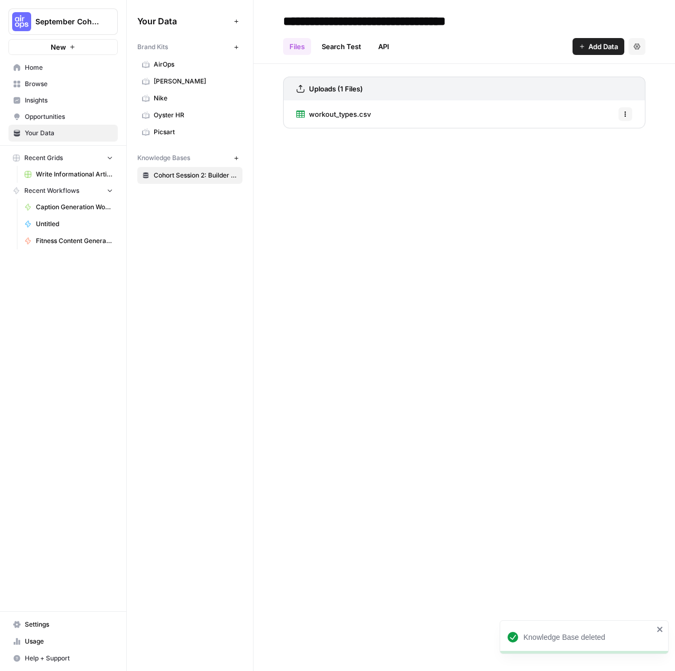
click at [215, 171] on span "Cohort Session 2: Builder Exercise" at bounding box center [196, 176] width 84 height 10
click at [624, 112] on icon "button" at bounding box center [625, 114] width 6 height 6
click at [403, 179] on div "**********" at bounding box center [463, 335] width 421 height 671
click at [326, 118] on span "workout_types.csv" at bounding box center [340, 114] width 62 height 11
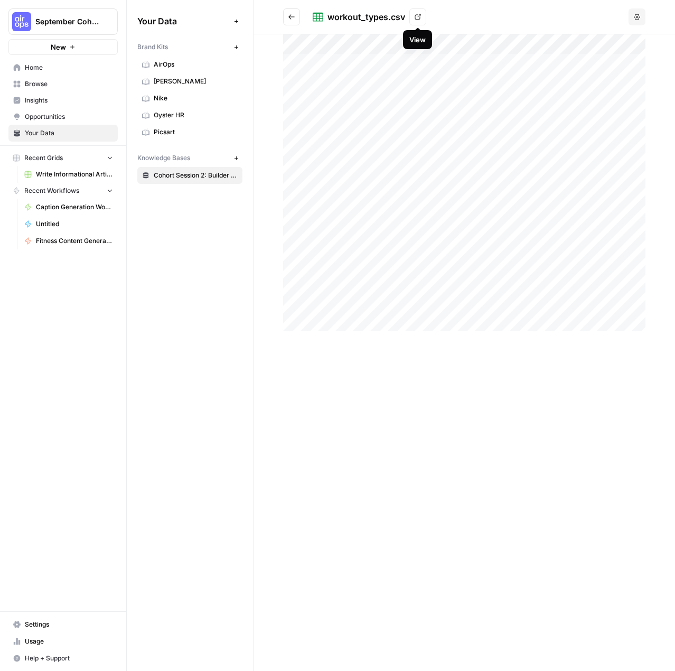
click at [412, 19] on link "View" at bounding box center [417, 16] width 17 height 17
drag, startPoint x: 162, startPoint y: 475, endPoint x: 125, endPoint y: 490, distance: 39.3
click at [162, 475] on div "Your Data Add Data Brand Kits New AirOps Fleek Nike Oyster HR Picsart Knowledge…" at bounding box center [190, 335] width 126 height 671
click at [372, 502] on div at bounding box center [463, 352] width 421 height 636
click at [86, 19] on span "September Cohort" at bounding box center [67, 21] width 64 height 11
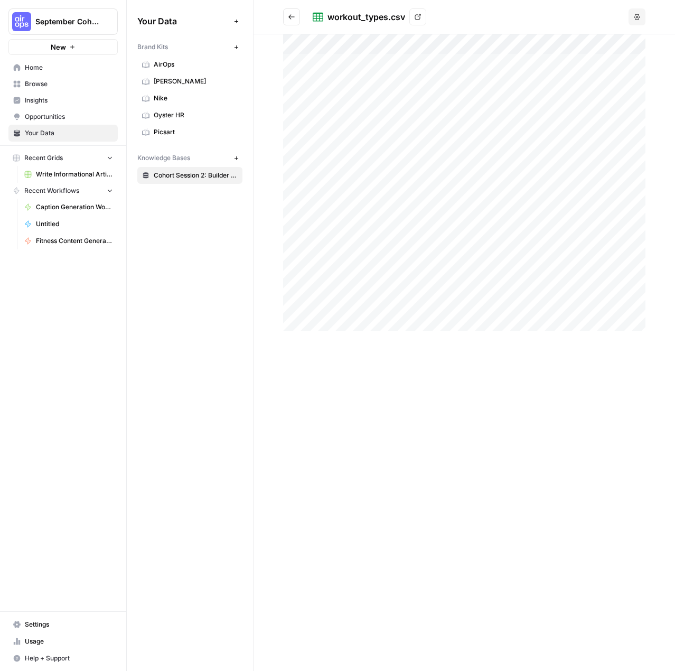
click at [159, 291] on div "Your Data Add Data Brand Kits New AirOps Fleek Nike Oyster HR Picsart Knowledge…" at bounding box center [190, 335] width 126 height 671
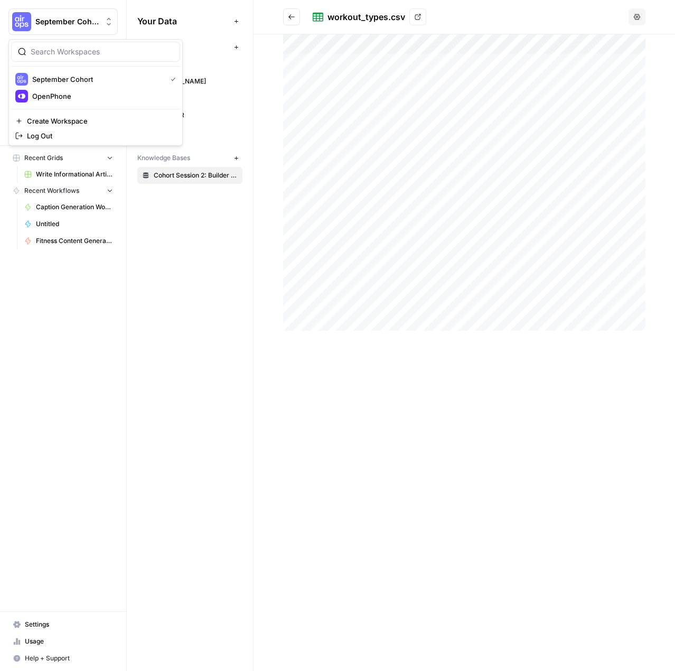
click at [56, 20] on span "September Cohort" at bounding box center [67, 21] width 64 height 11
click at [65, 98] on span "OpenPhone" at bounding box center [101, 96] width 139 height 11
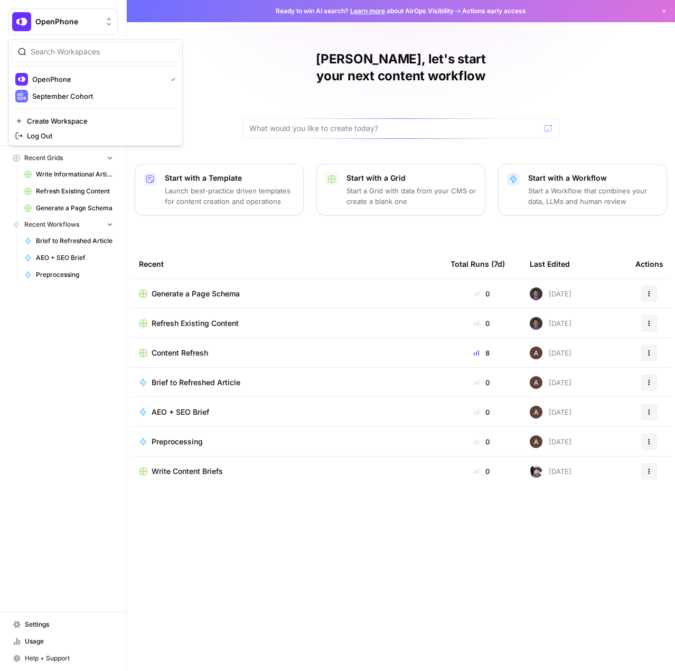
click at [69, 22] on span "OpenPhone" at bounding box center [67, 21] width 64 height 11
click at [70, 74] on span "OpenPhone" at bounding box center [97, 79] width 130 height 11
click at [48, 27] on button "OpenPhone" at bounding box center [62, 21] width 109 height 26
click at [56, 95] on span "September Cohort" at bounding box center [101, 96] width 139 height 11
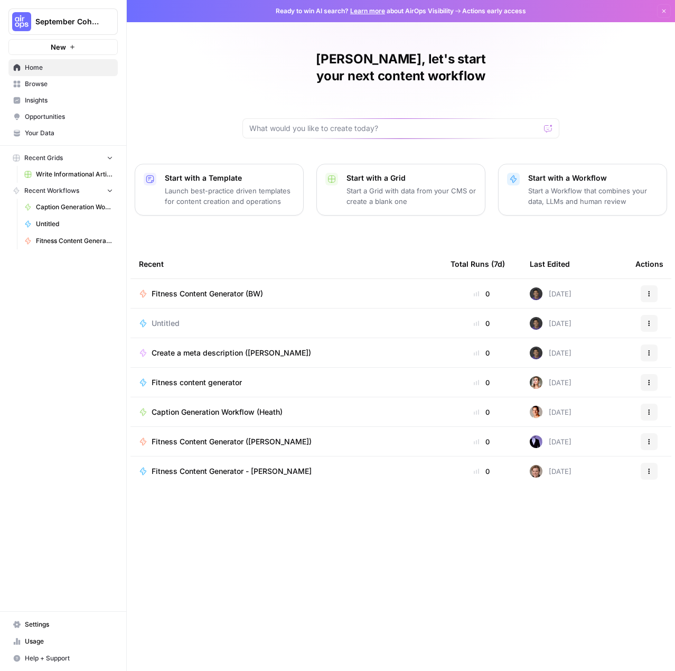
click at [185, 288] on span "Fitness Content Generator (BW)" at bounding box center [207, 293] width 111 height 11
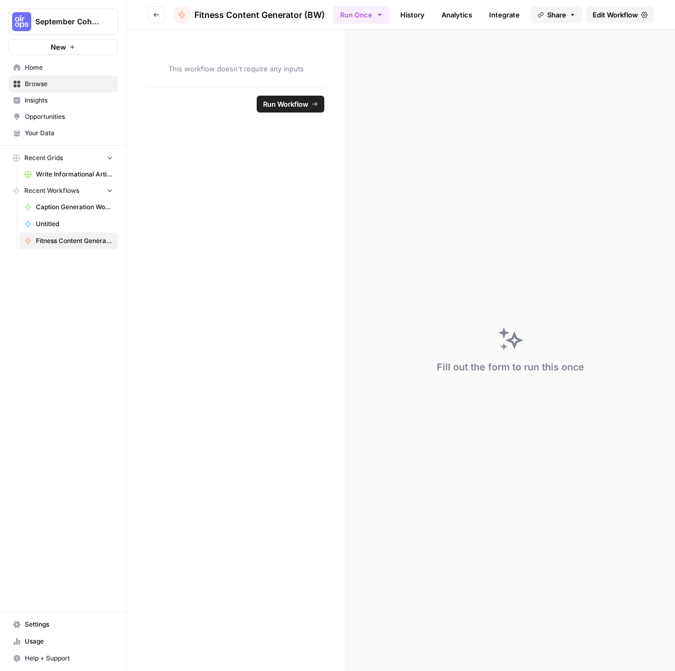
click at [256, 78] on div "This workflow doesn't require any inputs" at bounding box center [236, 58] width 219 height 57
drag, startPoint x: 329, startPoint y: 545, endPoint x: 332, endPoint y: 531, distance: 14.5
click at [329, 545] on form "This workflow doesn't require any inputs Run Workflow" at bounding box center [236, 350] width 219 height 641
click at [62, 205] on span "Caption Generation Workflow Sample" at bounding box center [74, 207] width 77 height 10
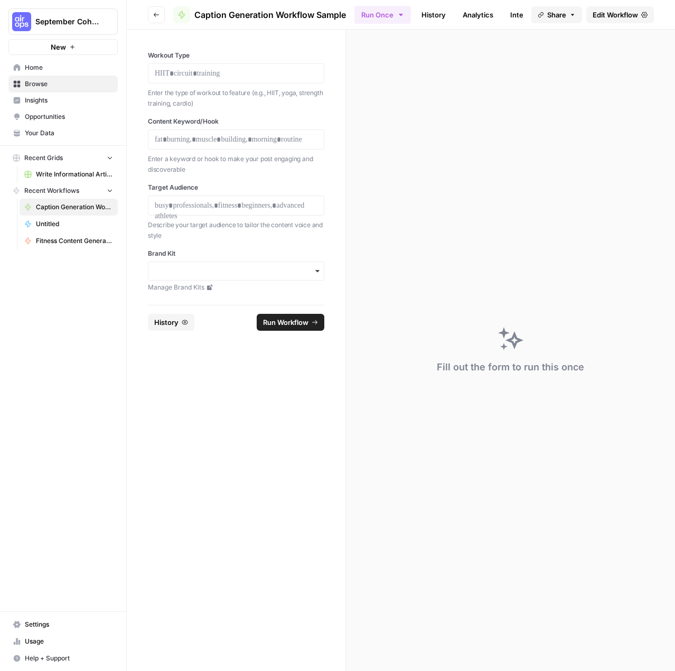
click at [40, 81] on span "Browse" at bounding box center [69, 84] width 88 height 10
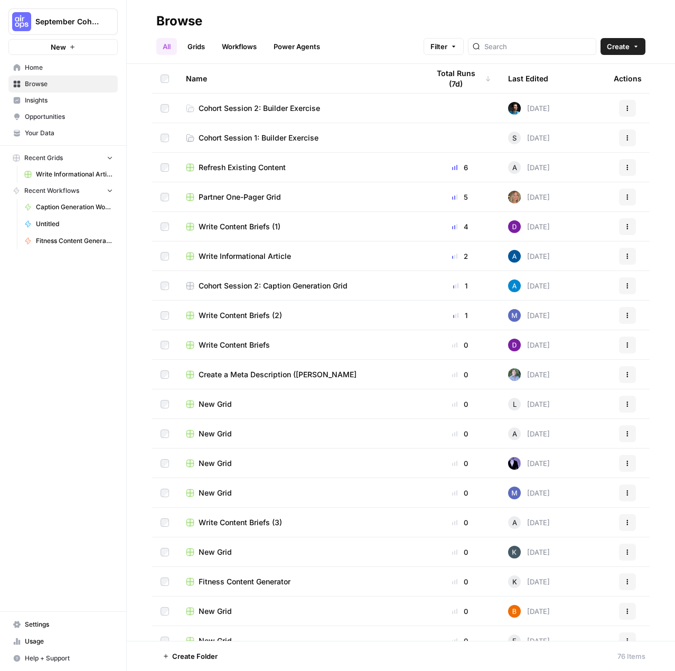
click at [293, 111] on span "Cohort Session 2: Builder Exercise" at bounding box center [259, 108] width 121 height 11
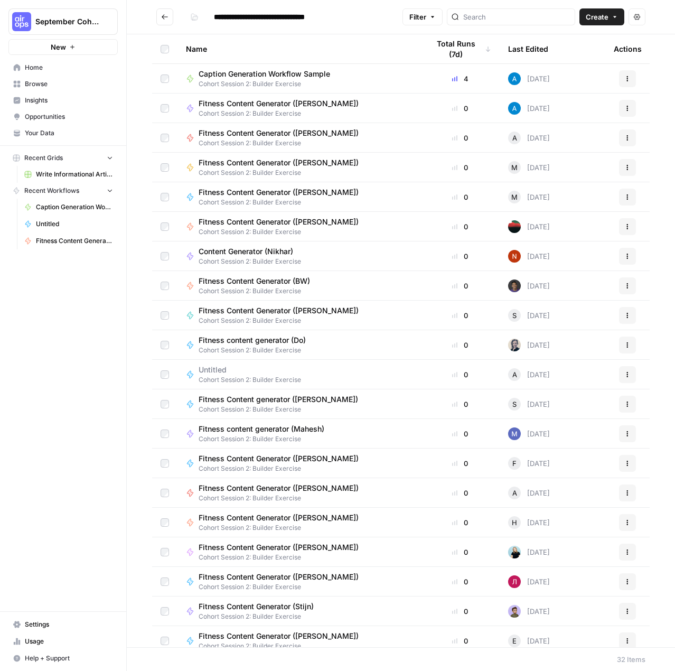
click at [613, 17] on icon "button" at bounding box center [614, 17] width 6 height 6
click at [574, 41] on span "Grid" at bounding box center [581, 41] width 59 height 11
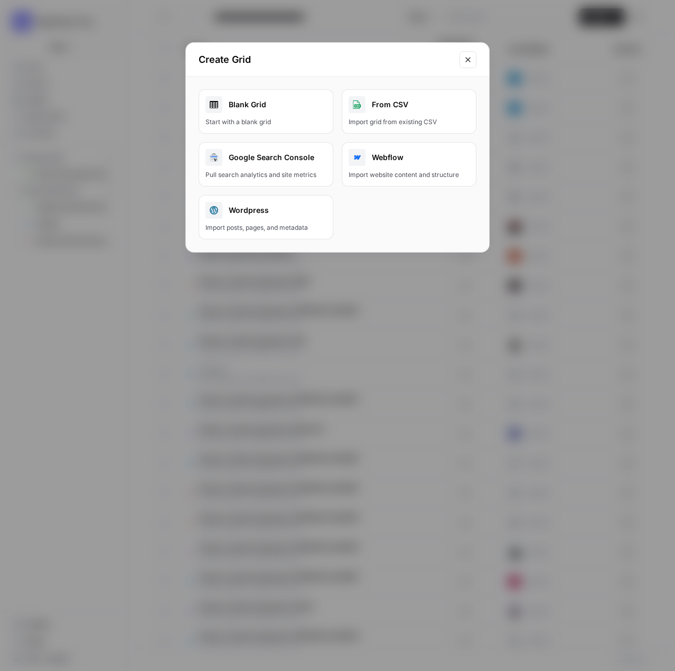
click at [296, 126] on link "Blank Grid Start with a blank grid" at bounding box center [266, 111] width 135 height 44
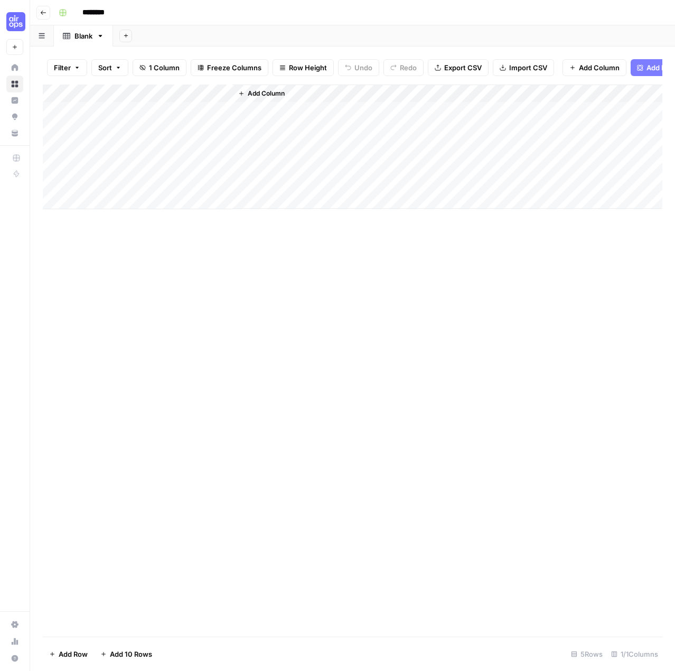
click at [106, 17] on input "********" at bounding box center [107, 12] width 59 height 17
type input "**********"
click at [449, 333] on div "Add Column" at bounding box center [352, 360] width 619 height 552
click at [353, 156] on div "Add Column" at bounding box center [447, 146] width 430 height 124
click at [516, 65] on span "Import CSV" at bounding box center [528, 67] width 38 height 11
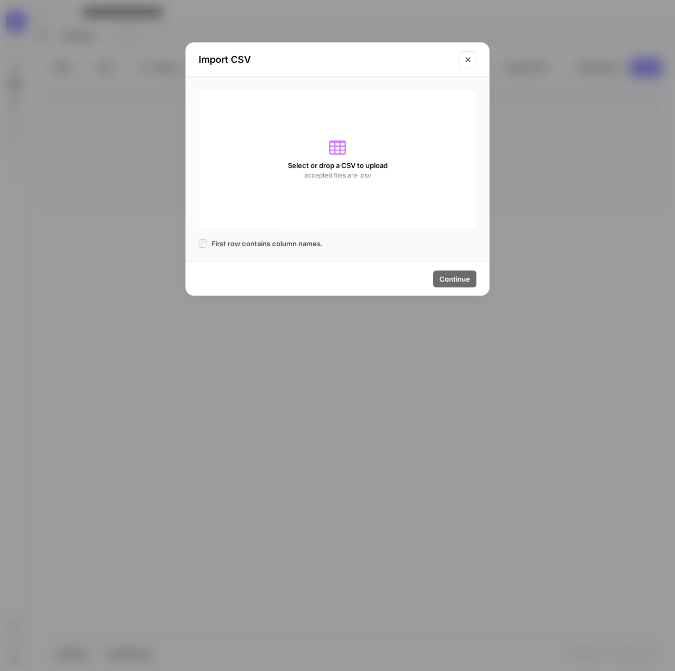
click at [370, 178] on span "accepted files are .csv" at bounding box center [337, 176] width 67 height 10
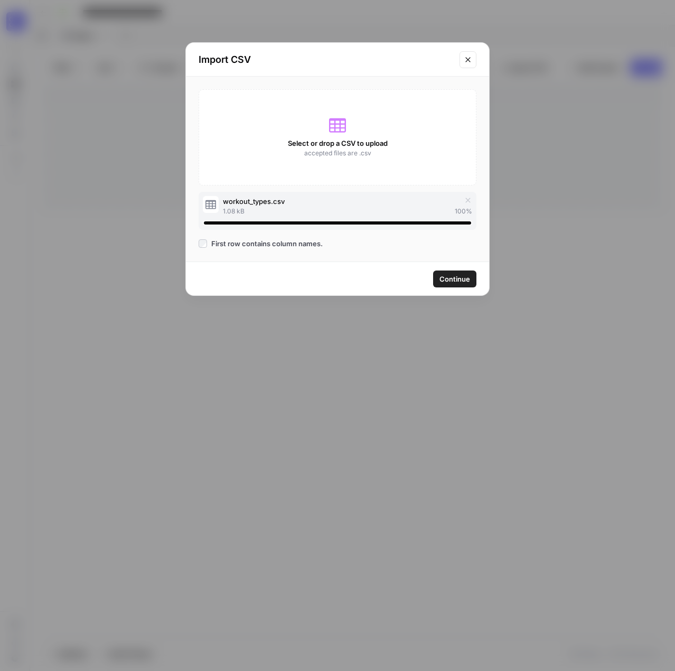
click at [442, 280] on span "Continue" at bounding box center [454, 279] width 31 height 11
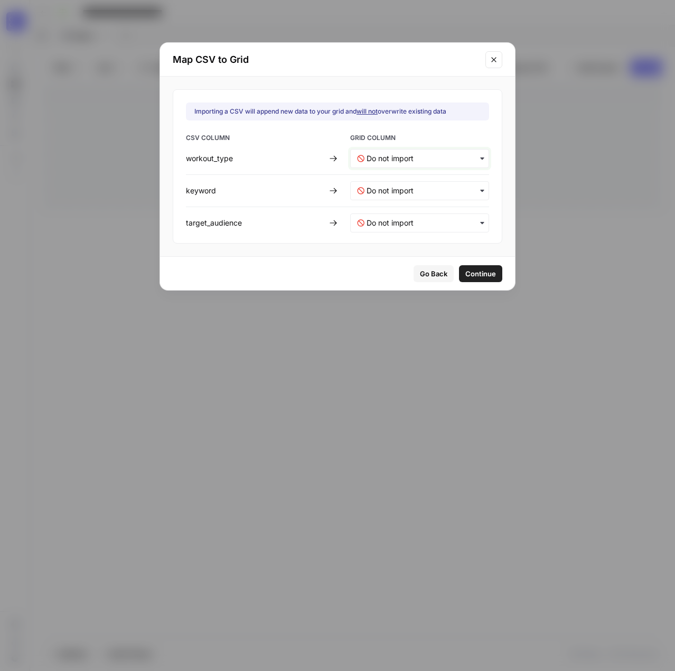
click at [426, 156] on input "text" at bounding box center [424, 158] width 116 height 11
click at [409, 205] on span "Create new column" at bounding box center [395, 205] width 59 height 10
click at [394, 185] on input "text" at bounding box center [424, 190] width 116 height 11
click at [380, 230] on div "Create new column" at bounding box center [413, 237] width 124 height 19
click at [382, 231] on div "button" at bounding box center [419, 222] width 139 height 19
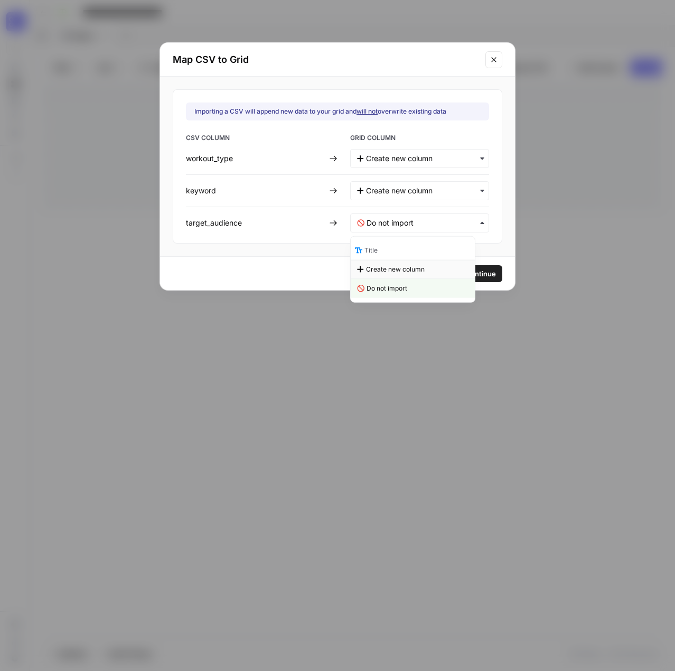
click at [390, 269] on span "Create new column" at bounding box center [395, 270] width 59 height 10
click at [456, 447] on div "Map CSV to Grid Importing a CSV will append new data to your grid and will not …" at bounding box center [337, 335] width 675 height 671
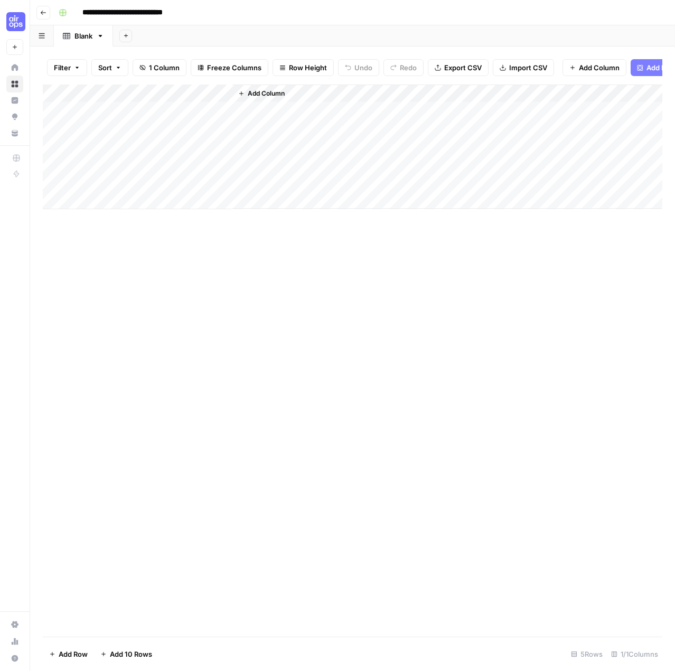
click at [523, 62] on span "Import CSV" at bounding box center [528, 67] width 38 height 11
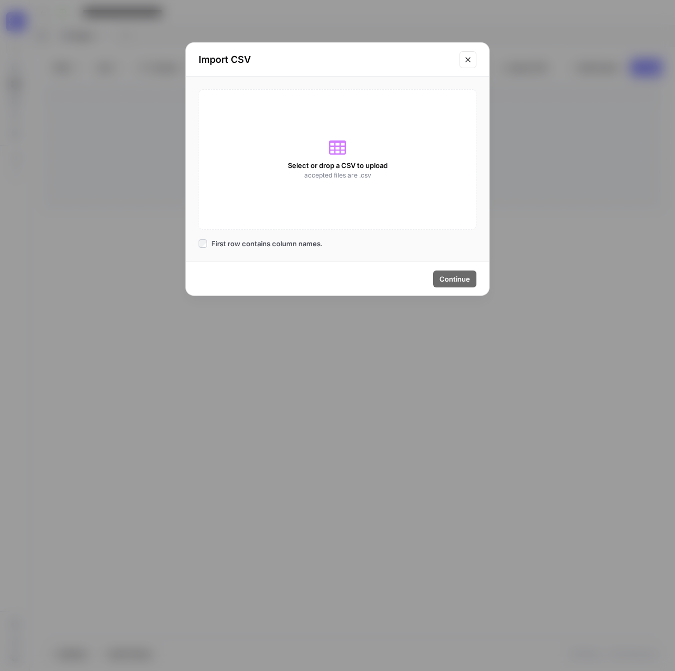
click at [216, 232] on div "Select or drop a CSV to upload accepted files are .csv First row contains colum…" at bounding box center [337, 169] width 303 height 185
click at [265, 180] on div "Select or drop a CSV to upload accepted files are .csv" at bounding box center [338, 159] width 278 height 140
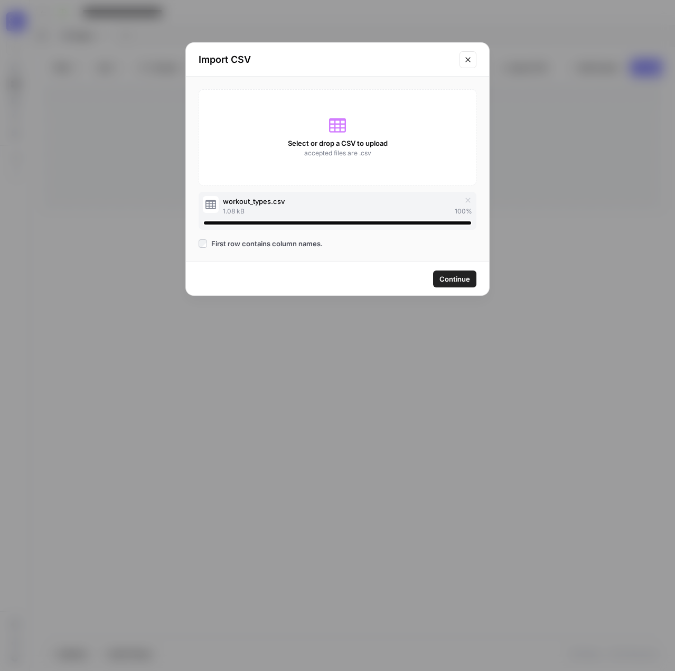
click at [450, 274] on span "Continue" at bounding box center [454, 279] width 31 height 11
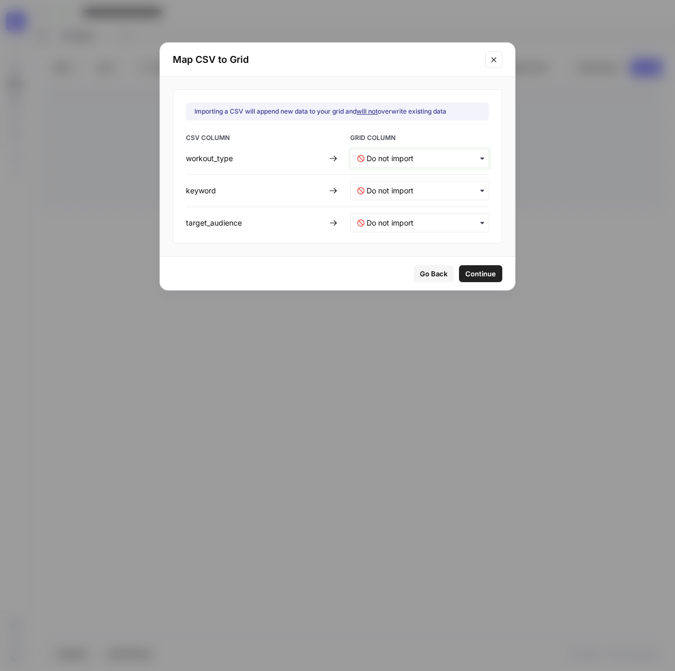
click at [425, 159] on input "text" at bounding box center [424, 158] width 116 height 11
click at [395, 210] on div "Create new column" at bounding box center [413, 204] width 124 height 19
click at [399, 191] on input "text" at bounding box center [424, 190] width 116 height 11
click at [391, 208] on div "Title Create new column Do not import" at bounding box center [412, 237] width 125 height 67
drag, startPoint x: 377, startPoint y: 236, endPoint x: 396, endPoint y: 224, distance: 22.3
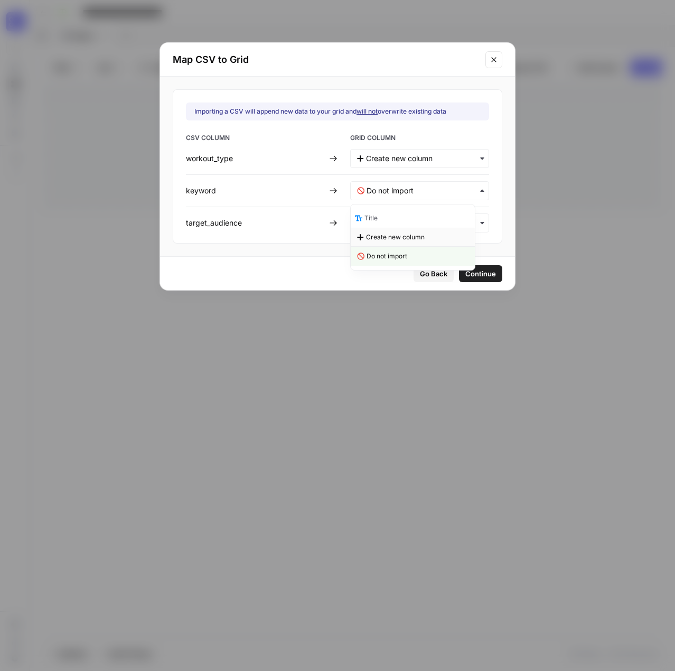
click at [377, 236] on span "Create new column" at bounding box center [395, 237] width 59 height 10
drag, startPoint x: 403, startPoint y: 218, endPoint x: 409, endPoint y: 228, distance: 11.4
click at [403, 219] on input "text" at bounding box center [424, 223] width 116 height 11
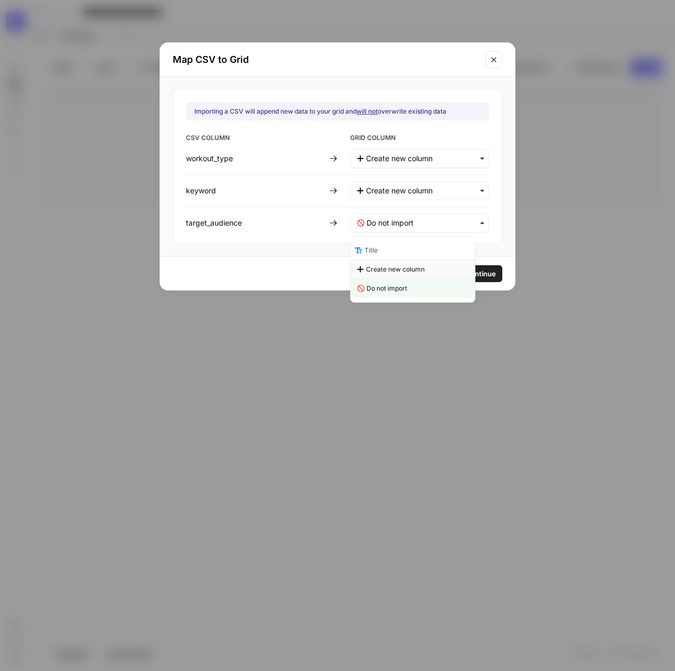
click at [399, 266] on span "Create new column" at bounding box center [395, 270] width 59 height 10
click at [471, 271] on span "Continue" at bounding box center [480, 273] width 31 height 11
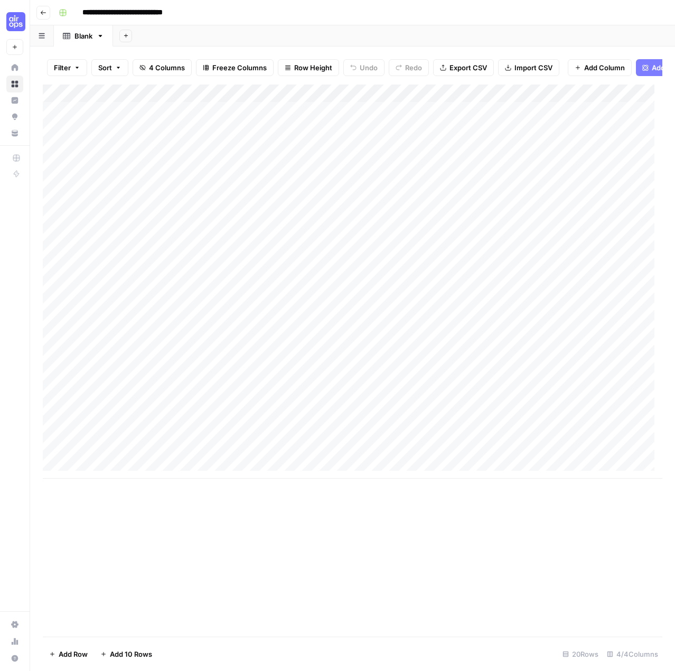
click at [54, 192] on div "Add Column" at bounding box center [352, 281] width 619 height 394
click at [54, 175] on div "Add Column" at bounding box center [352, 281] width 619 height 394
drag, startPoint x: 56, startPoint y: 188, endPoint x: 60, endPoint y: 168, distance: 20.4
click at [56, 187] on div "Add Column" at bounding box center [352, 281] width 619 height 394
click at [60, 167] on div "Add Column" at bounding box center [352, 281] width 619 height 394
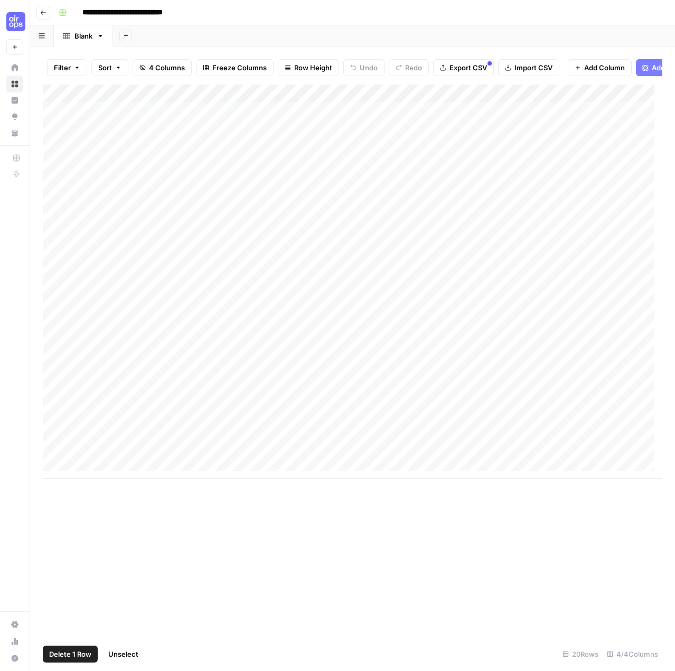
click at [56, 191] on div "Add Column" at bounding box center [352, 281] width 619 height 394
click at [54, 171] on div "Add Column" at bounding box center [352, 281] width 619 height 394
click at [59, 150] on div "Add Column" at bounding box center [352, 281] width 619 height 394
click at [58, 138] on div "Add Column" at bounding box center [352, 281] width 619 height 394
click at [58, 119] on div "Add Column" at bounding box center [352, 281] width 619 height 394
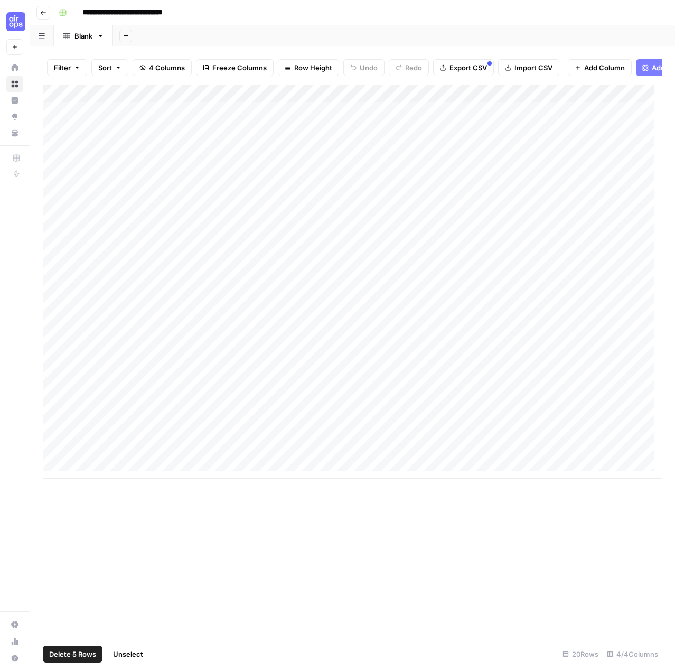
click at [72, 658] on span "Delete 5 Rows" at bounding box center [72, 653] width 47 height 11
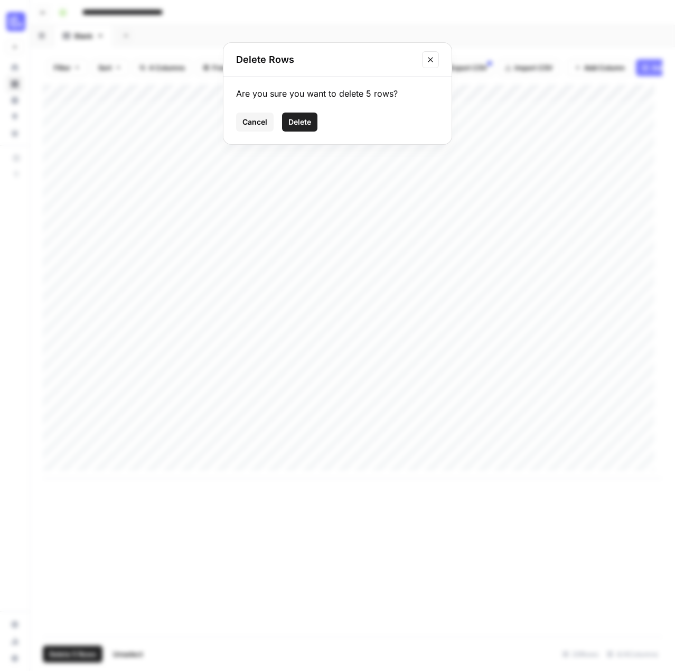
click at [291, 117] on span "Delete" at bounding box center [299, 122] width 23 height 11
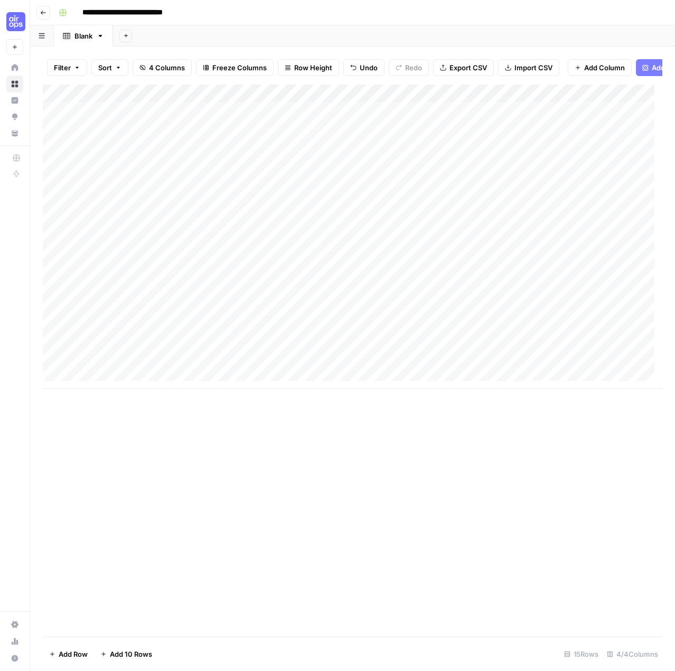
click at [129, 97] on div "Add Column" at bounding box center [352, 236] width 619 height 304
click at [109, 240] on span "Remove Column" at bounding box center [146, 243] width 92 height 11
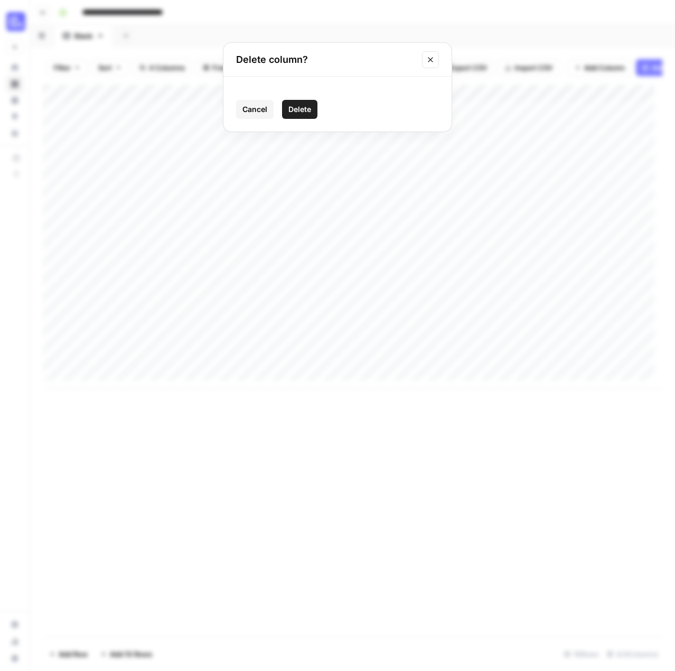
click at [307, 99] on div "Cancel Delete" at bounding box center [337, 104] width 228 height 55
click at [306, 106] on span "Delete" at bounding box center [299, 109] width 23 height 11
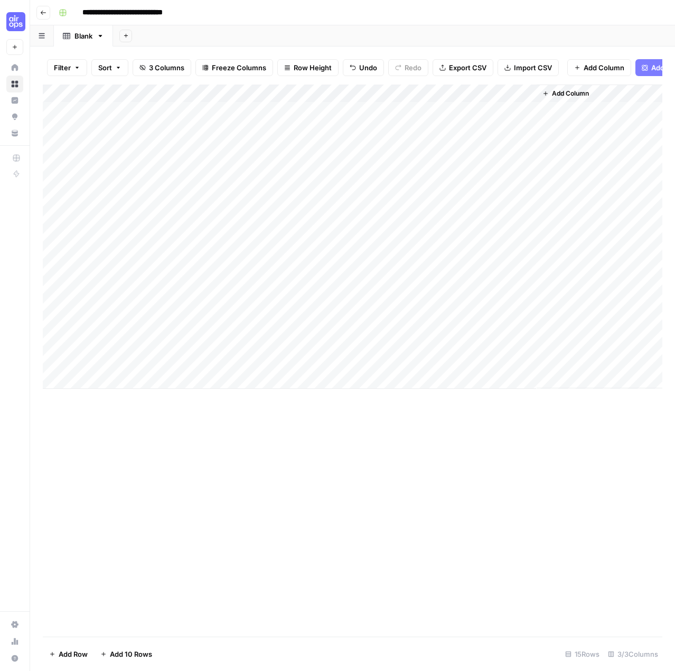
click at [579, 98] on span "Add Column" at bounding box center [570, 94] width 37 height 10
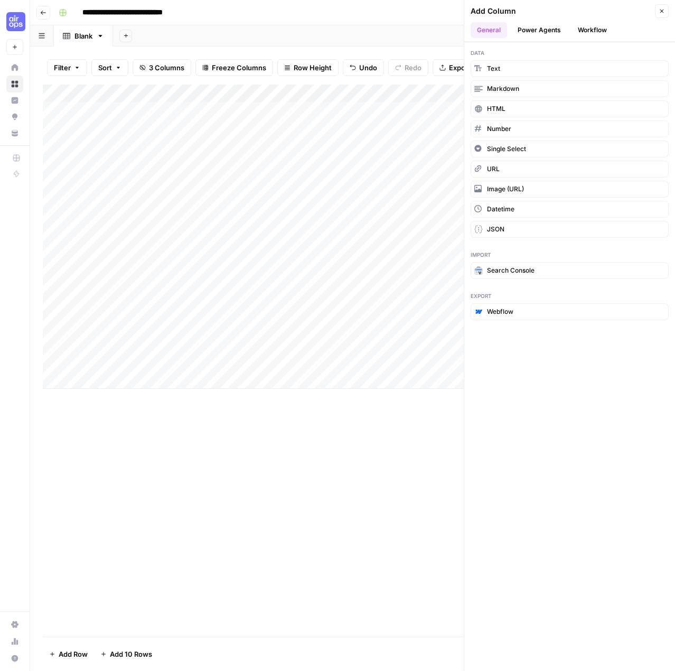
click at [590, 30] on button "Workflow" at bounding box center [592, 30] width 42 height 16
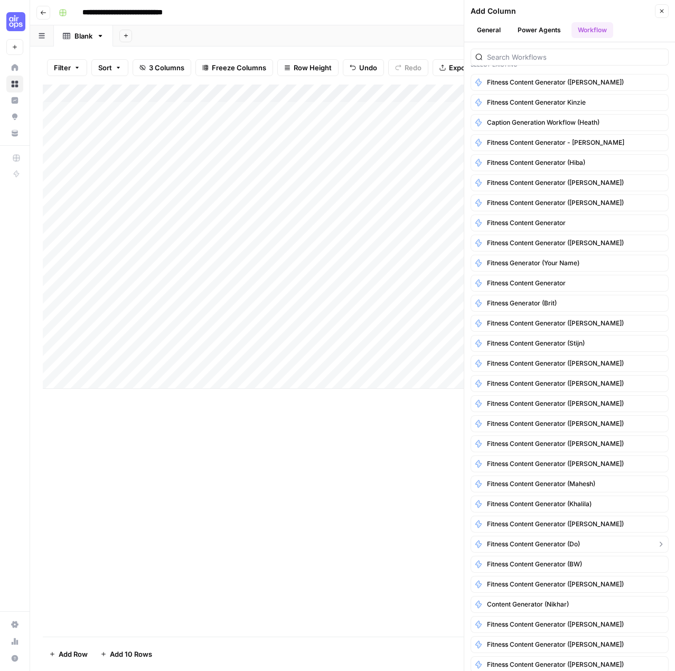
scroll to position [106, 0]
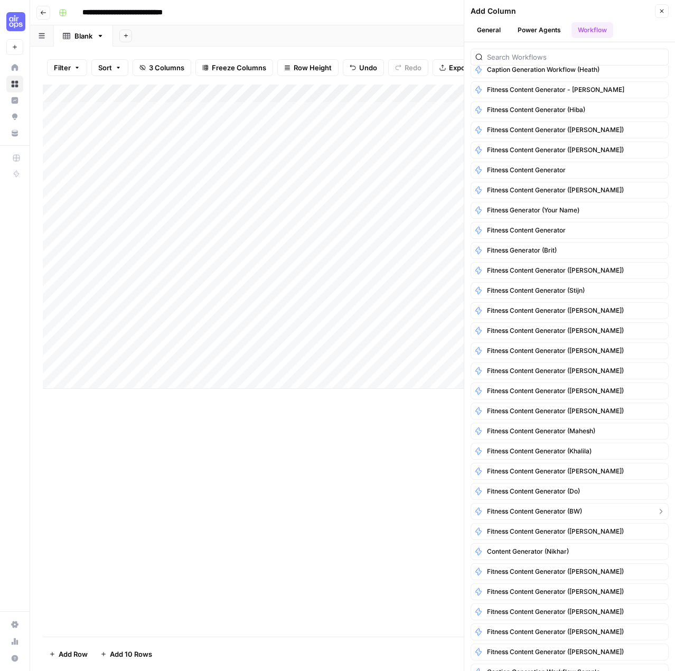
click at [507, 506] on span "Fitness Content Generator (BW)" at bounding box center [534, 511] width 95 height 10
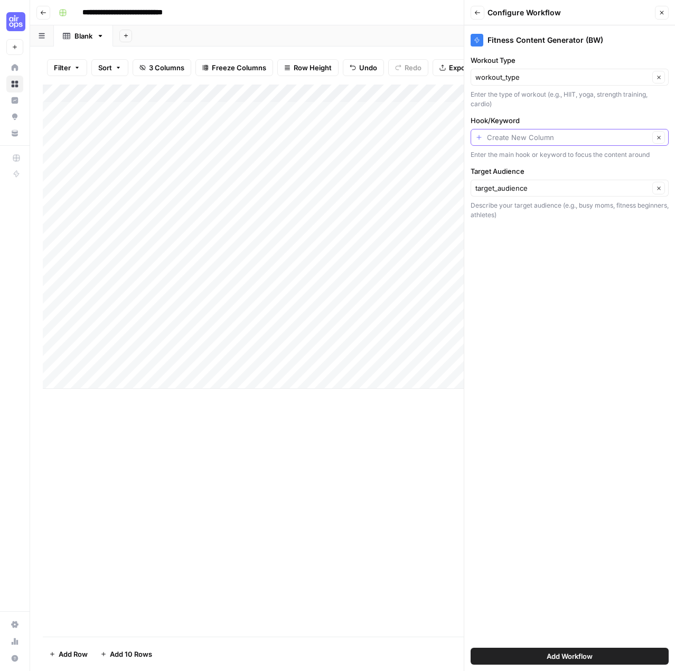
click at [492, 141] on input "Hook/Keyword" at bounding box center [568, 137] width 162 height 11
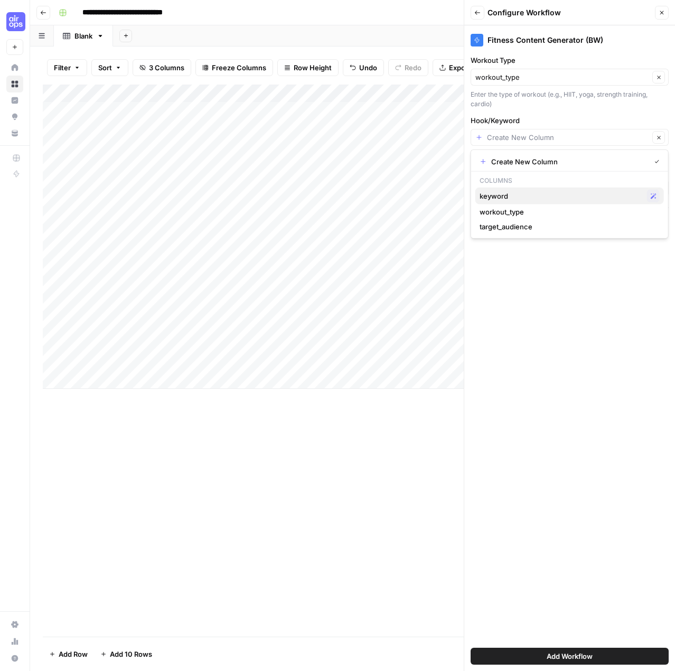
click at [501, 202] on button "keyword Possible Match" at bounding box center [569, 195] width 188 height 17
type input "keyword"
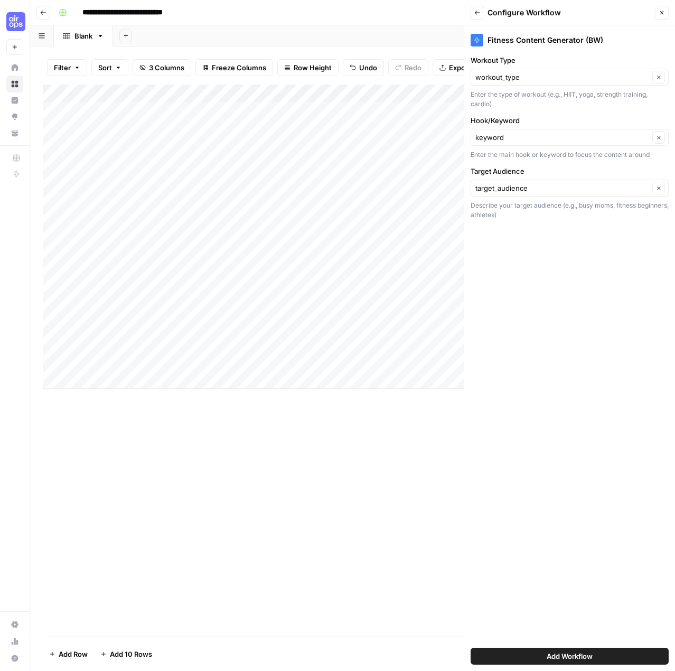
click at [515, 669] on div "Add Workflow" at bounding box center [569, 656] width 198 height 30
click at [516, 664] on div "Add Workflow" at bounding box center [569, 656] width 198 height 30
click at [518, 661] on button "Add Workflow" at bounding box center [569, 655] width 198 height 17
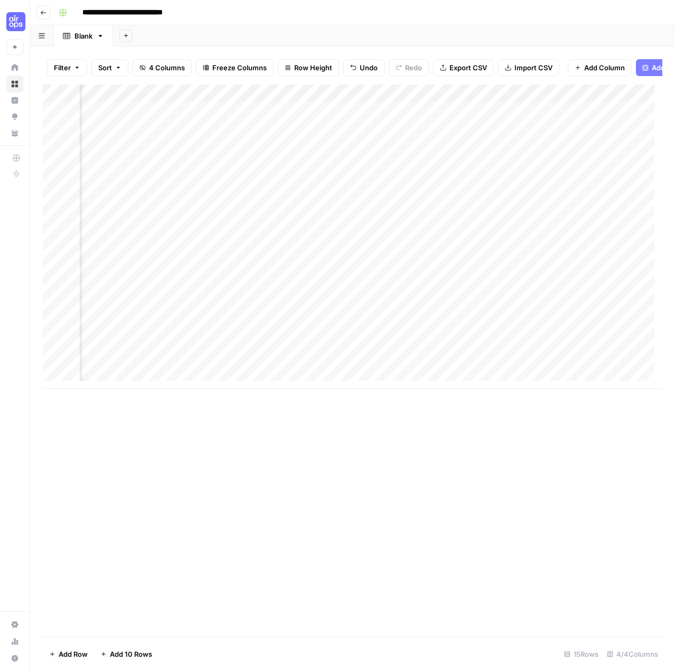
scroll to position [0, 95]
drag, startPoint x: 317, startPoint y: 489, endPoint x: 374, endPoint y: 445, distance: 72.2
click at [317, 489] on div "Add Column" at bounding box center [352, 360] width 619 height 552
click at [453, 120] on div "Add Column" at bounding box center [352, 236] width 619 height 304
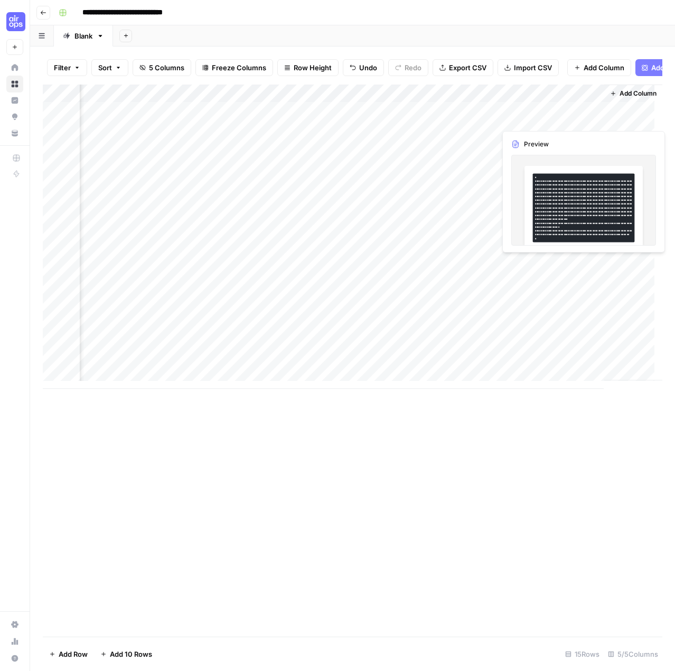
click at [565, 122] on div "Add Column" at bounding box center [352, 236] width 619 height 304
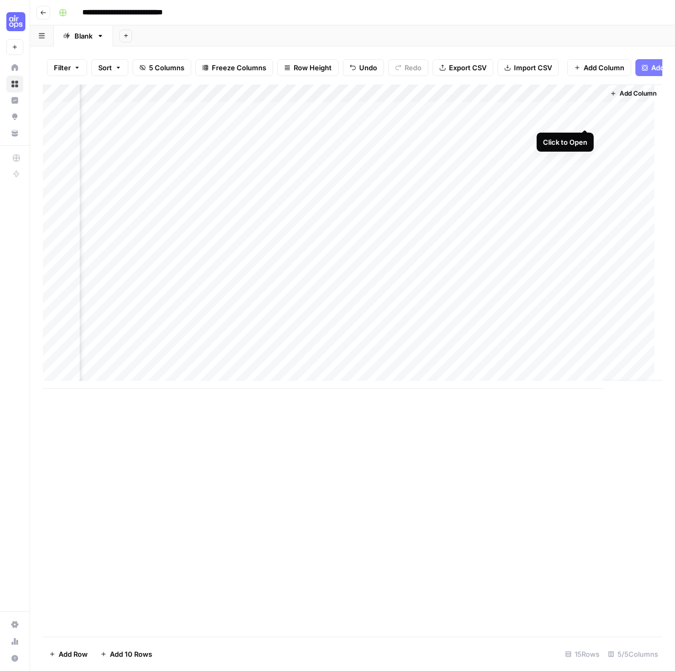
click at [584, 121] on div "Add Column" at bounding box center [352, 236] width 619 height 304
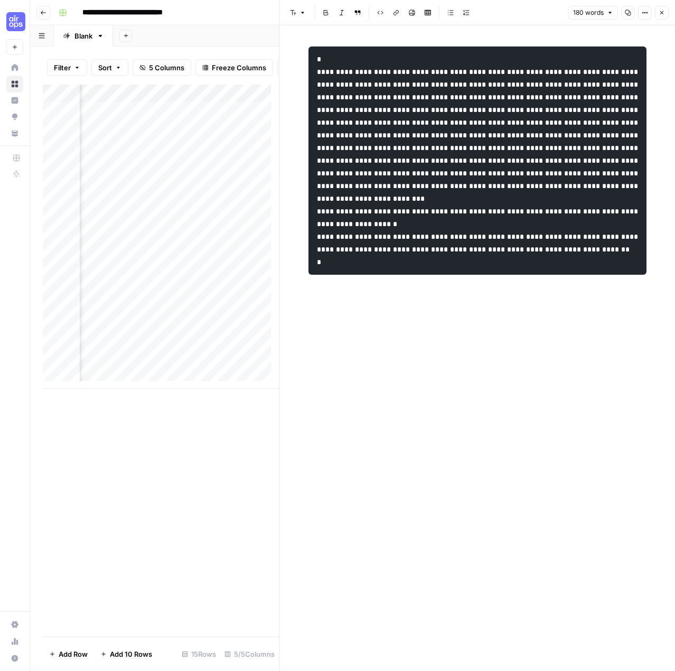
drag, startPoint x: 418, startPoint y: 69, endPoint x: 476, endPoint y: 181, distance: 125.9
click at [475, 178] on pre at bounding box center [477, 160] width 338 height 228
click at [475, 185] on button "Shortcuts" at bounding box center [498, 191] width 48 height 14
click at [425, 247] on code at bounding box center [478, 160] width 323 height 210
click at [414, 488] on div at bounding box center [477, 347] width 351 height 645
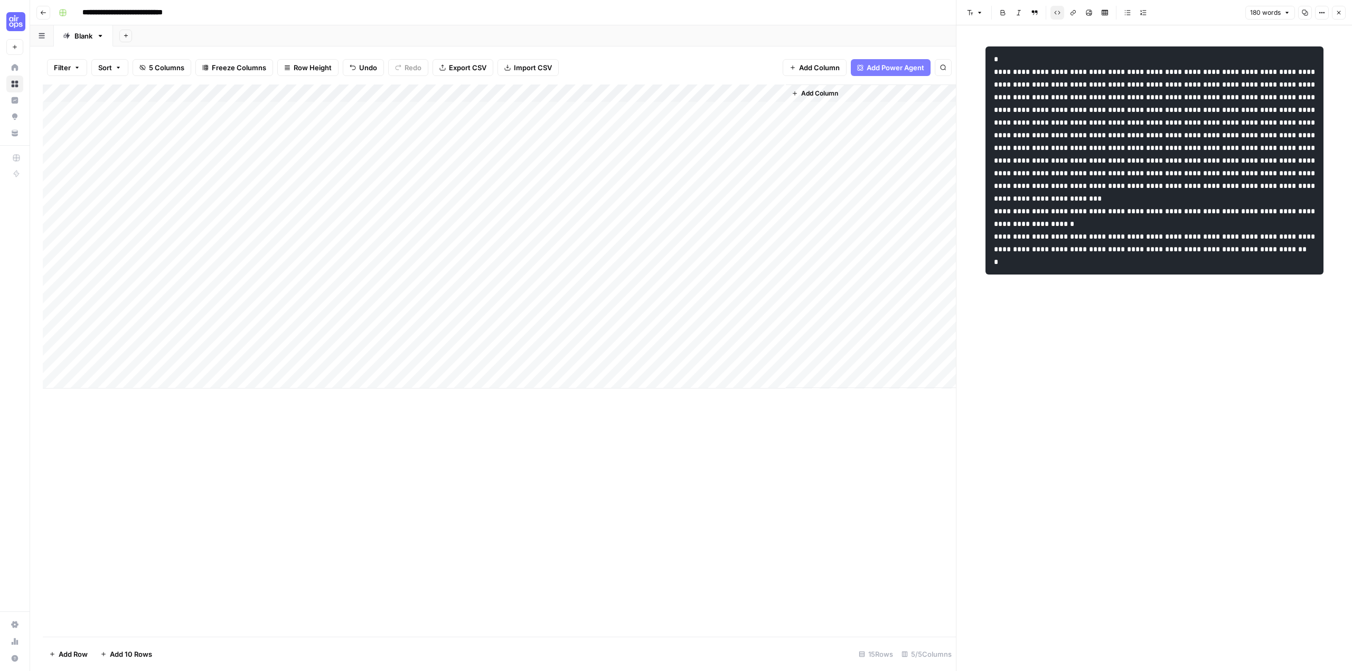
click at [674, 97] on div "Add Column" at bounding box center [499, 236] width 913 height 304
click at [674, 160] on button "Remaining Rows" at bounding box center [720, 155] width 79 height 15
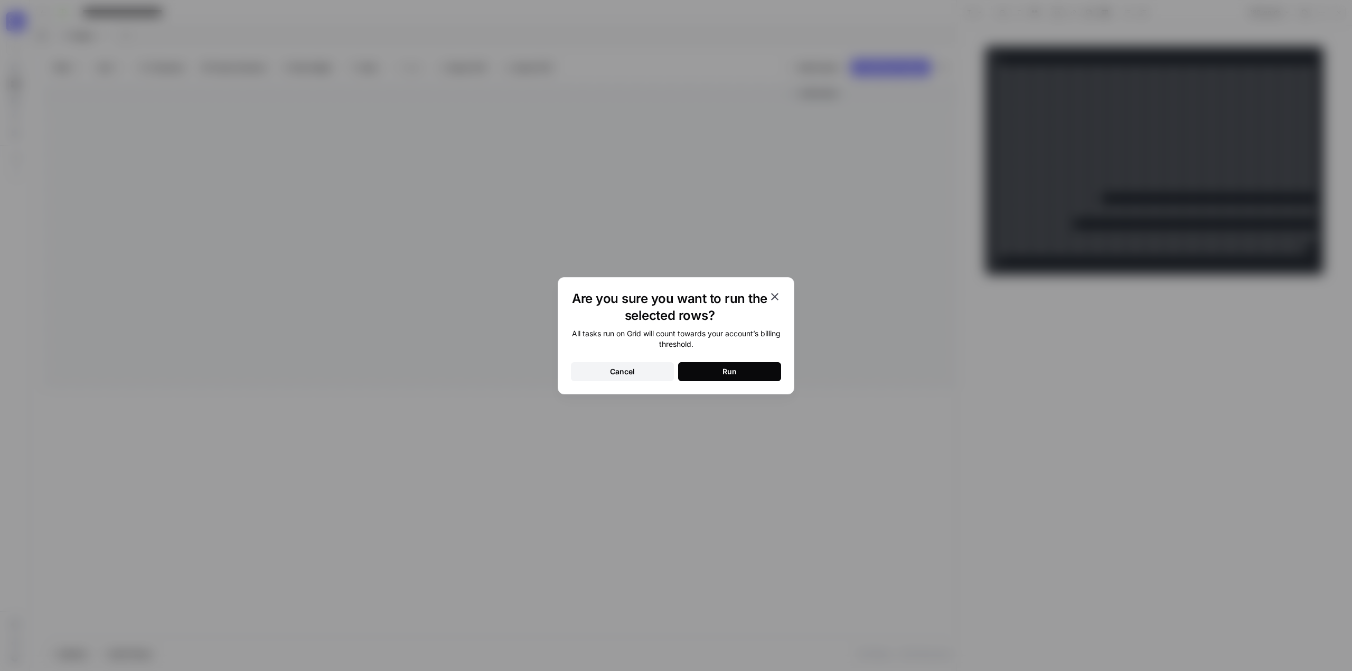
click at [674, 287] on div "Are you sure you want to run the selected rows? All tasks run on Grid will coun…" at bounding box center [676, 335] width 237 height 117
click at [674, 297] on icon "button" at bounding box center [774, 296] width 13 height 13
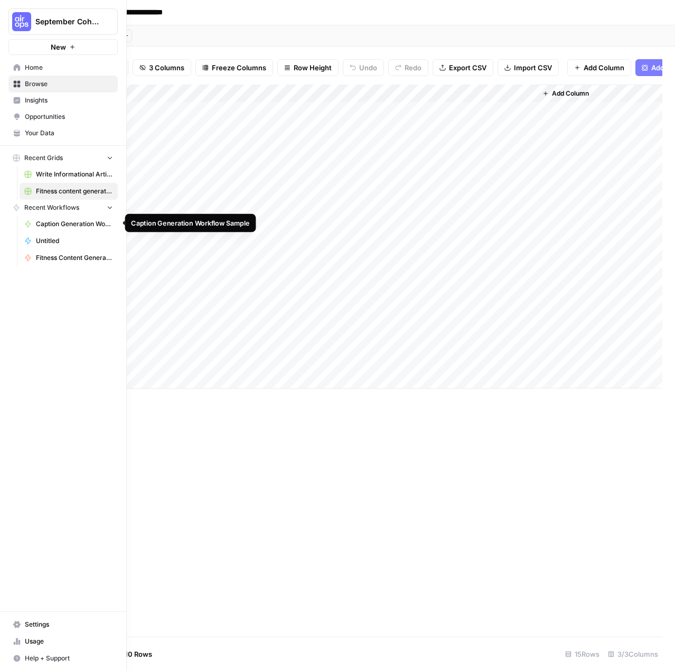
click at [55, 225] on span "Caption Generation Workflow Sample" at bounding box center [74, 224] width 77 height 10
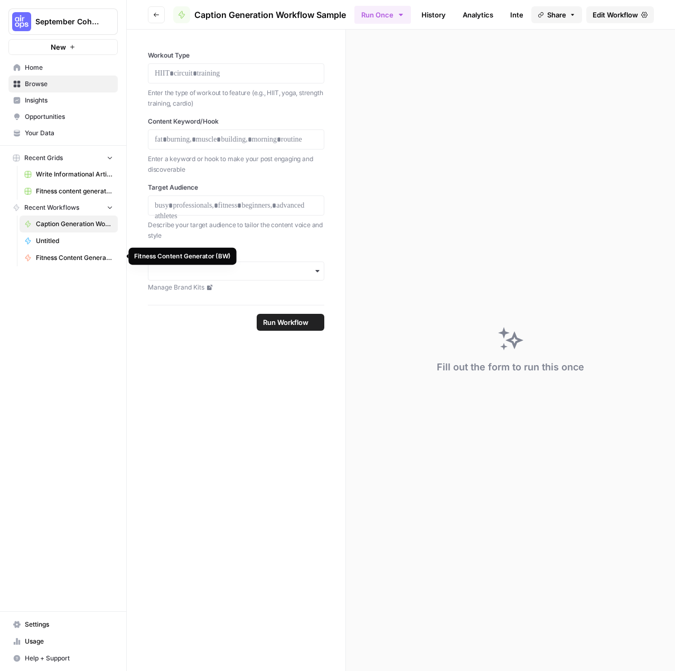
click at [59, 262] on link "Fitness Content Generator (BW)" at bounding box center [69, 257] width 98 height 17
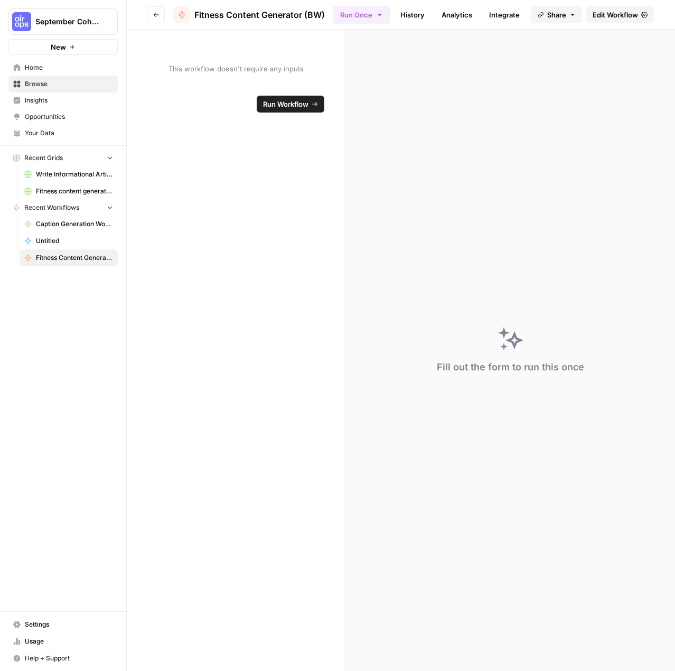
click at [155, 13] on icon "button" at bounding box center [156, 15] width 5 height 4
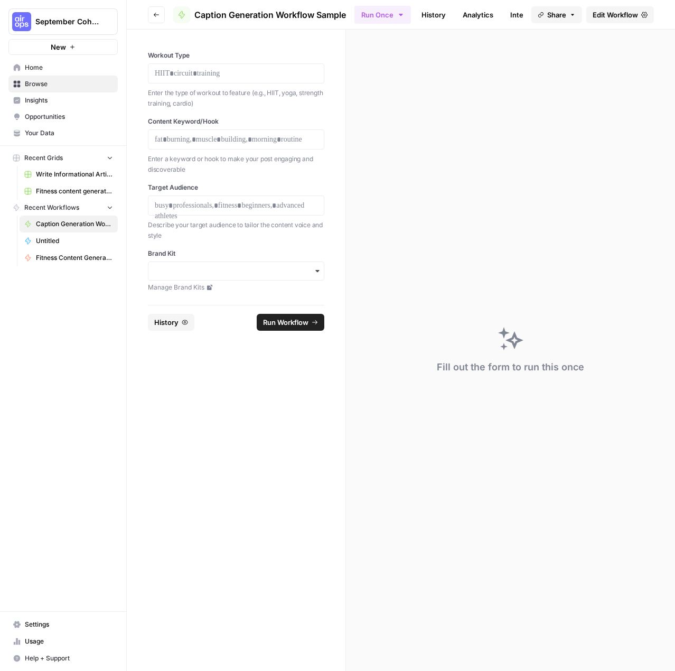
click at [70, 258] on span "Fitness Content Generator (BW)" at bounding box center [74, 258] width 77 height 10
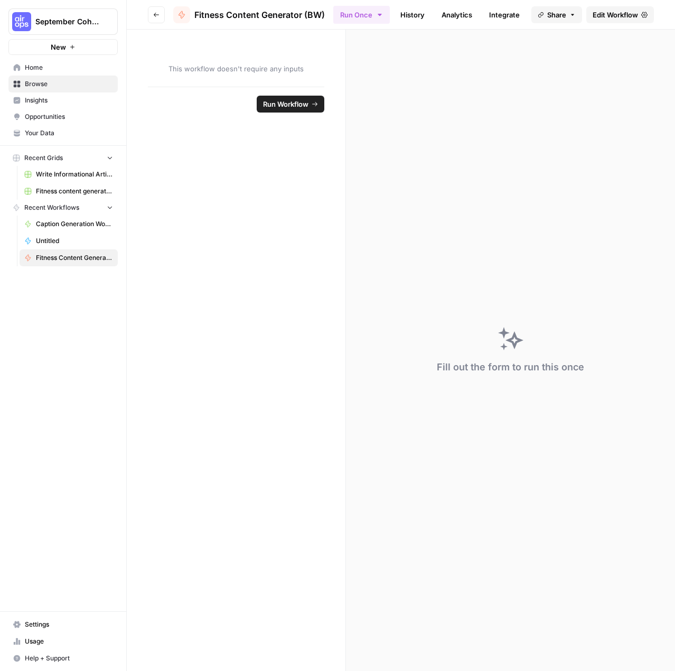
click at [615, 15] on span "Edit Workflow" at bounding box center [614, 15] width 45 height 11
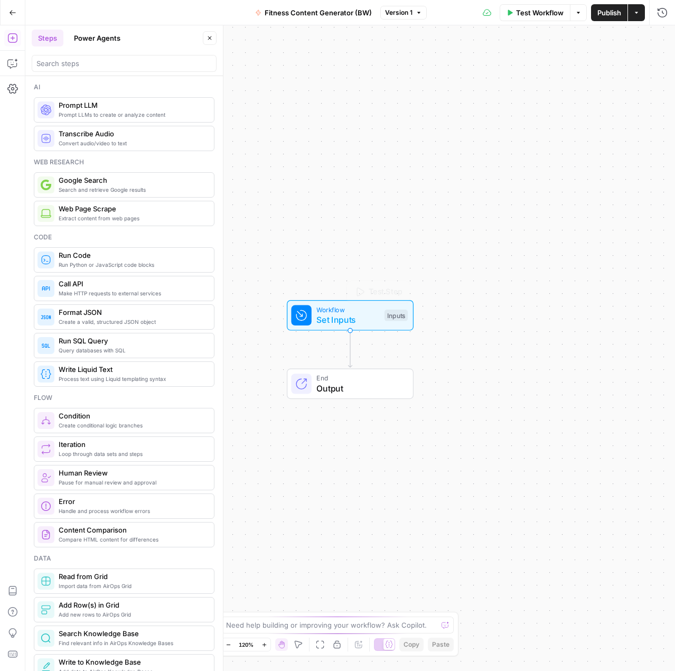
click at [374, 331] on div "Workflow Set Inputs Inputs Test Step End Output" at bounding box center [349, 347] width 649 height 645
click at [352, 318] on span "Set Inputs" at bounding box center [347, 319] width 63 height 13
click at [357, 314] on span "Set Inputs" at bounding box center [347, 319] width 63 height 13
drag, startPoint x: 412, startPoint y: 248, endPoint x: 197, endPoint y: 133, distance: 243.5
click at [412, 247] on div "Workflow Set Inputs Inputs End Output" at bounding box center [349, 347] width 649 height 645
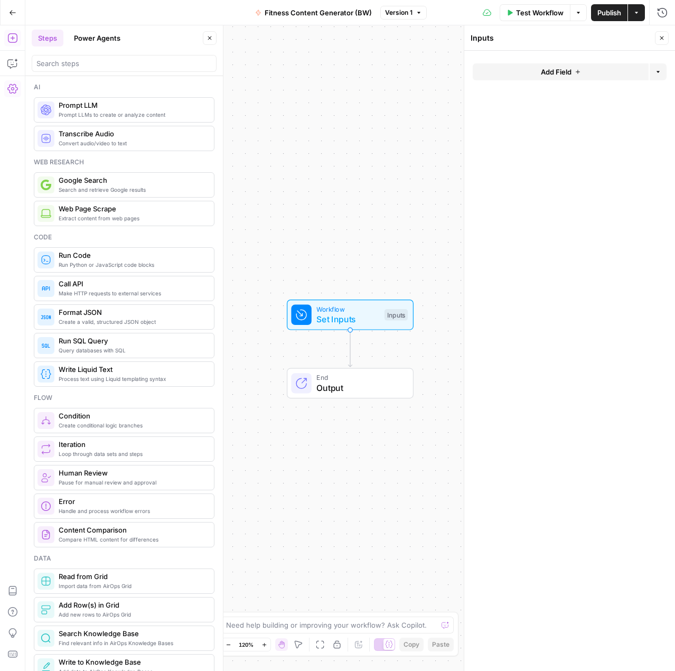
click at [11, 90] on icon "button" at bounding box center [12, 88] width 11 height 11
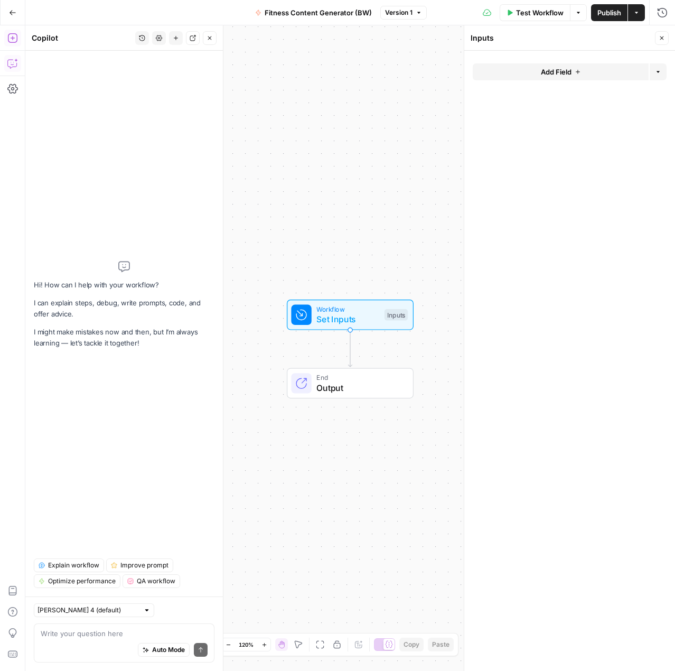
click at [16, 41] on icon "button" at bounding box center [12, 38] width 11 height 11
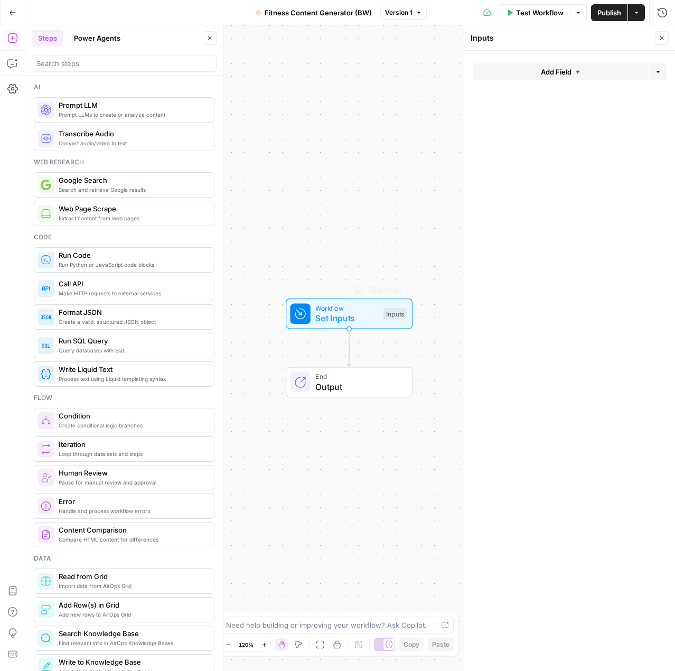
click at [346, 314] on span "Set Inputs" at bounding box center [346, 318] width 63 height 13
click at [14, 56] on button "Copilot" at bounding box center [12, 63] width 17 height 17
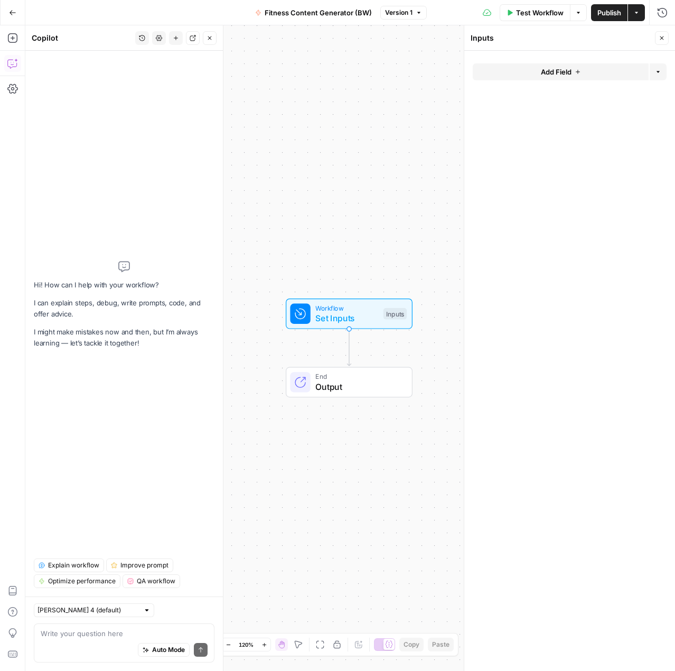
click at [95, 643] on div "Auto Mode Send" at bounding box center [124, 649] width 167 height 23
type textarea "c"
type textarea "Create a workflow"
click at [71, 603] on div "[PERSON_NAME] 4 (default) Create a workflow Create a workflow Auto Mode Send" at bounding box center [123, 633] width 197 height 74
click at [71, 603] on div "[PERSON_NAME] 4 (default)" at bounding box center [94, 610] width 120 height 14
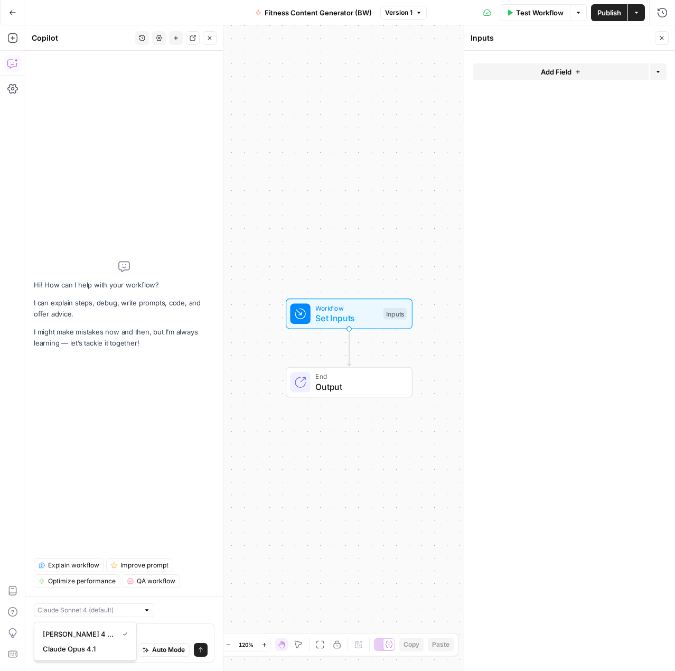
type input "[PERSON_NAME] 4 (default)"
click at [182, 617] on div "[PERSON_NAME] 4 (default)" at bounding box center [124, 610] width 181 height 14
click at [140, 636] on textarea "Create a workflow" at bounding box center [124, 633] width 167 height 11
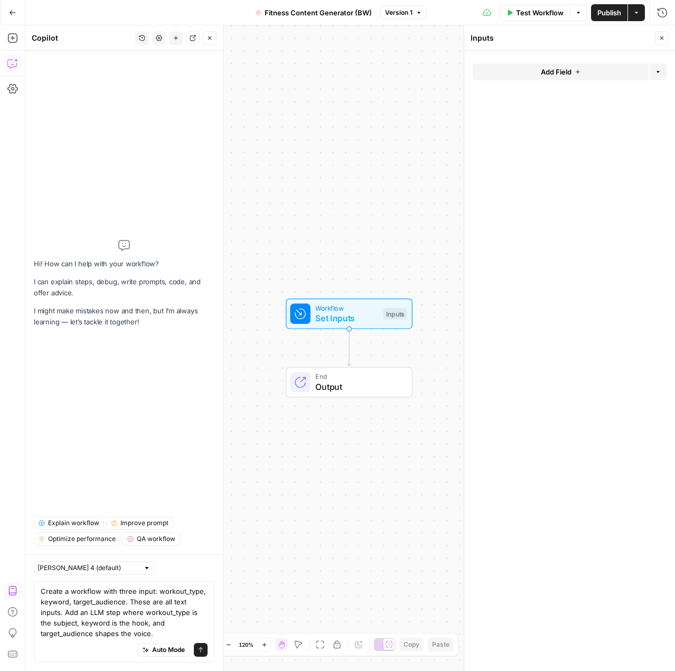
click at [272, 525] on div "Workflow Set Inputs Inputs End Output" at bounding box center [349, 347] width 649 height 645
click at [116, 620] on textarea "Create a workflow with three input: workout_type, keyword, target_audience. The…" at bounding box center [124, 612] width 167 height 53
click at [107, 635] on textarea "Create a workflow with three input: workout_type, keyword, target_audience. The…" at bounding box center [124, 612] width 167 height 53
drag, startPoint x: 287, startPoint y: 565, endPoint x: 83, endPoint y: 592, distance: 206.1
click at [287, 565] on div "Workflow Set Inputs Inputs End Output" at bounding box center [349, 347] width 649 height 645
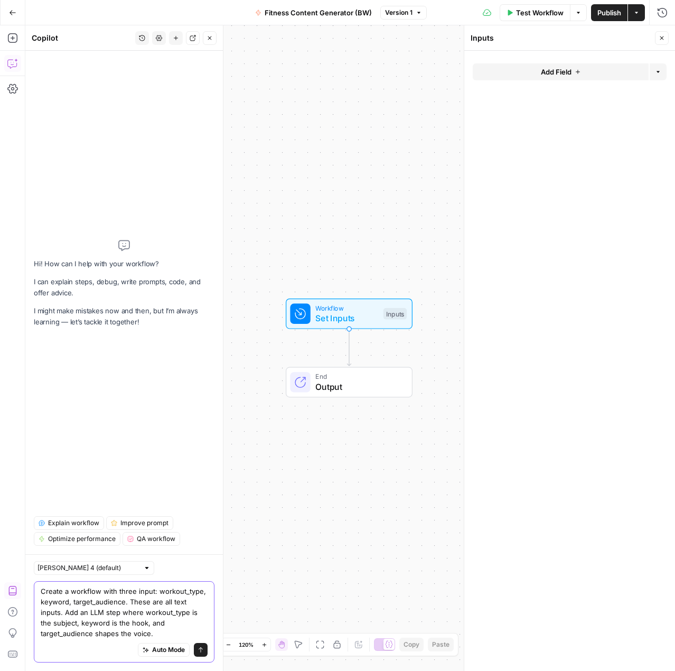
click at [76, 637] on textarea "Create a workflow with three input: workout_type, keyword, target_audience. The…" at bounding box center [124, 612] width 167 height 53
paste textarea "s"
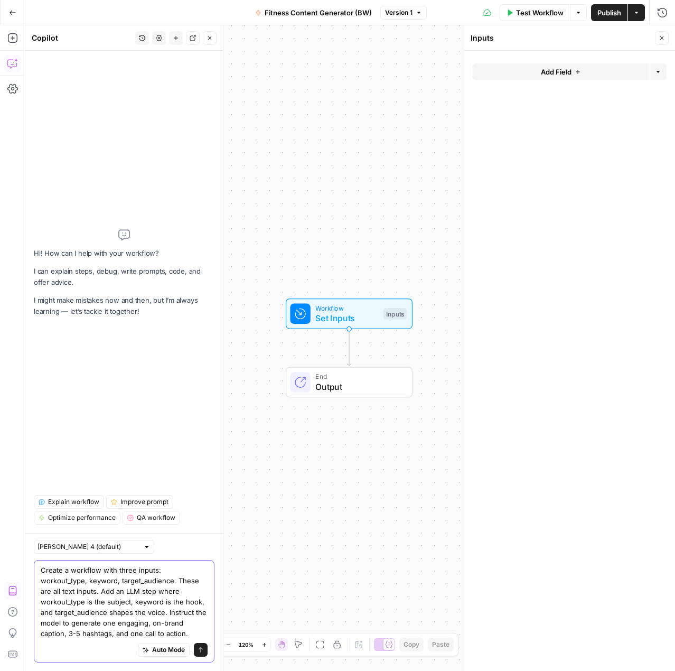
type textarea "Create a workflow with three inputs: workout_type, keyword, target_audience. Th…"
click at [206, 647] on button "Send" at bounding box center [201, 650] width 14 height 14
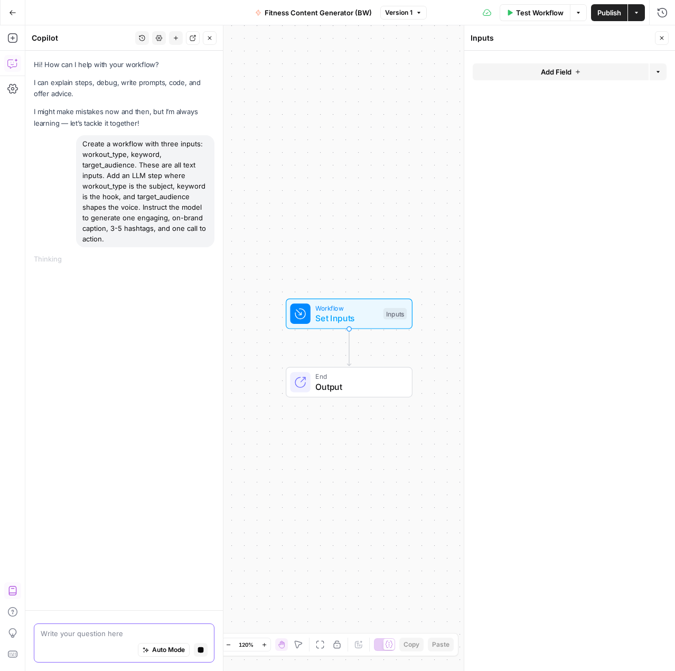
click at [107, 484] on div "Hi! How can I help with your workflow? I can explain steps, debug, write prompt…" at bounding box center [123, 330] width 197 height 559
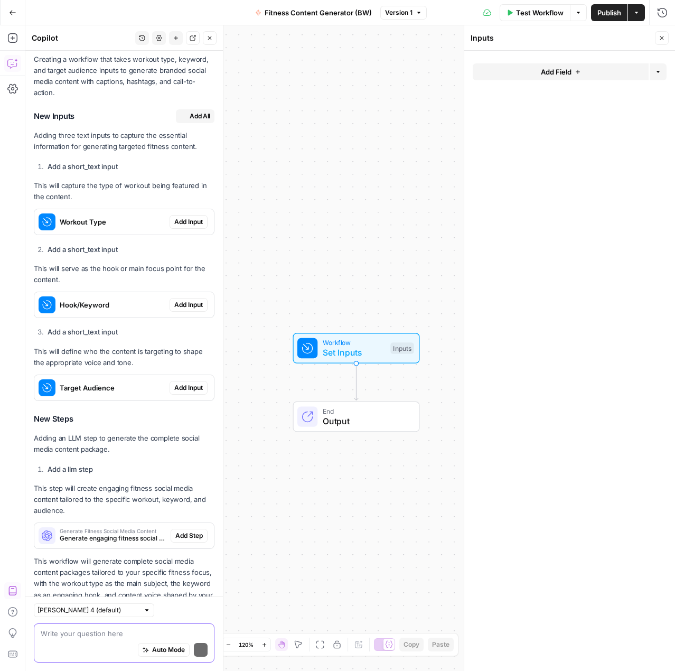
scroll to position [295, 0]
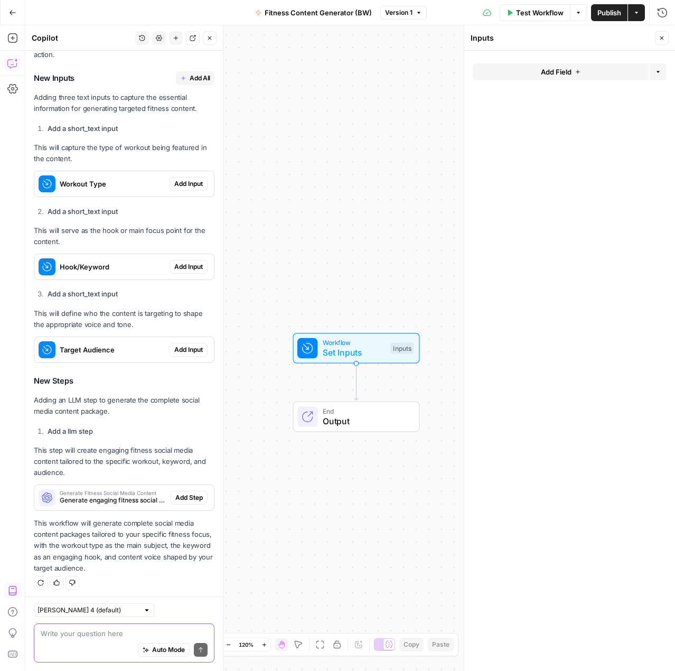
click at [188, 192] on div "Workout Type Add Input" at bounding box center [124, 183] width 180 height 25
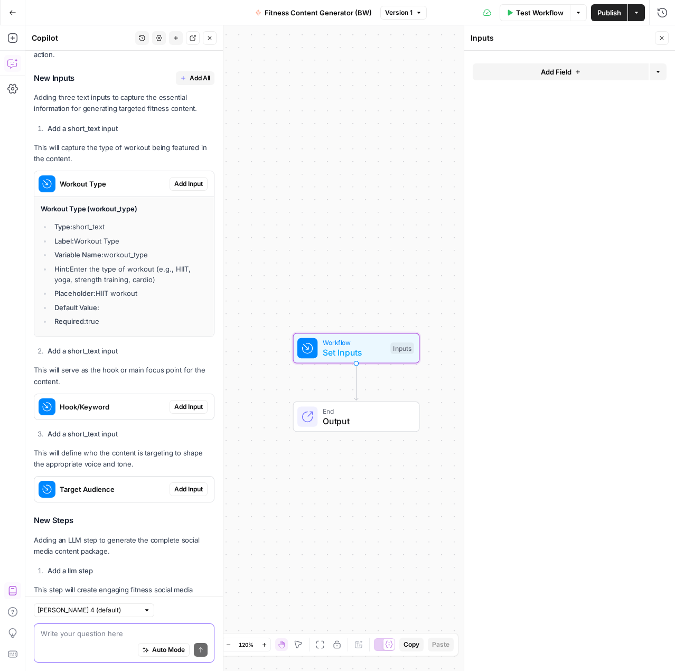
click at [95, 243] on li "Label: Workout Type" at bounding box center [130, 240] width 156 height 11
click at [185, 184] on span "Add Input" at bounding box center [188, 184] width 29 height 10
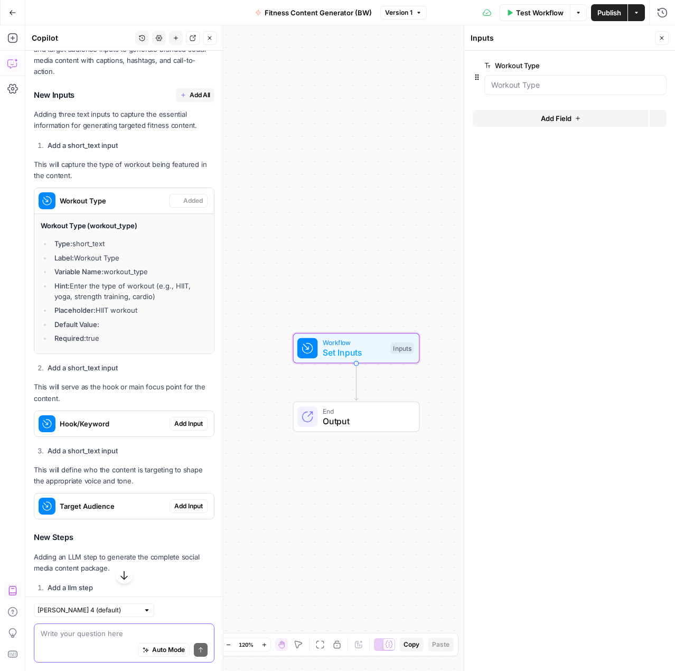
scroll to position [312, 0]
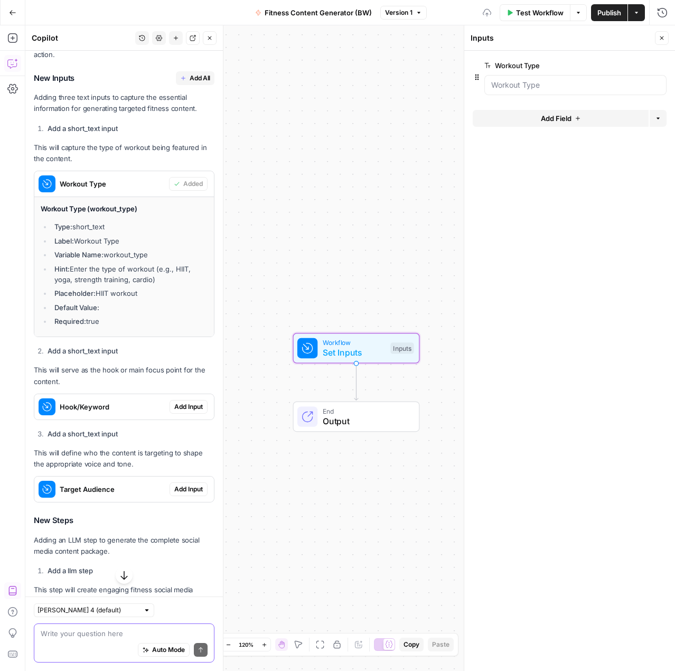
click at [169, 403] on button "Add Input" at bounding box center [188, 407] width 38 height 14
click at [178, 487] on span "Add Input" at bounding box center [188, 489] width 29 height 10
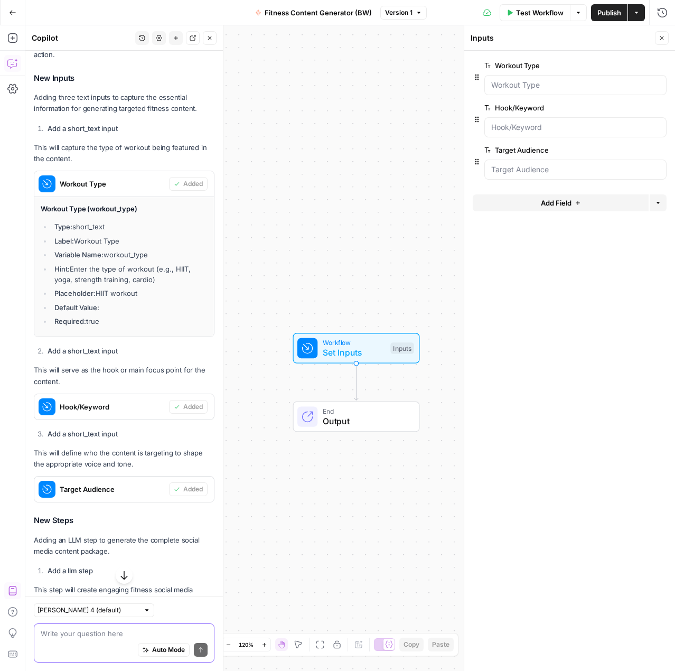
scroll to position [452, 0]
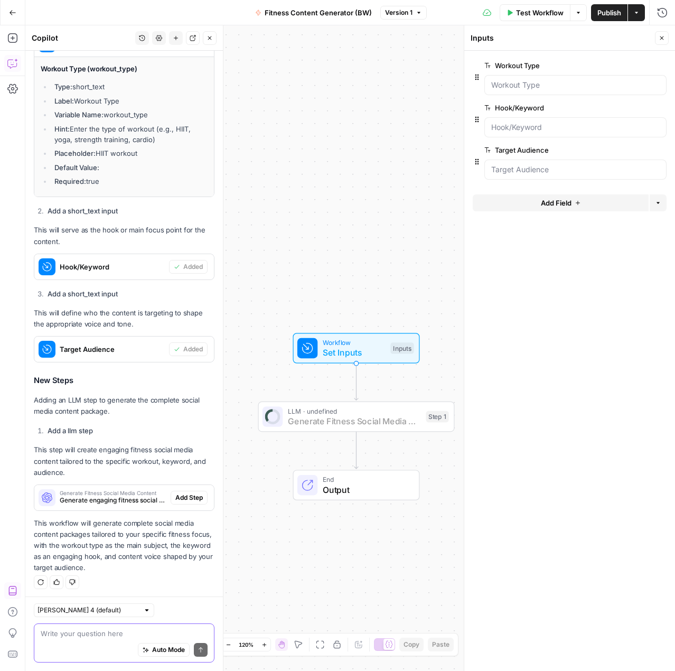
click at [180, 495] on span "Add Step" at bounding box center [188, 498] width 27 height 10
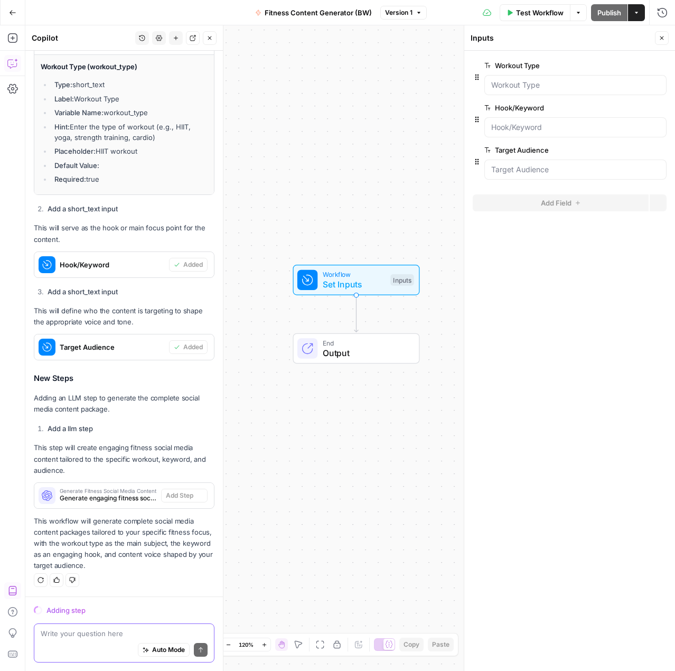
scroll to position [435, 0]
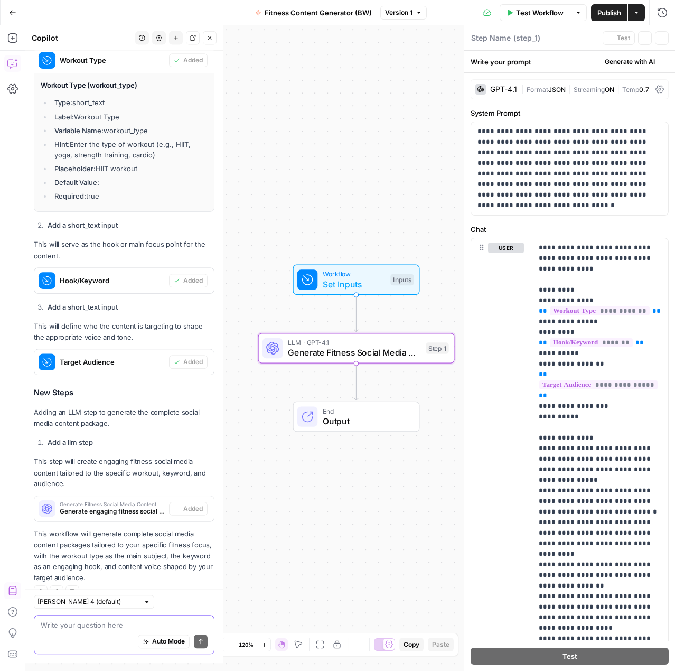
type textarea "Generate Fitness Social Media Content"
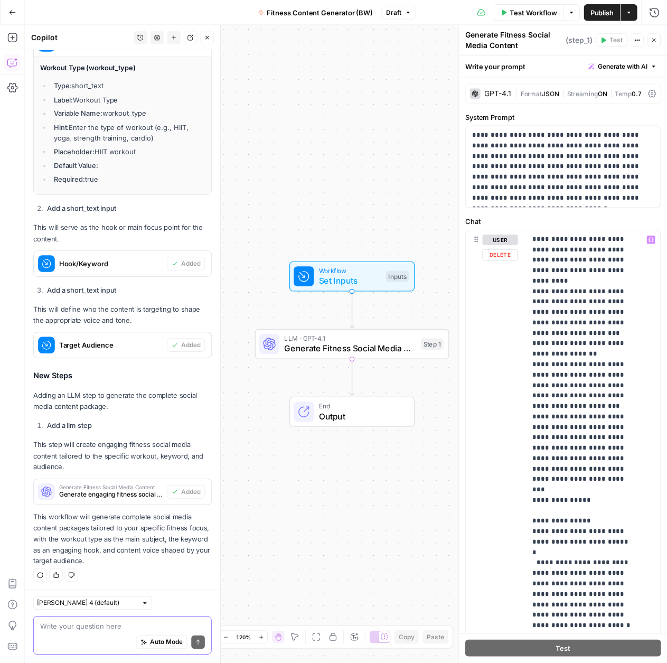
scroll to position [0, 0]
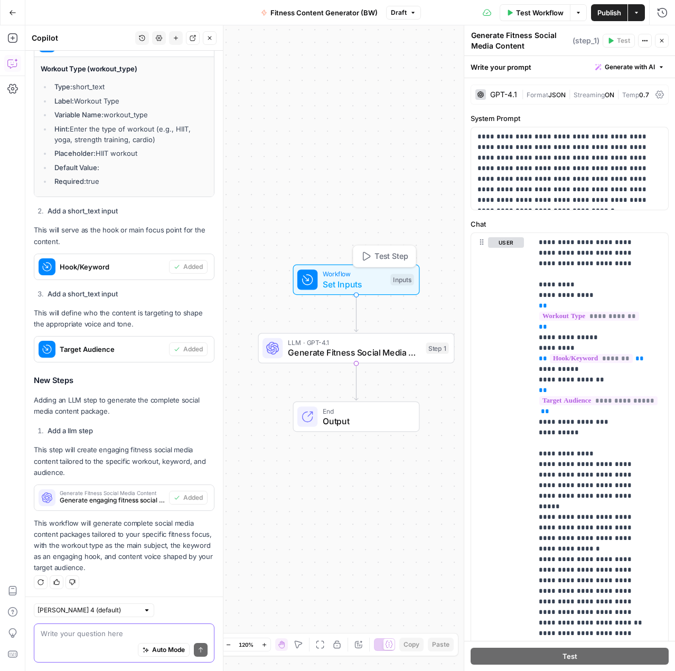
click at [347, 290] on div "Workflow Set Inputs Inputs Test Step" at bounding box center [356, 280] width 127 height 31
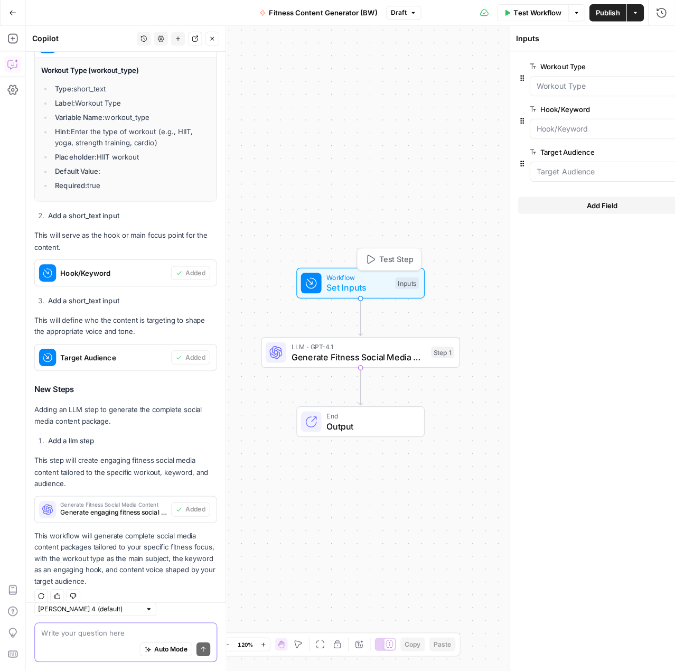
scroll to position [452, 0]
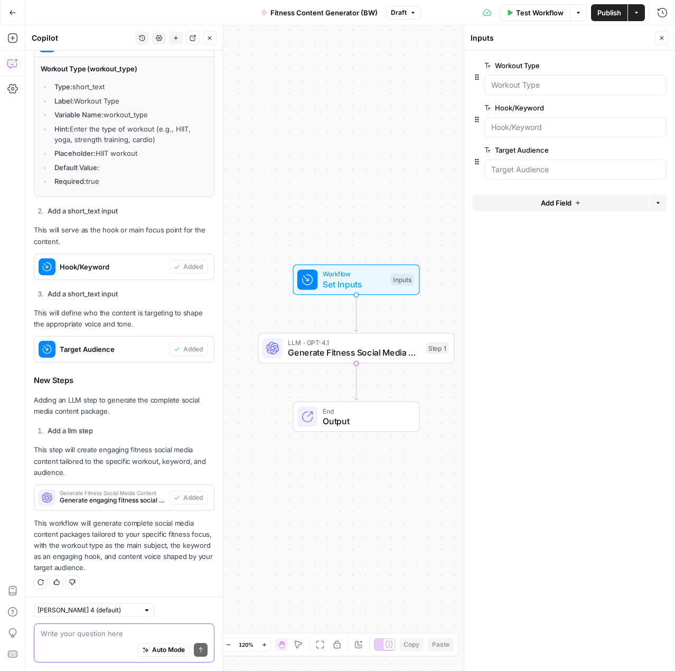
click at [518, 78] on div at bounding box center [575, 85] width 182 height 20
click at [637, 84] on Type "Workout Type" at bounding box center [575, 85] width 168 height 11
click at [570, 80] on Type "Workout Type" at bounding box center [575, 85] width 168 height 11
click at [100, 645] on div "Auto Mode Send" at bounding box center [124, 649] width 167 height 23
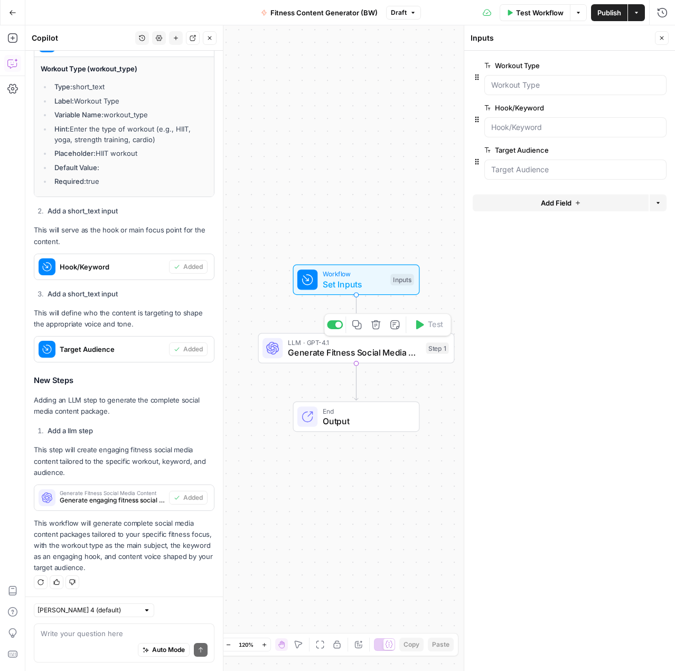
click at [317, 356] on span "Generate Fitness Social Media Content" at bounding box center [354, 352] width 133 height 13
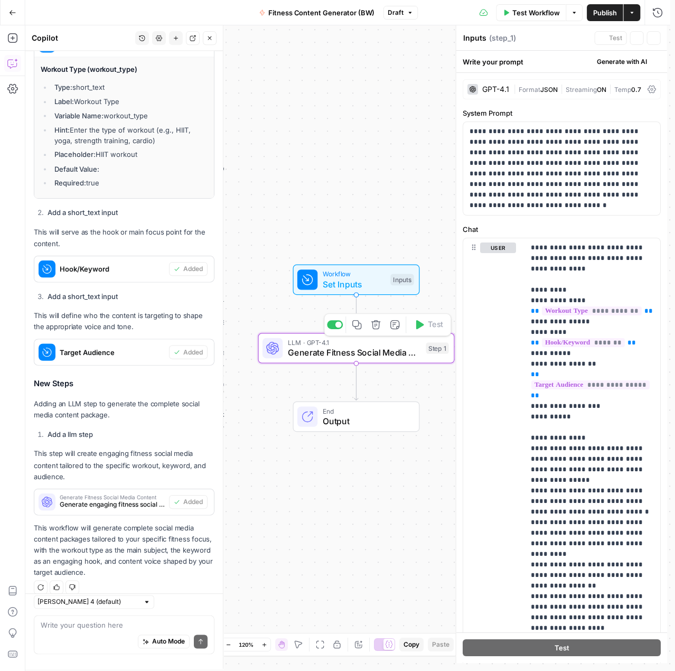
type textarea "Generate Fitness Social Media Content"
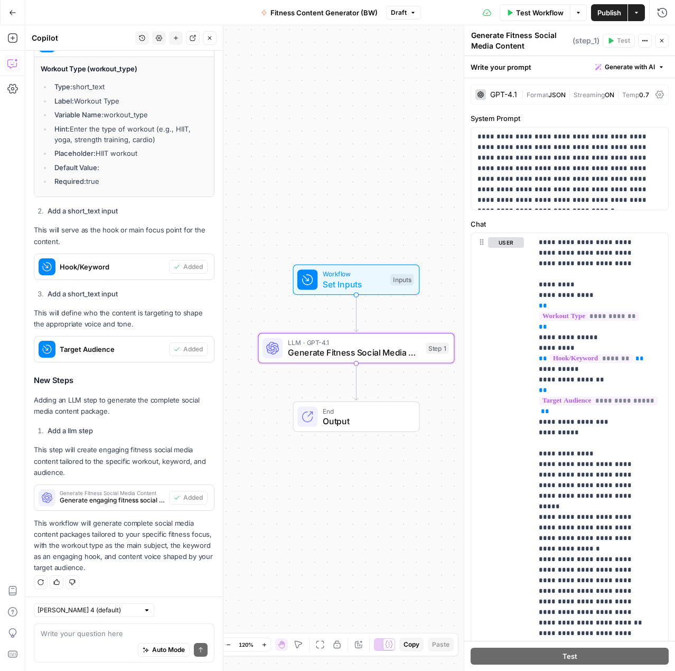
click at [655, 91] on icon at bounding box center [659, 94] width 8 height 8
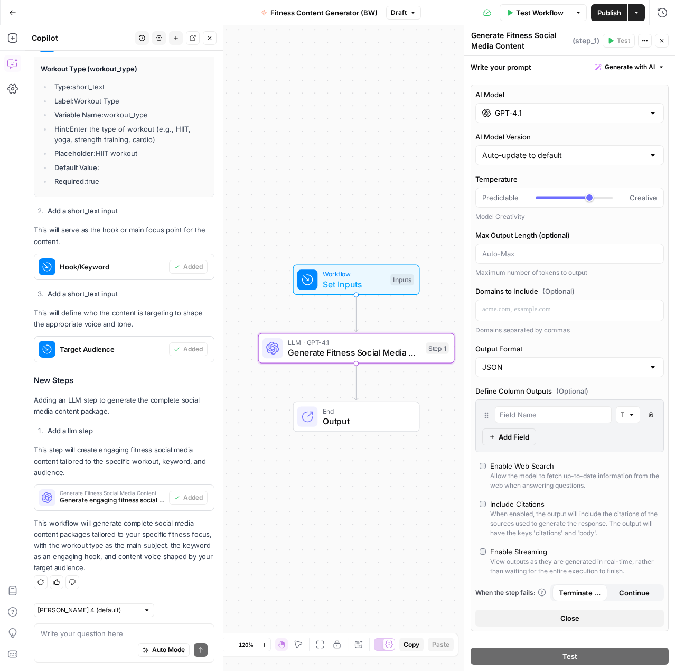
click at [563, 108] on input "GPT-4.1" at bounding box center [569, 113] width 149 height 11
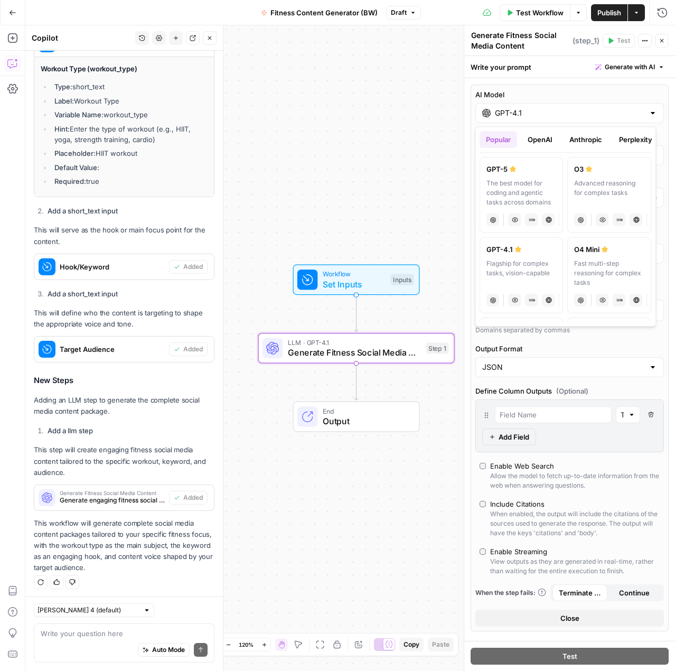
click at [587, 139] on button "Anthropic" at bounding box center [585, 139] width 45 height 17
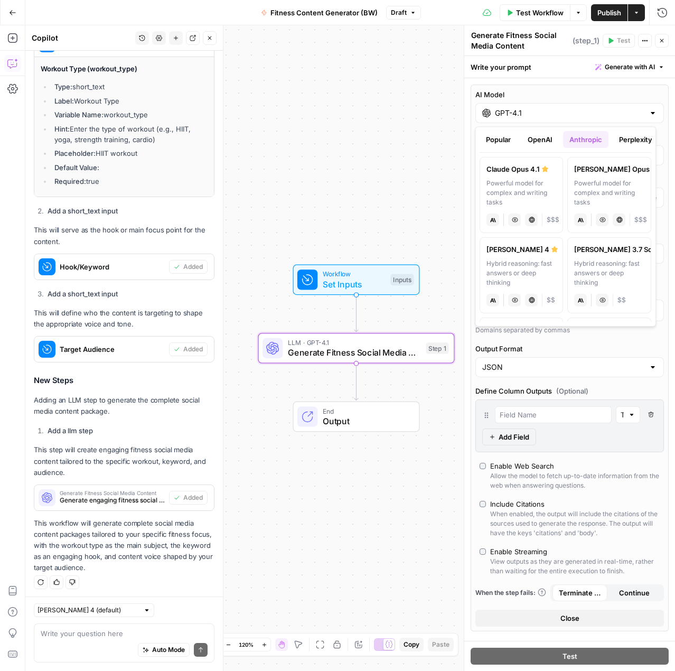
click at [518, 173] on div "Claude Opus 4.1" at bounding box center [521, 169] width 70 height 11
type input "Claude Opus 4.1"
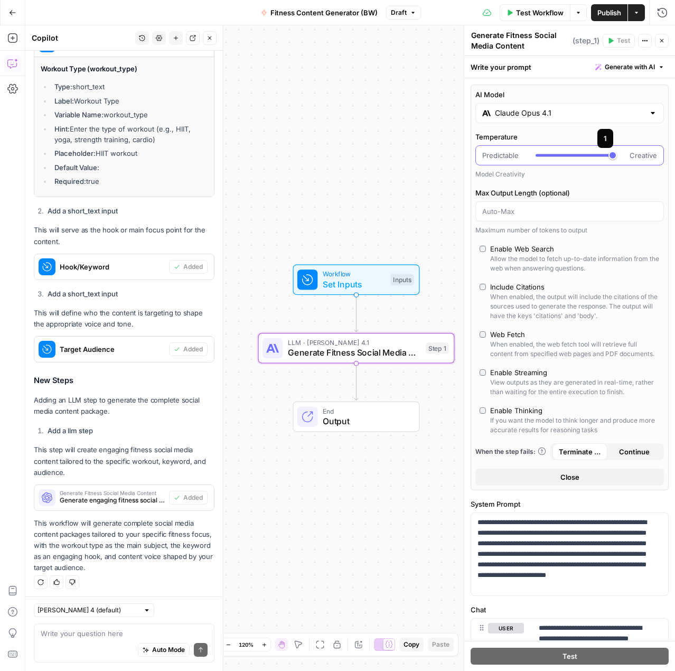
type input "***"
drag, startPoint x: 576, startPoint y: 158, endPoint x: 599, endPoint y: 152, distance: 24.2
click at [599, 152] on div at bounding box center [573, 155] width 77 height 11
click at [348, 281] on span "Set Inputs" at bounding box center [354, 284] width 63 height 13
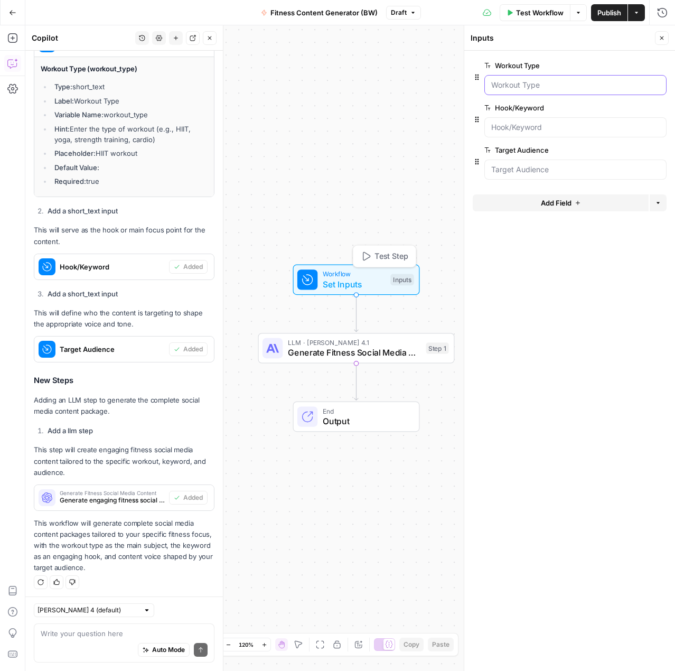
click at [549, 81] on Type "Workout Type" at bounding box center [575, 85] width 168 height 11
click at [635, 81] on Type "Workout Type" at bounding box center [575, 85] width 168 height 11
drag, startPoint x: 381, startPoint y: 353, endPoint x: 252, endPoint y: 410, distance: 140.7
click at [381, 353] on span "Generate Fitness Social Media Content" at bounding box center [354, 352] width 133 height 13
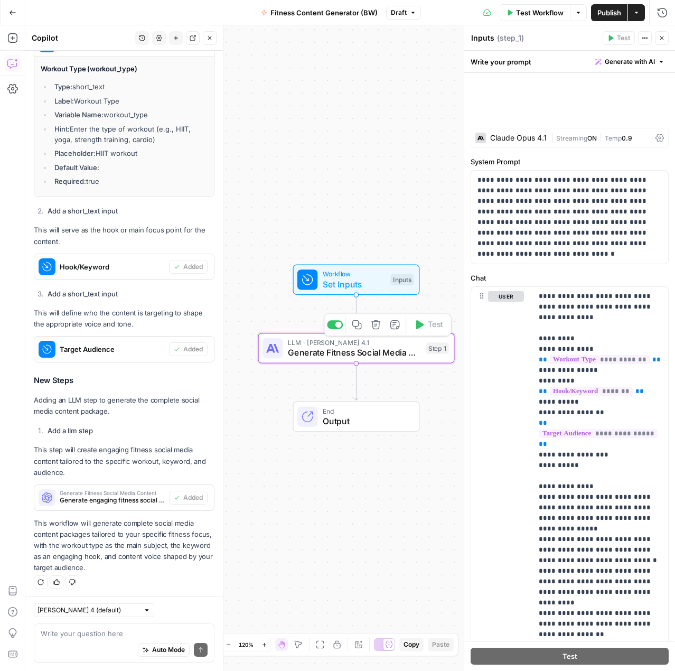
type textarea "Generate Fitness Social Media Content"
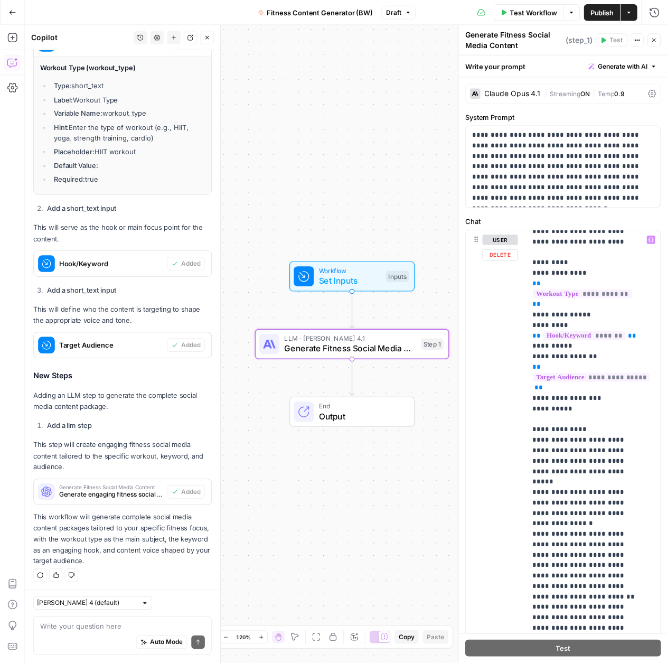
scroll to position [0, 0]
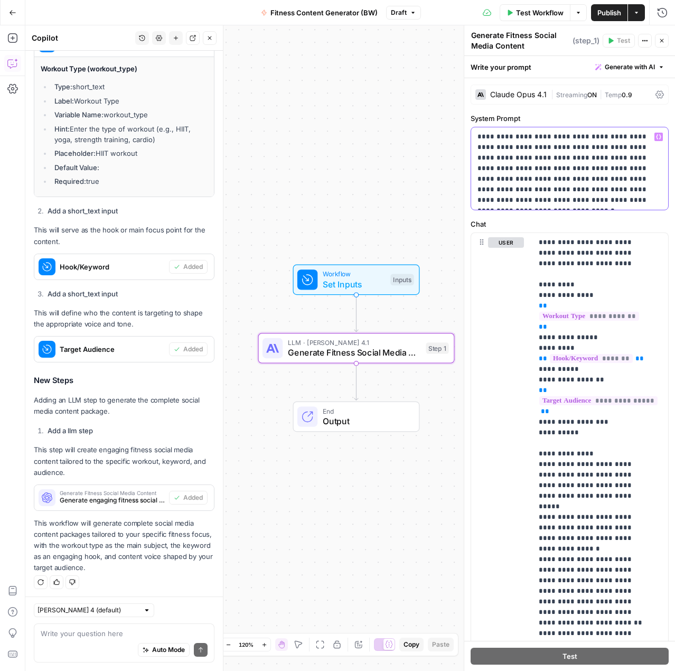
click at [529, 182] on p "**********" at bounding box center [565, 168] width 177 height 74
click at [350, 281] on span "Set Inputs" at bounding box center [354, 284] width 63 height 13
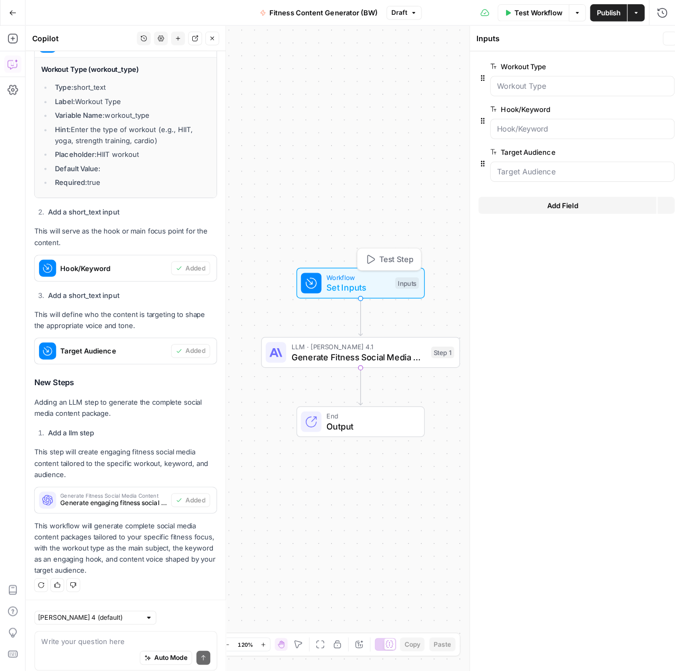
scroll to position [452, 0]
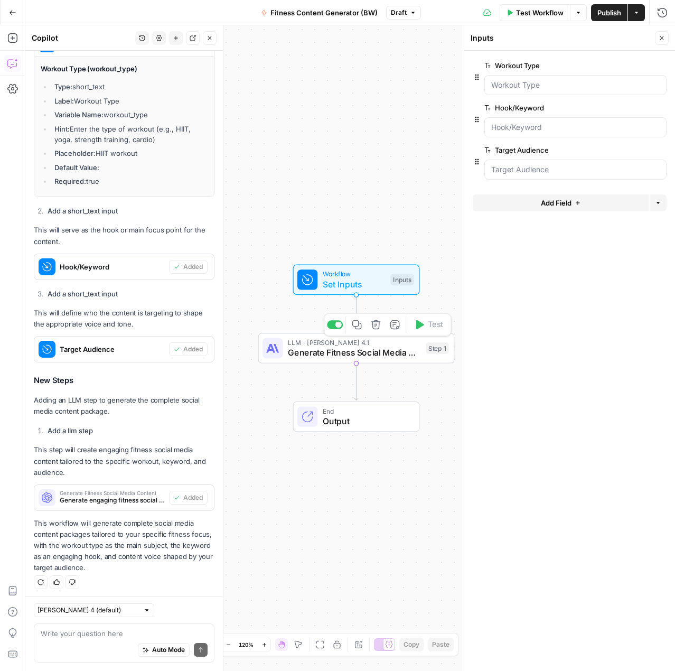
click at [367, 355] on span "Generate Fitness Social Media Content" at bounding box center [354, 352] width 133 height 13
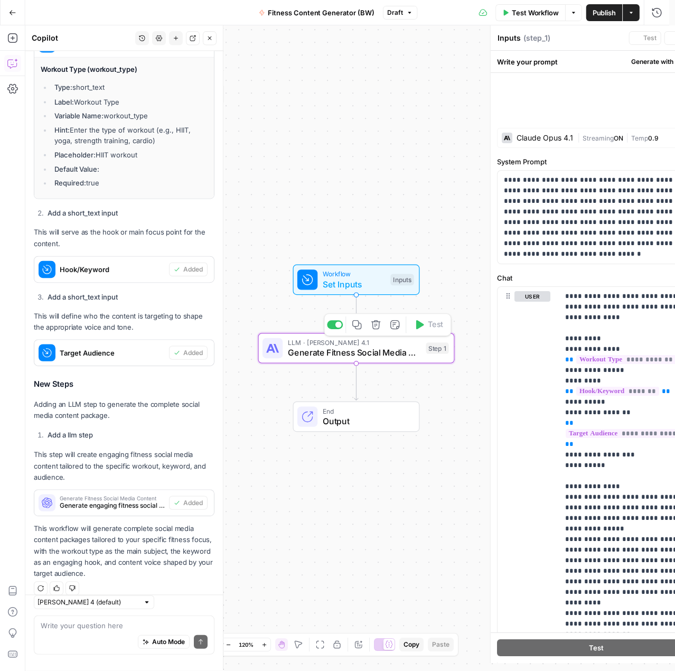
type textarea "Generate Fitness Social Media Content"
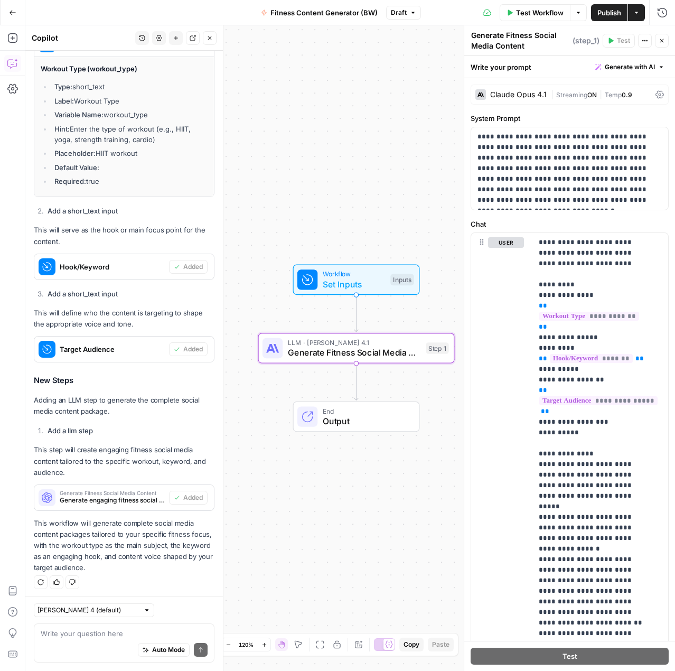
click at [535, 12] on span "Test Workflow" at bounding box center [540, 12] width 48 height 11
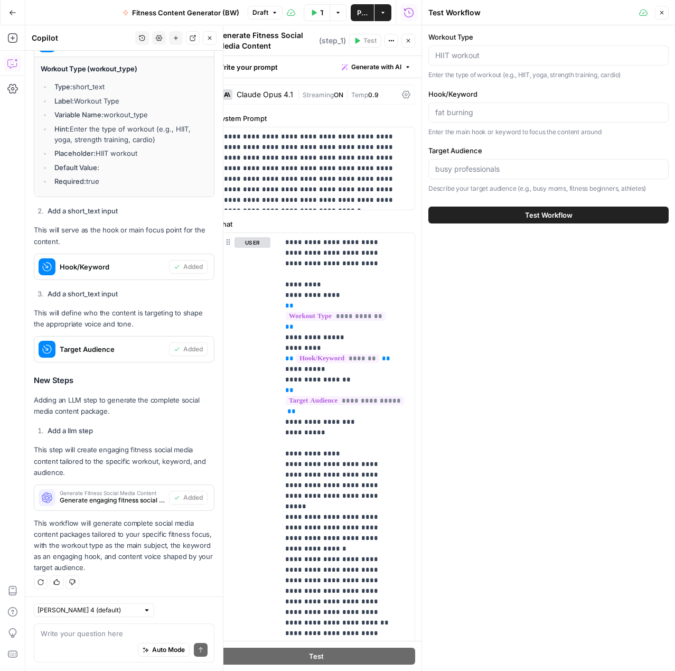
click at [496, 46] on div at bounding box center [548, 55] width 240 height 20
type input "/"
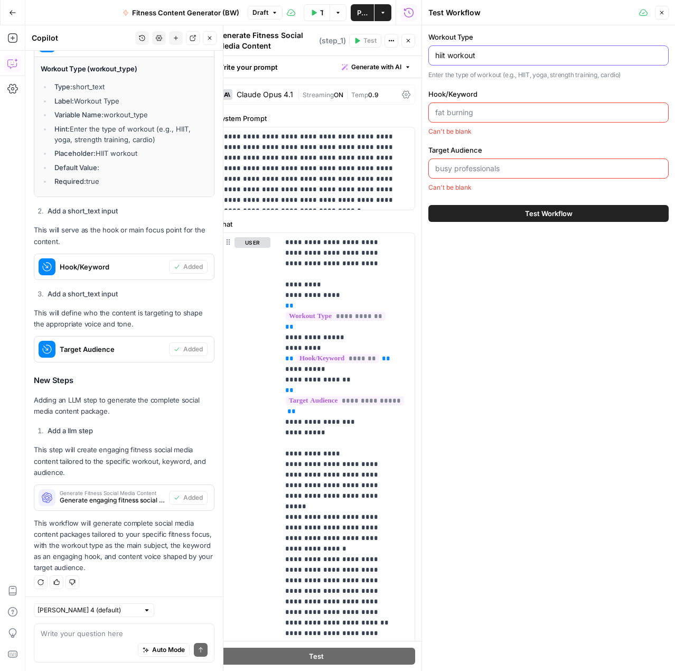
type input "hiit workout"
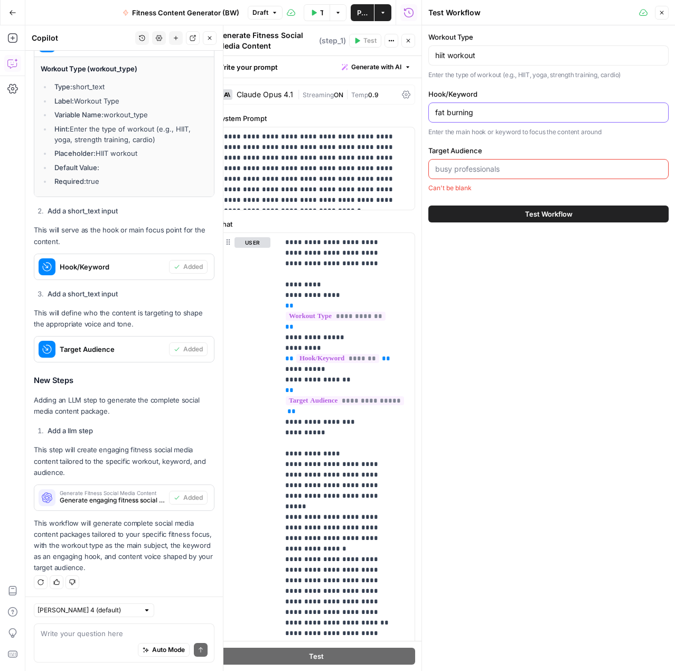
type input "fat burning"
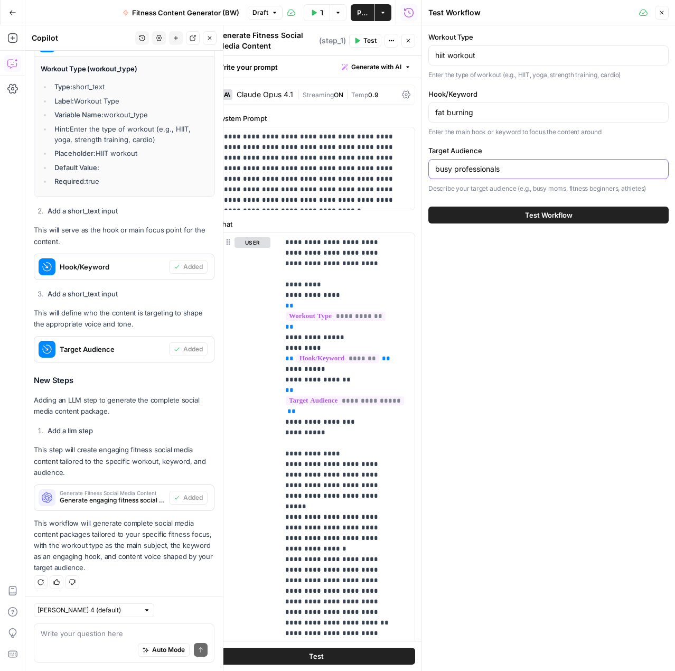
type input "busy professionals"
drag, startPoint x: 508, startPoint y: 218, endPoint x: 476, endPoint y: 249, distance: 45.2
click at [508, 216] on button "Test Workflow" at bounding box center [548, 214] width 240 height 17
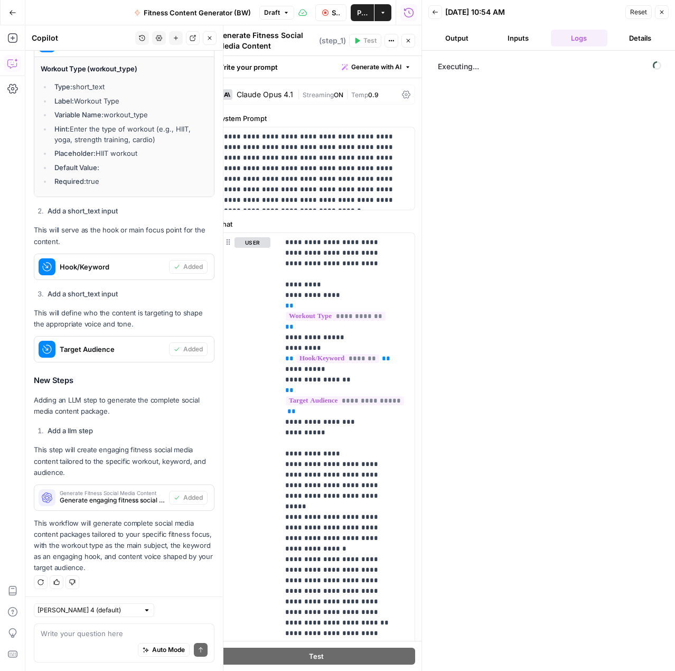
click at [504, 39] on button "Inputs" at bounding box center [517, 38] width 57 height 17
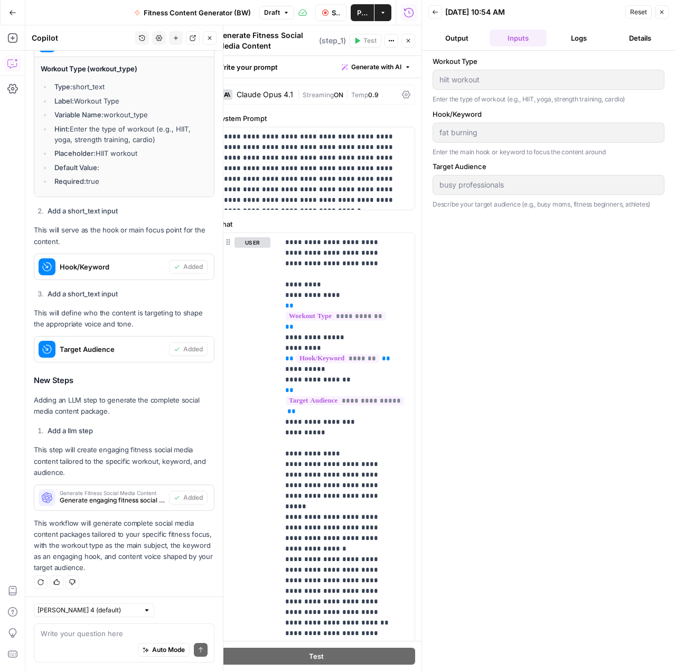
click at [576, 45] on button "Logs" at bounding box center [579, 38] width 57 height 17
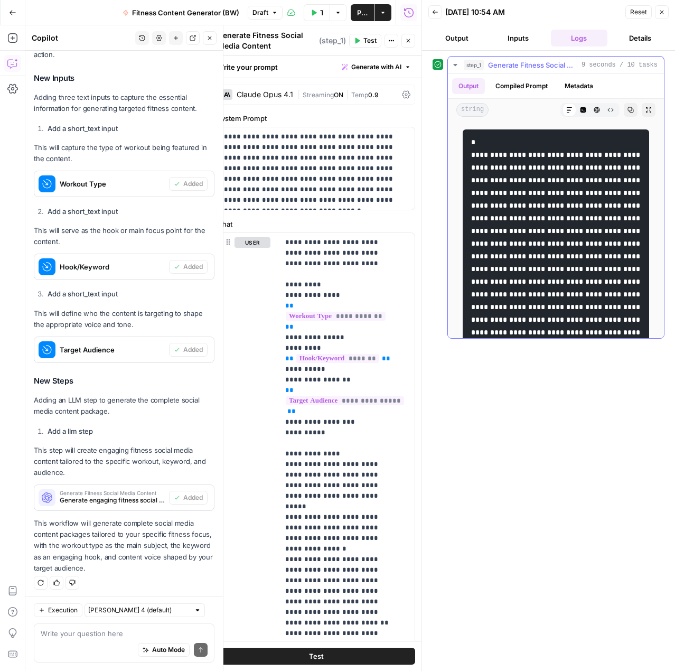
click at [590, 108] on button "HTML Viewer" at bounding box center [597, 110] width 14 height 14
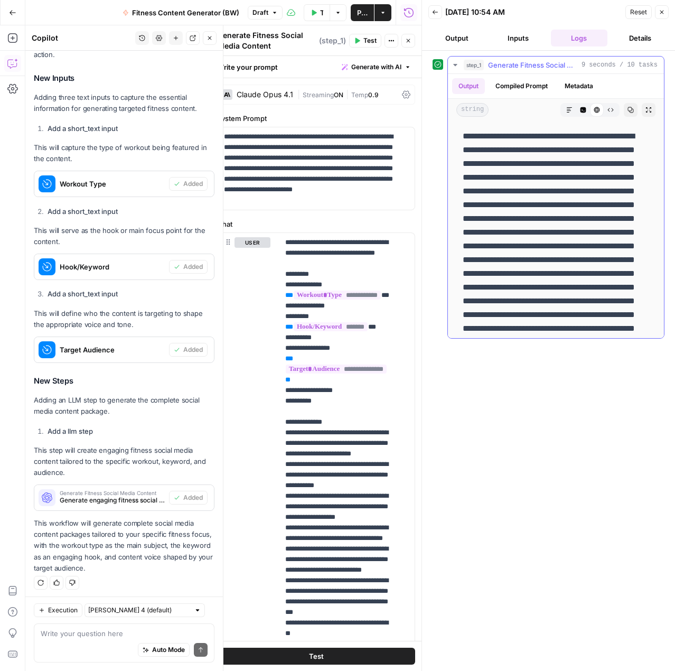
click at [578, 109] on button "Code Editor" at bounding box center [583, 110] width 14 height 14
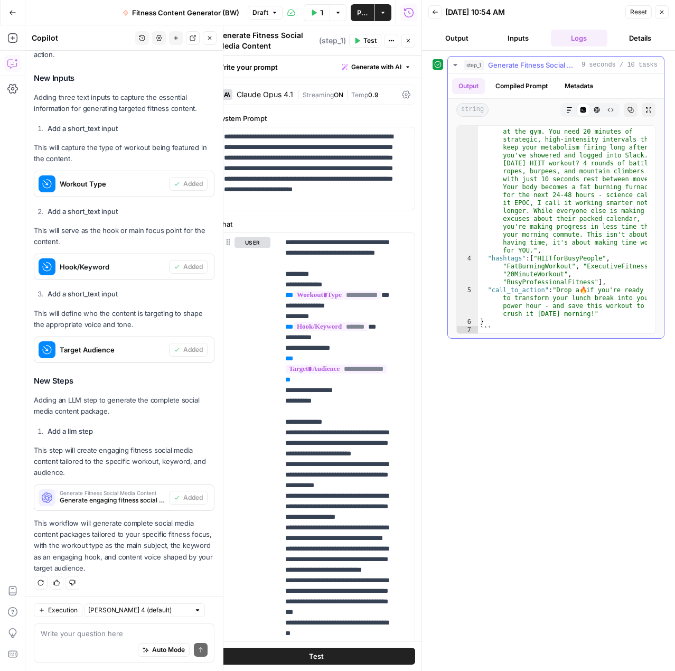
scroll to position [61, 0]
click at [605, 110] on button "Raw Output" at bounding box center [610, 110] width 14 height 14
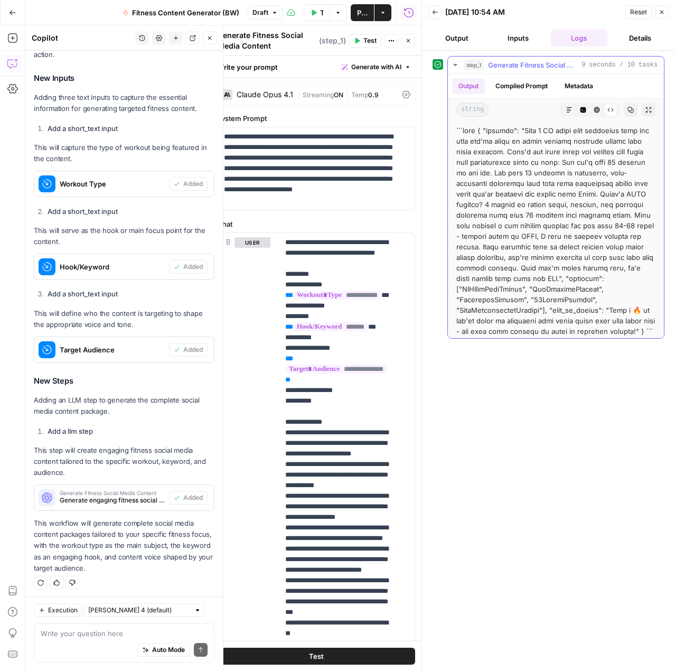
click at [591, 103] on button "HTML Viewer" at bounding box center [597, 110] width 14 height 14
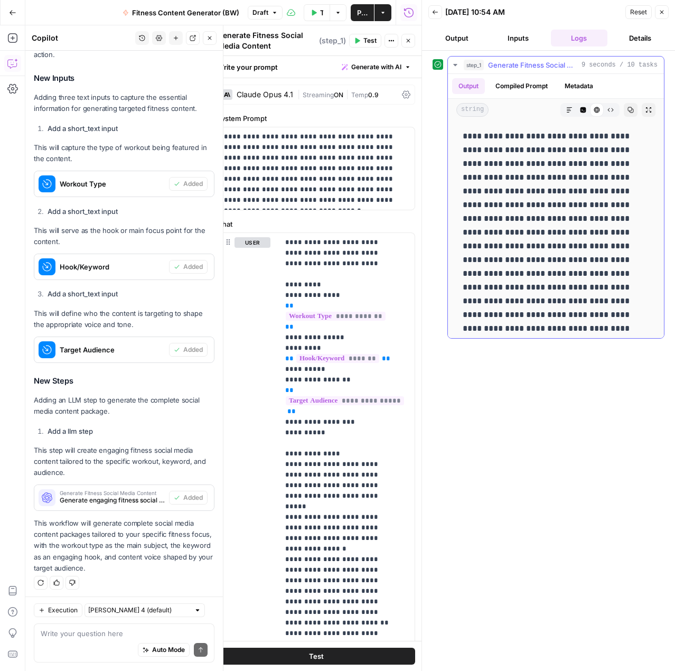
click at [563, 112] on button "Markdown" at bounding box center [569, 110] width 14 height 14
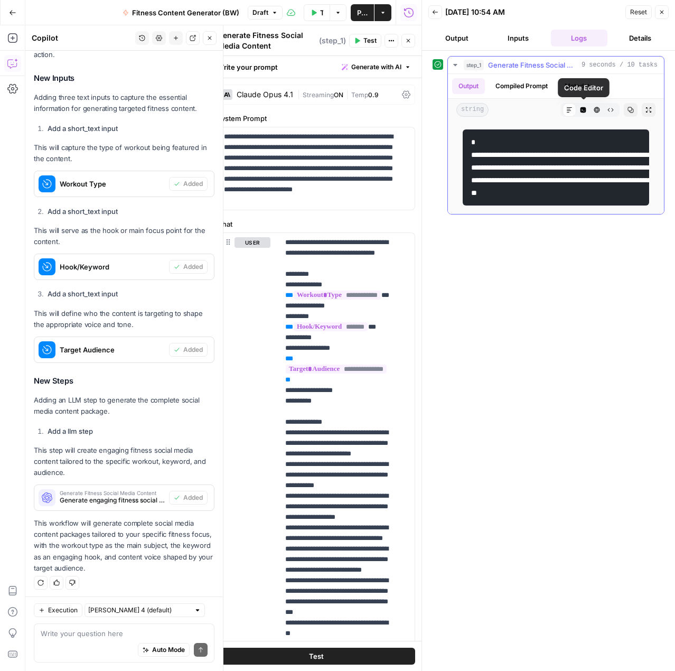
click at [589, 111] on button "Code Editor" at bounding box center [583, 110] width 14 height 14
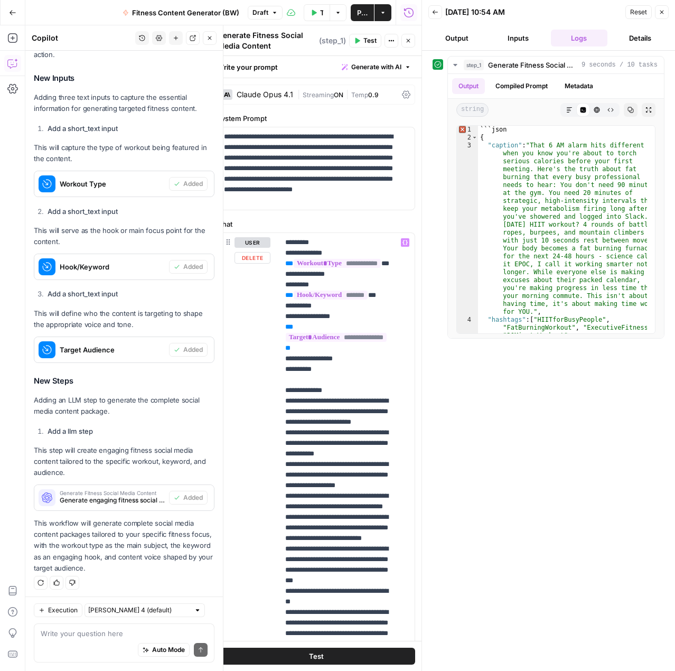
scroll to position [22, 0]
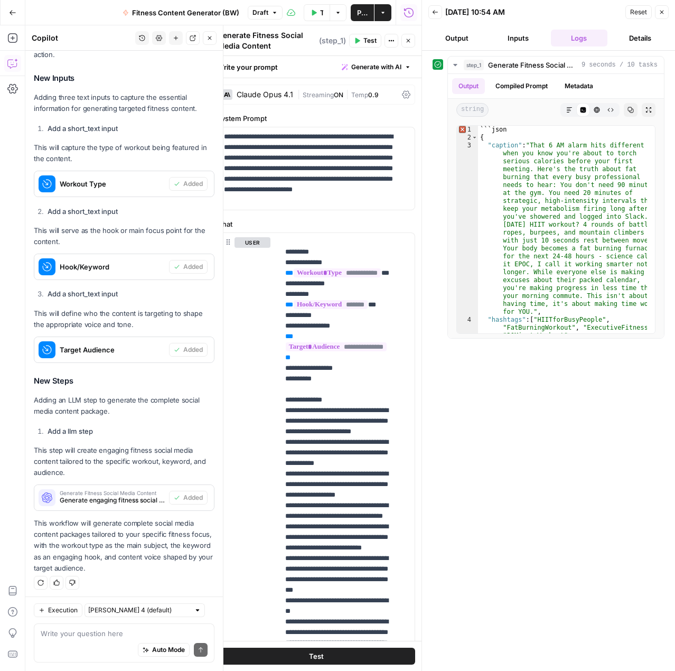
click at [436, 15] on icon "button" at bounding box center [435, 12] width 6 height 6
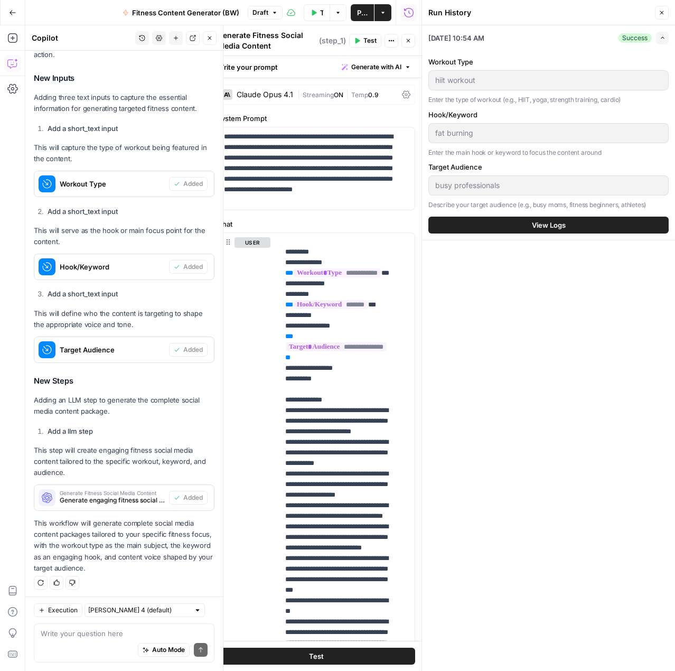
click at [371, 14] on button "Publish" at bounding box center [362, 12] width 23 height 17
